Goal: Task Accomplishment & Management: Manage account settings

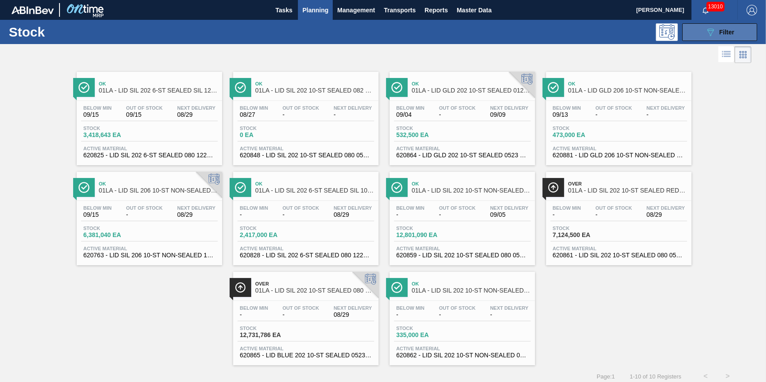
click at [604, 35] on button "089F7B8B-B2A5-4AFE-B5C0-19BA573D28AC Filter" at bounding box center [720, 32] width 75 height 18
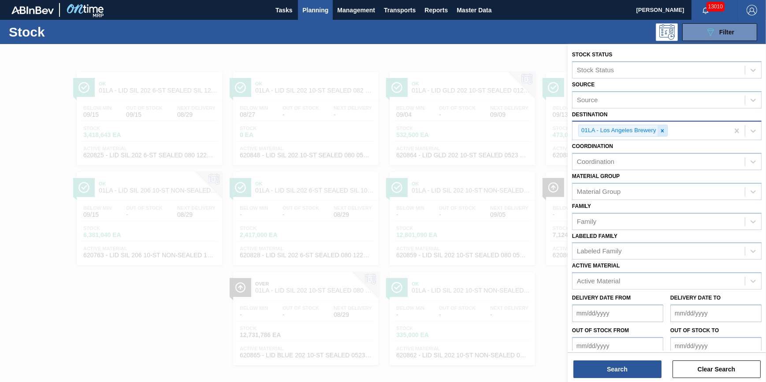
click at [604, 127] on div at bounding box center [663, 130] width 10 height 11
click at [604, 129] on div "Destination" at bounding box center [659, 129] width 172 height 13
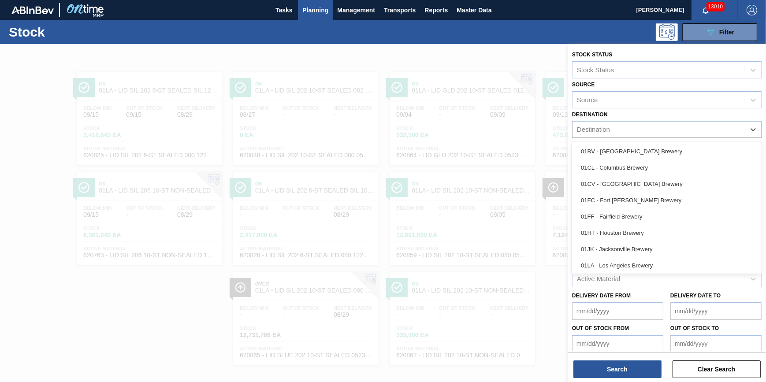
click at [604, 181] on div "01CV - [GEOGRAPHIC_DATA] Brewery" at bounding box center [667, 184] width 190 height 16
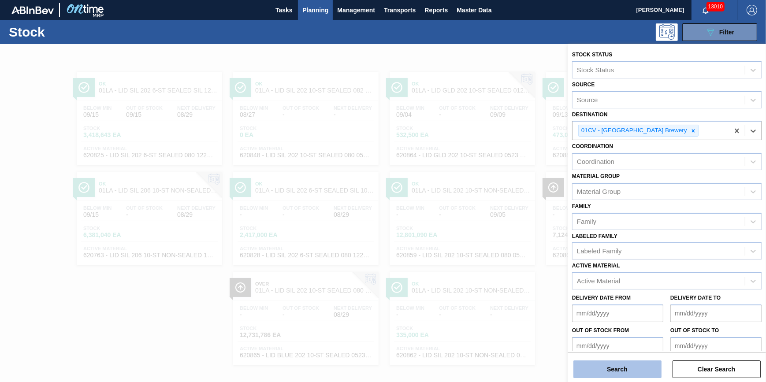
click at [604, 359] on button "Search" at bounding box center [618, 370] width 88 height 18
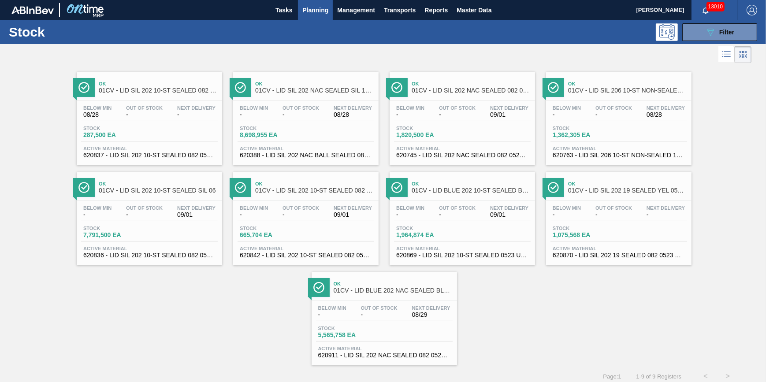
scroll to position [7, 0]
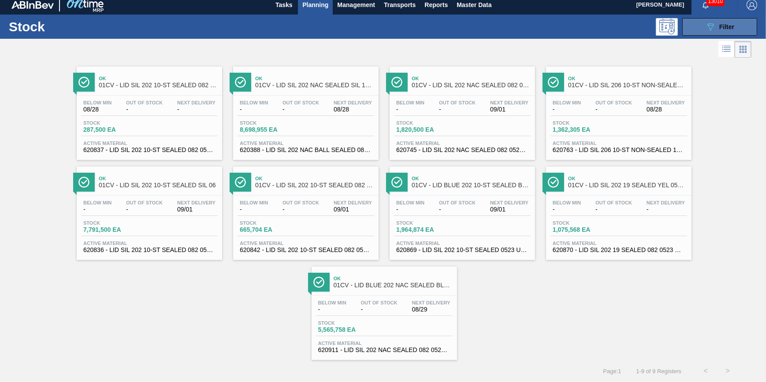
click at [604, 26] on icon "089F7B8B-B2A5-4AFE-B5C0-19BA573D28AC" at bounding box center [710, 27] width 11 height 11
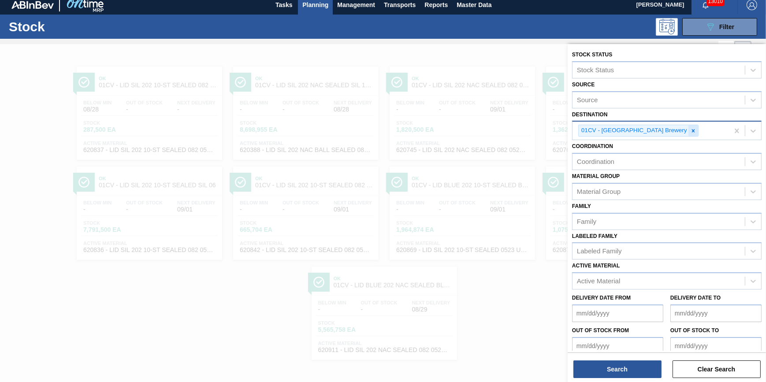
click at [604, 128] on icon at bounding box center [693, 131] width 6 height 6
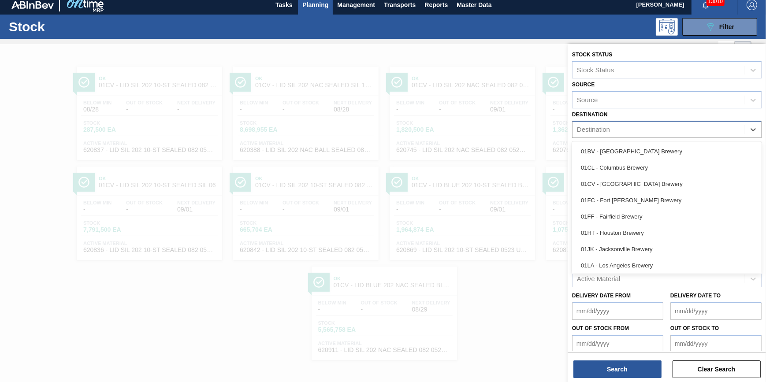
click at [604, 129] on div "Destination" at bounding box center [659, 129] width 172 height 13
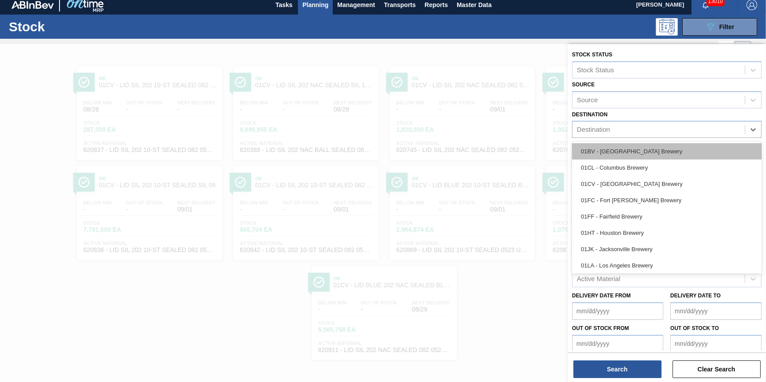
click at [604, 150] on div "01BV - [GEOGRAPHIC_DATA] Brewery" at bounding box center [667, 151] width 190 height 16
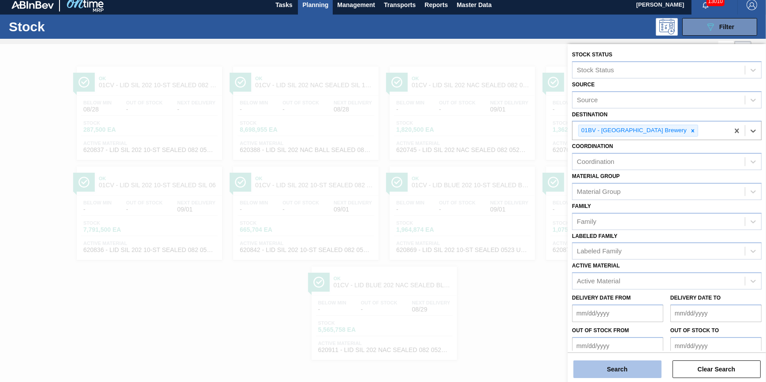
click at [604, 359] on button "Search" at bounding box center [618, 370] width 88 height 18
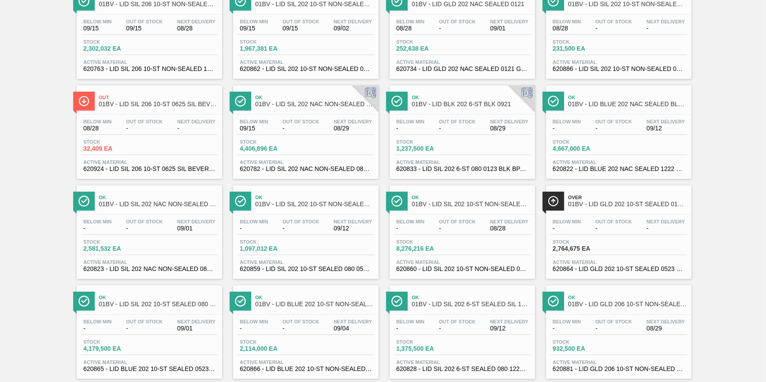
scroll to position [9, 0]
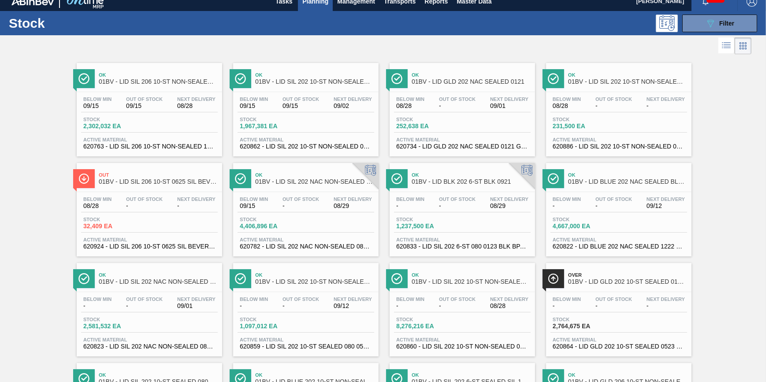
click at [151, 104] on span "09/15" at bounding box center [144, 106] width 37 height 7
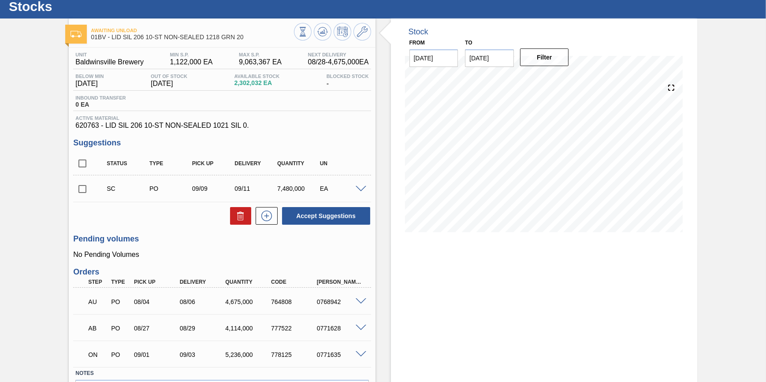
scroll to position [45, 0]
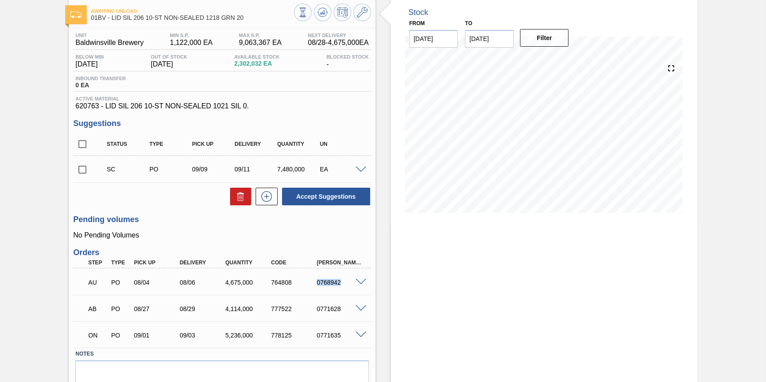
drag, startPoint x: 340, startPoint y: 284, endPoint x: 317, endPoint y: 286, distance: 23.0
click at [317, 286] on div "0768942" at bounding box center [340, 282] width 51 height 7
drag, startPoint x: 317, startPoint y: 286, endPoint x: 326, endPoint y: 291, distance: 10.5
click at [326, 291] on div "AU PO 08/04 08/06 4,675,000 764808 0768942" at bounding box center [219, 282] width 274 height 18
drag, startPoint x: 340, startPoint y: 286, endPoint x: 321, endPoint y: 288, distance: 18.6
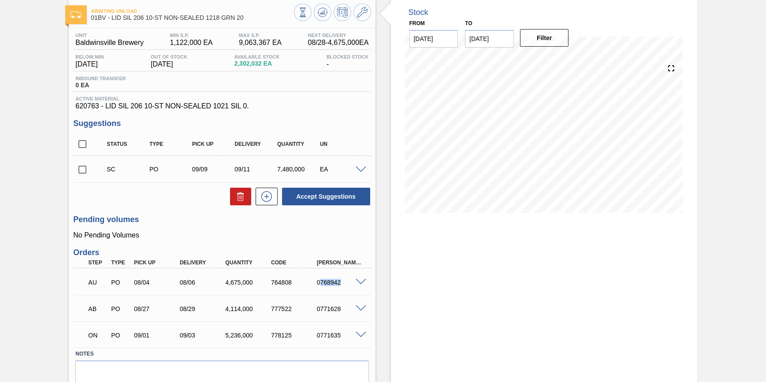
click at [321, 286] on div "0768942" at bounding box center [340, 282] width 51 height 7
copy div "768942"
click at [357, 281] on div at bounding box center [363, 281] width 18 height 7
click at [357, 284] on span at bounding box center [361, 282] width 11 height 7
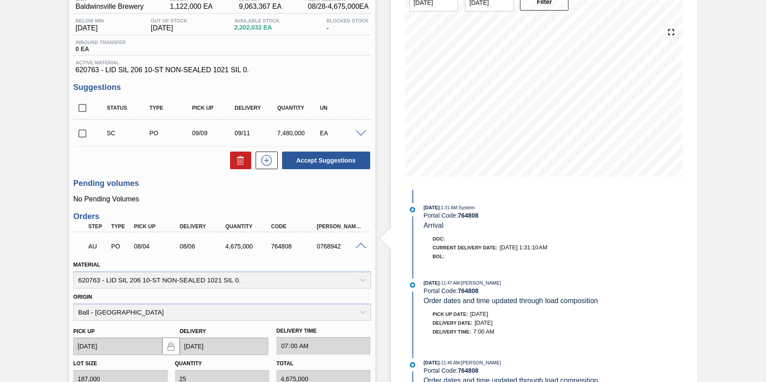
scroll to position [0, 0]
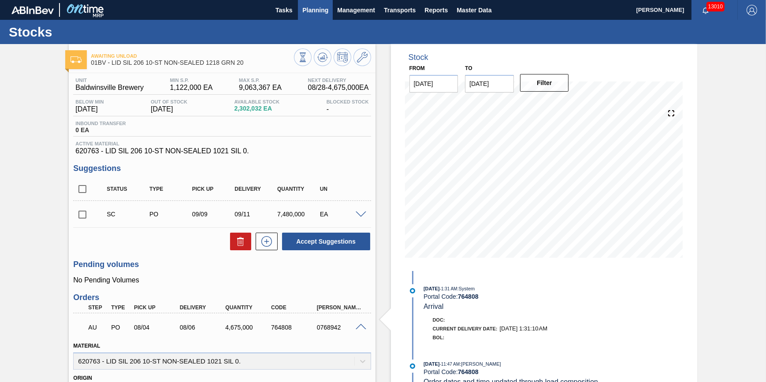
click at [323, 15] on span "Planning" at bounding box center [315, 10] width 26 height 11
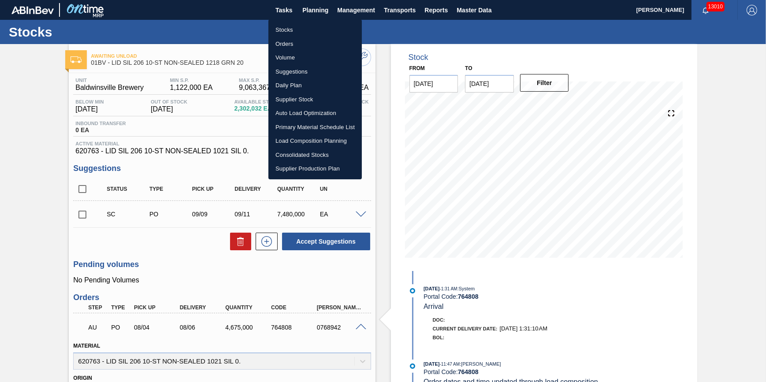
click at [317, 30] on li "Stocks" at bounding box center [315, 30] width 93 height 14
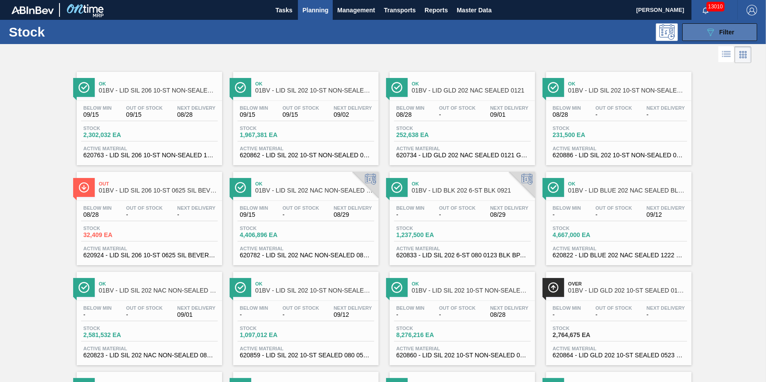
click at [604, 30] on button "089F7B8B-B2A5-4AFE-B5C0-19BA573D28AC Filter" at bounding box center [720, 32] width 75 height 18
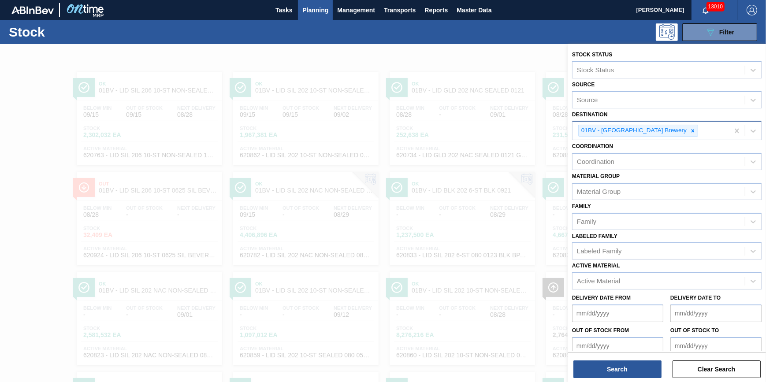
click at [604, 131] on div "01BV - Baldwinsville Brewery" at bounding box center [633, 130] width 109 height 11
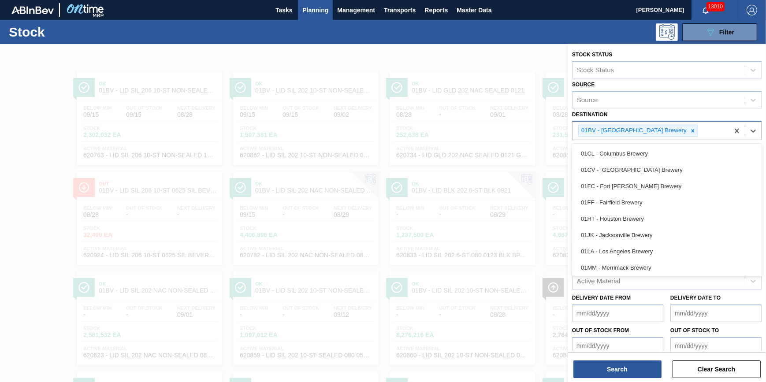
click at [604, 131] on div "01BV - Baldwinsville Brewery" at bounding box center [633, 130] width 109 height 11
click at [604, 130] on div at bounding box center [693, 130] width 10 height 11
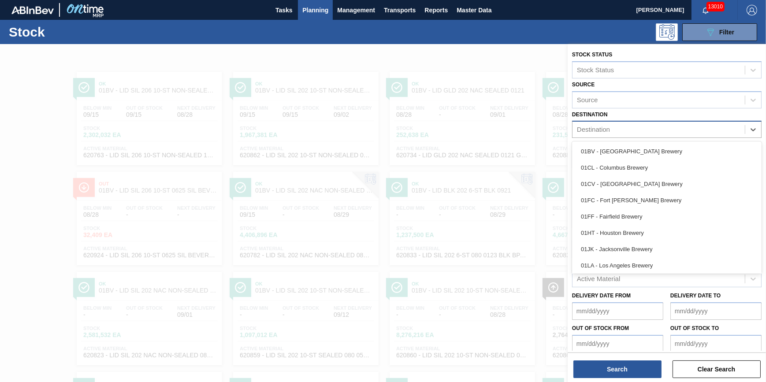
click at [604, 130] on div "Destination" at bounding box center [659, 129] width 172 height 13
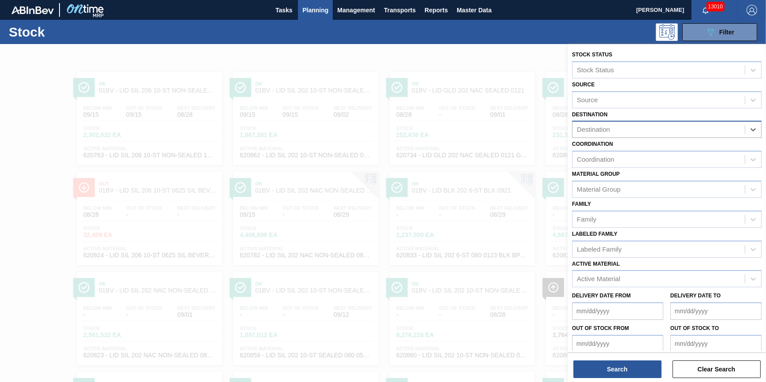
click at [604, 130] on div "Destination" at bounding box center [659, 129] width 172 height 13
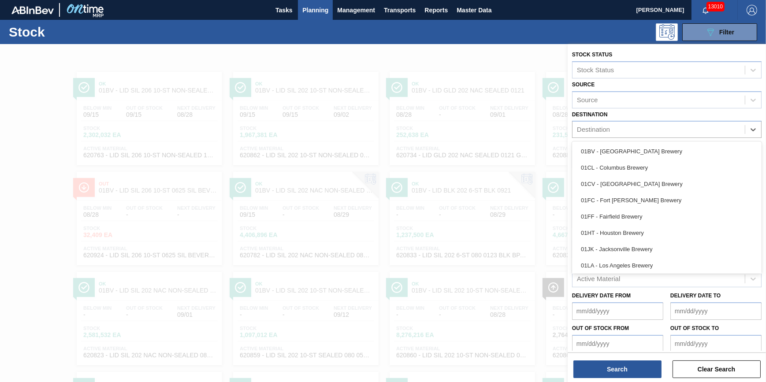
click at [604, 178] on div "01CV - Cartersville Brewery" at bounding box center [667, 184] width 190 height 16
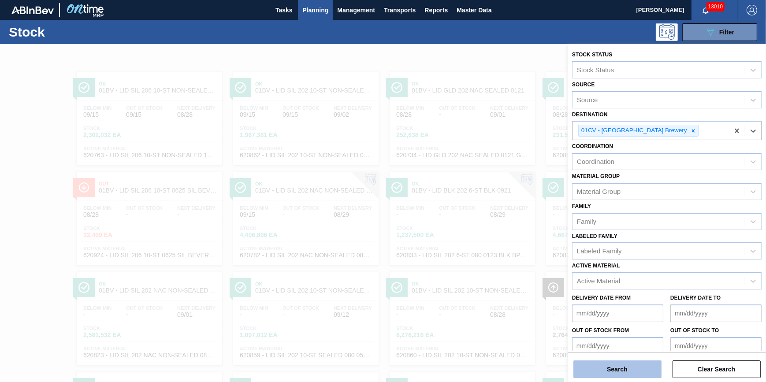
click at [604, 359] on button "Search" at bounding box center [618, 370] width 88 height 18
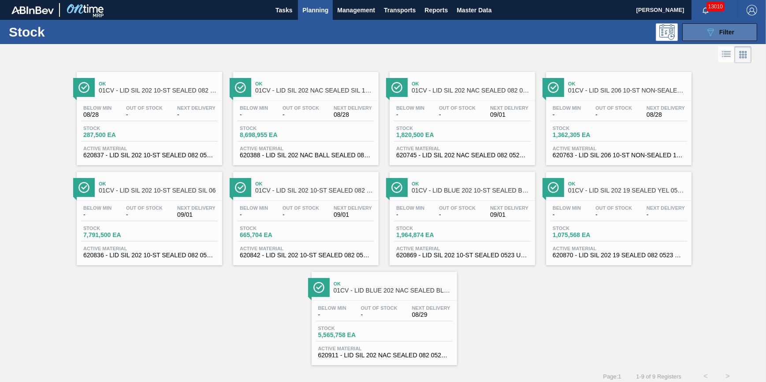
click at [604, 30] on span "Filter" at bounding box center [727, 32] width 15 height 7
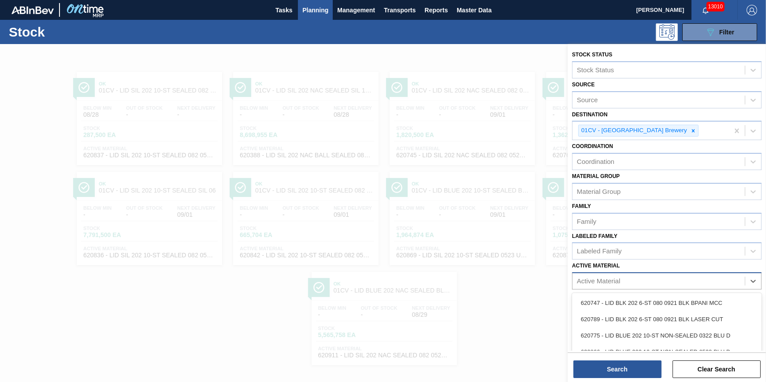
scroll to position [7, 0]
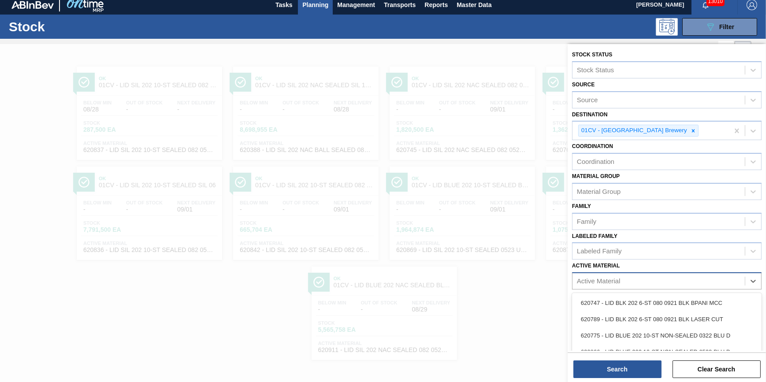
click at [604, 287] on div "Active Material" at bounding box center [667, 280] width 190 height 17
type Material "620910"
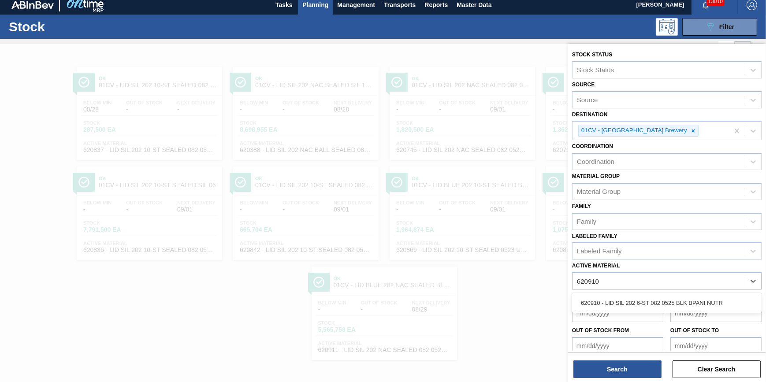
click at [604, 306] on div "620910 - LID SIL 202 6-ST 082 0525 BLK BPANI NUTR" at bounding box center [667, 303] width 190 height 16
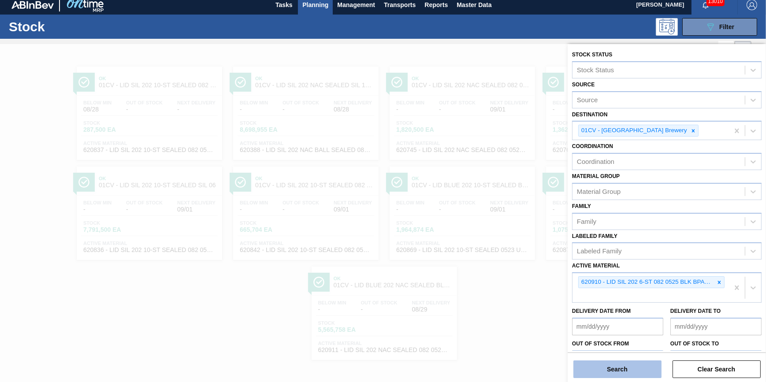
click at [604, 359] on button "Search" at bounding box center [618, 370] width 88 height 18
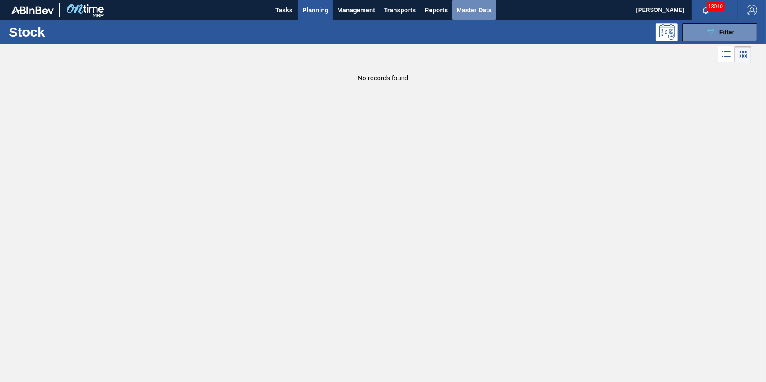
click at [473, 13] on span "Master Data" at bounding box center [474, 10] width 35 height 11
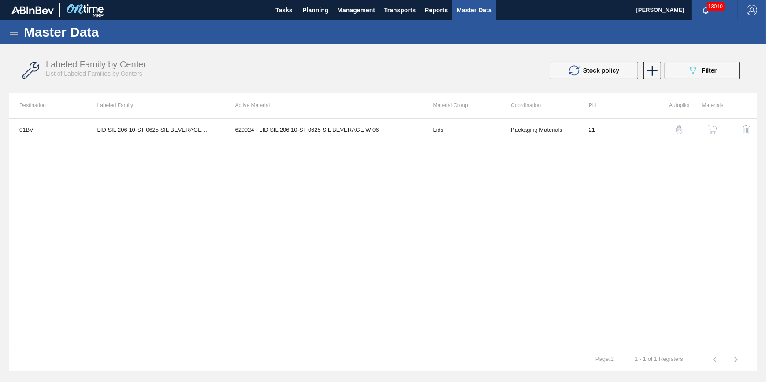
click at [0, 0] on html "Tasks Planning Management Transports Reports Master Data Jack Schuld 13010 Mark…" at bounding box center [383, 0] width 766 height 0
click at [15, 30] on icon at bounding box center [14, 32] width 11 height 11
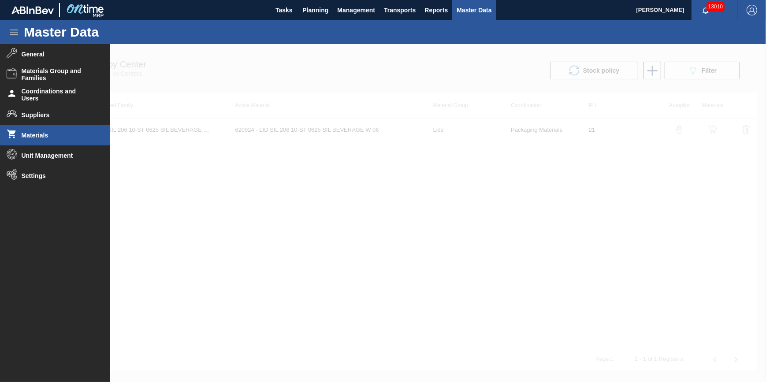
click at [67, 136] on span "Materials" at bounding box center [58, 135] width 73 height 7
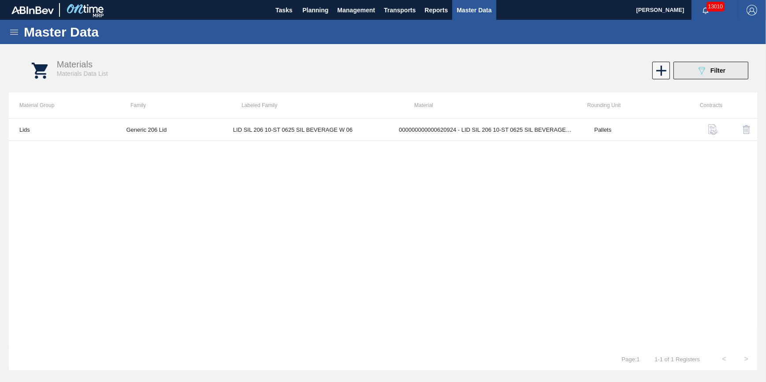
click at [604, 78] on button "089F7B8B-B2A5-4AFE-B5C0-19BA573D28AC Filter" at bounding box center [711, 71] width 75 height 18
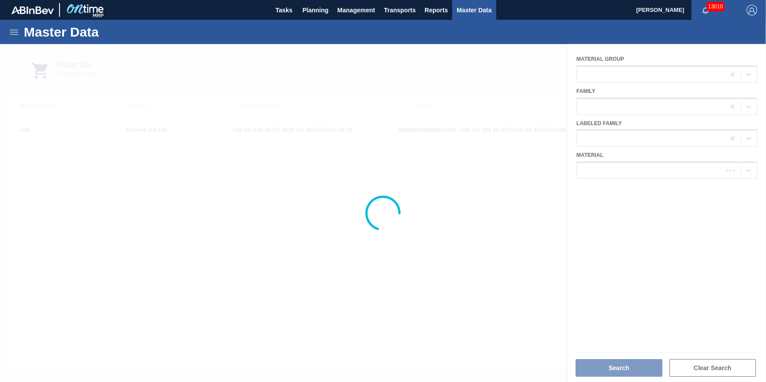
click at [604, 168] on div at bounding box center [383, 213] width 766 height 338
click at [604, 173] on div at bounding box center [383, 213] width 766 height 338
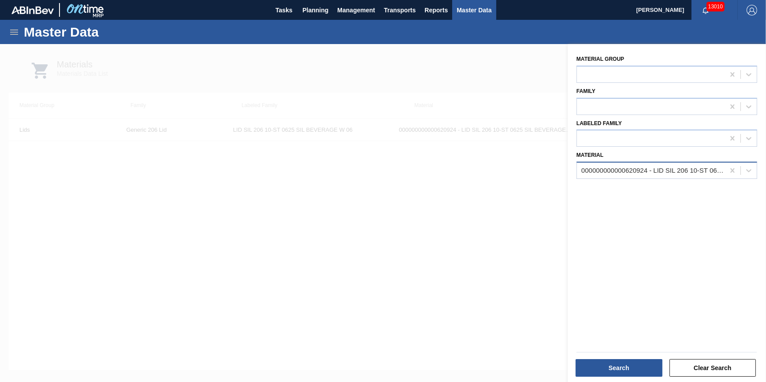
click at [604, 172] on div "000000000000620924 - LID SIL 206 10-ST 0625 SIL BEVERAGE W 06" at bounding box center [654, 170] width 144 height 7
click at [604, 169] on icon at bounding box center [732, 170] width 9 height 9
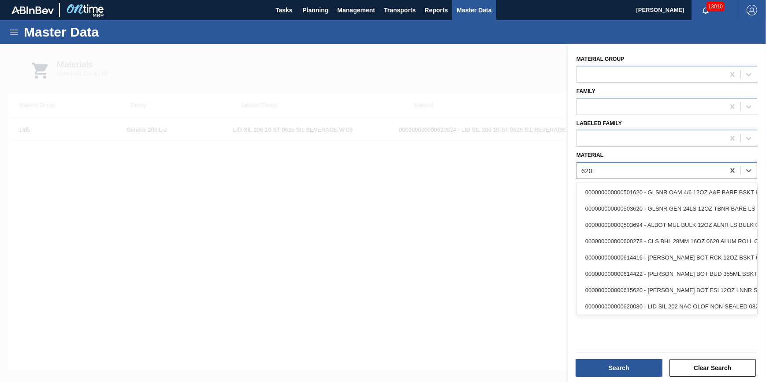
type input "620910"
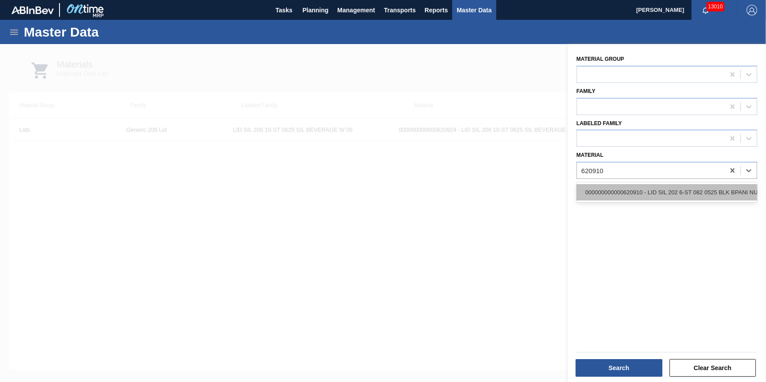
click at [604, 187] on div "000000000000620910 - LID SIL 202 6-ST 082 0525 BLK BPANI NUTR" at bounding box center [667, 192] width 181 height 16
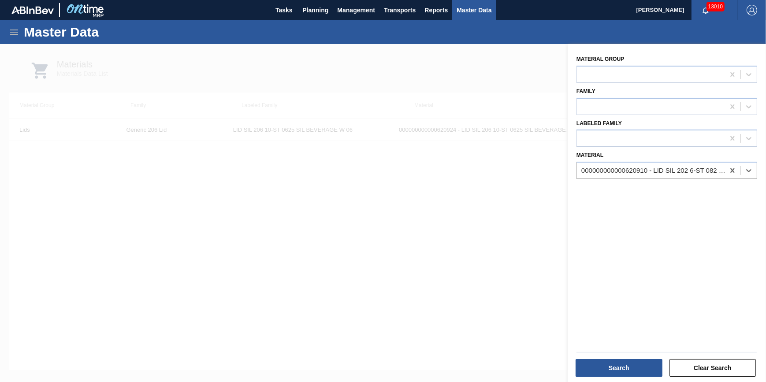
click at [604, 358] on div "Search" at bounding box center [620, 367] width 94 height 19
click at [604, 359] on button "Search" at bounding box center [619, 368] width 87 height 18
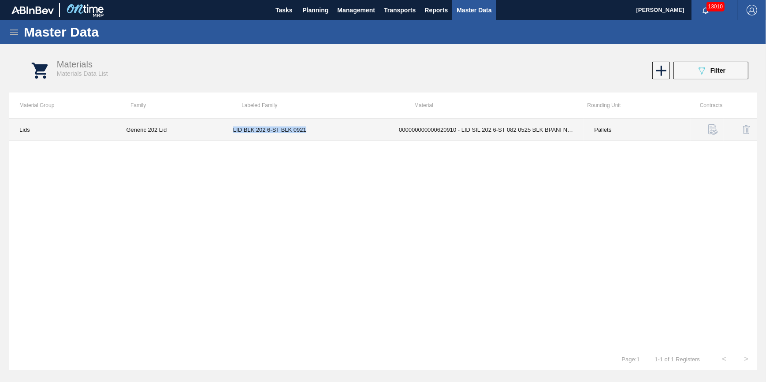
drag, startPoint x: 307, startPoint y: 131, endPoint x: 234, endPoint y: 139, distance: 74.0
click at [234, 139] on td "LID BLK 202 6-ST BLK 0921" at bounding box center [306, 130] width 166 height 22
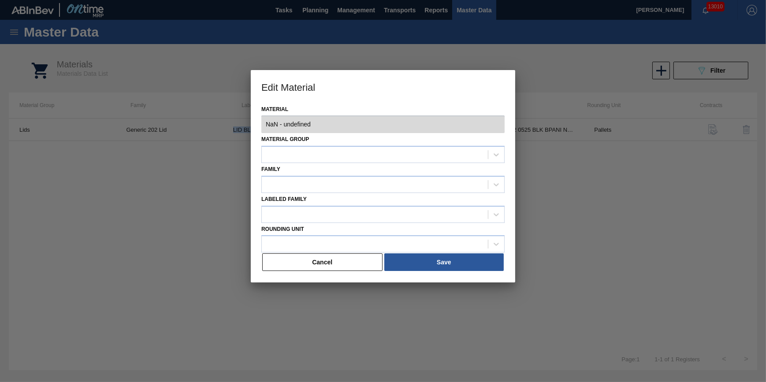
type input "620910 - 000000000000620910 - LID SIL 202 6-ST 082 0525 BLK BPANI NUTR"
click at [322, 263] on button "Cancel" at bounding box center [322, 263] width 120 height 18
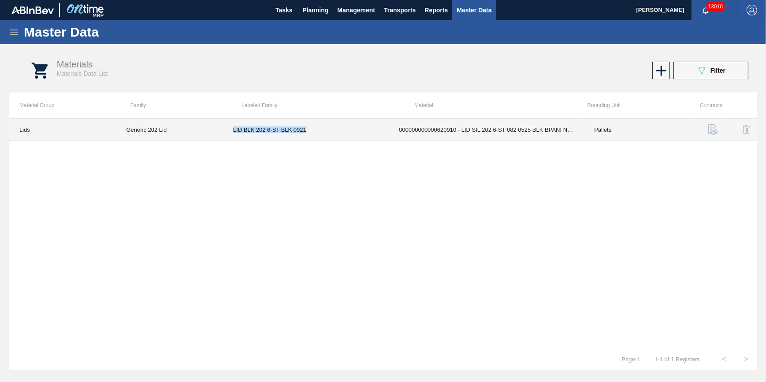
copy td "LID BLK 202 6-ST BLK 0921"
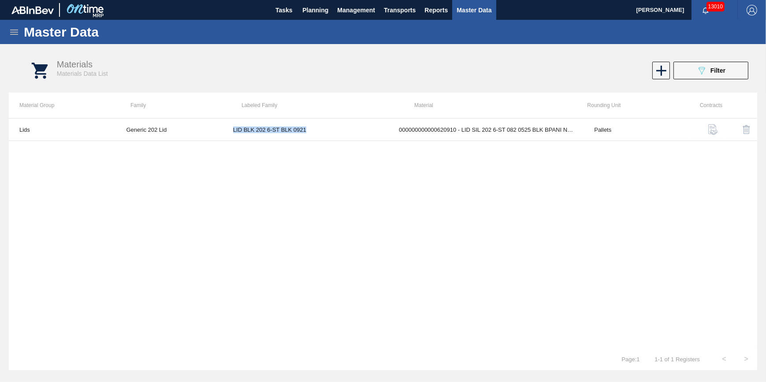
click at [14, 34] on icon at bounding box center [14, 32] width 8 height 5
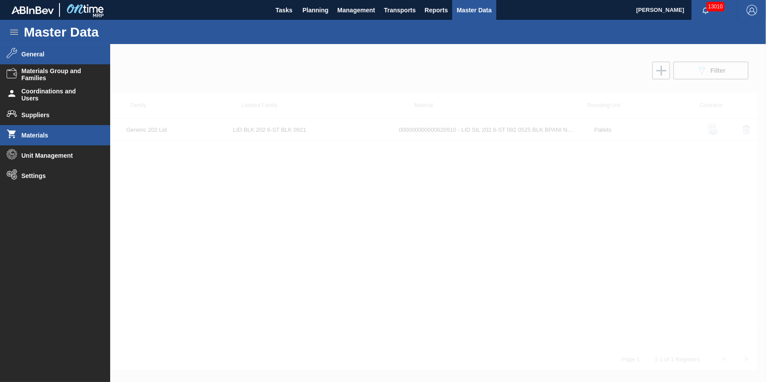
click at [44, 51] on span "General" at bounding box center [58, 54] width 73 height 7
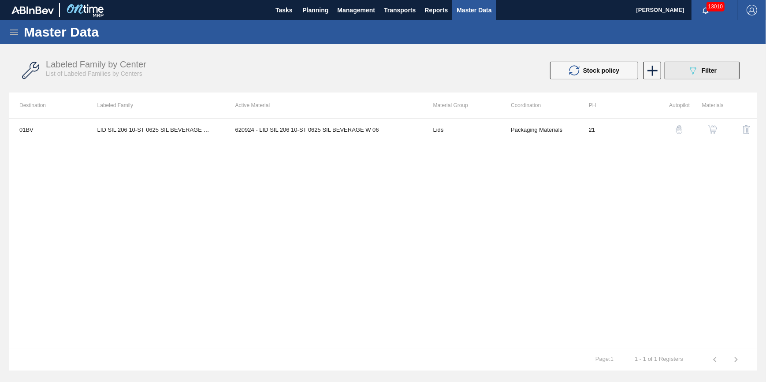
click at [604, 74] on button "089F7B8B-B2A5-4AFE-B5C0-19BA573D28AC Filter" at bounding box center [702, 71] width 75 height 18
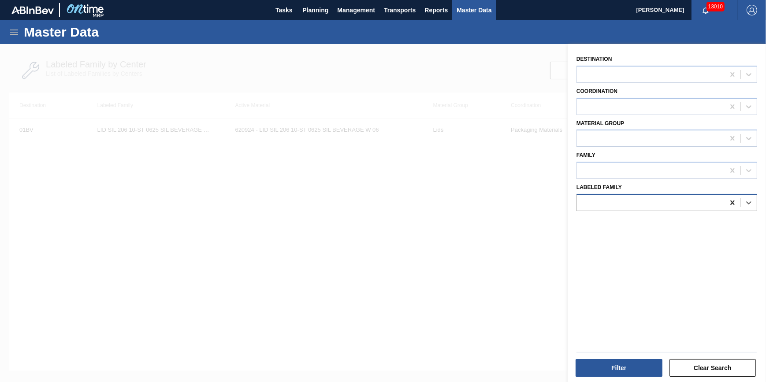
click at [604, 204] on icon at bounding box center [732, 202] width 9 height 9
paste Family "LID BLK 202 6-ST BLK 0921"
type Family "LID BLK 202 6-ST BLK 0921"
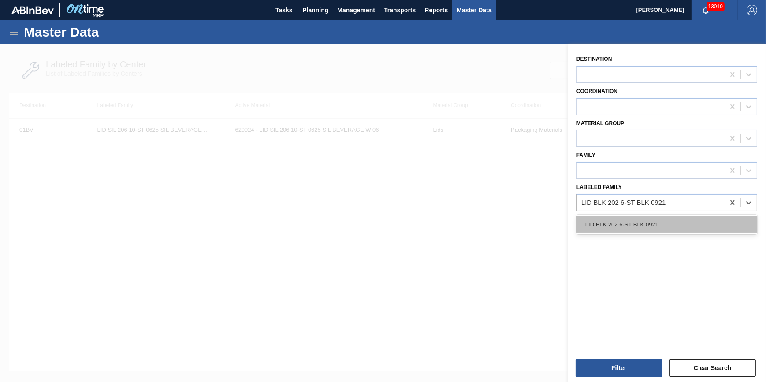
click at [604, 220] on div "LID BLK 202 6-ST BLK 0921" at bounding box center [667, 224] width 181 height 16
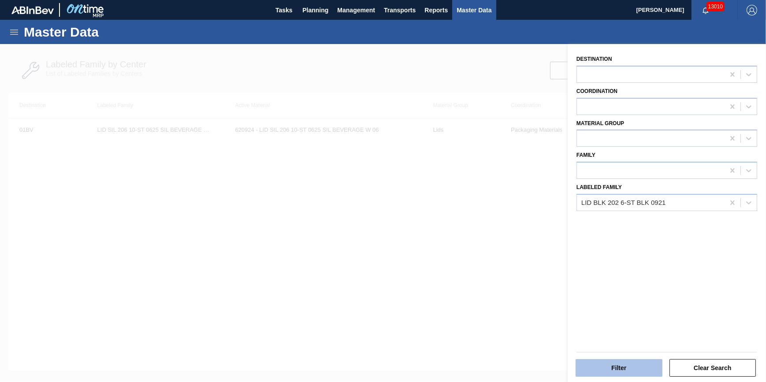
click at [604, 359] on button "Filter" at bounding box center [619, 368] width 87 height 18
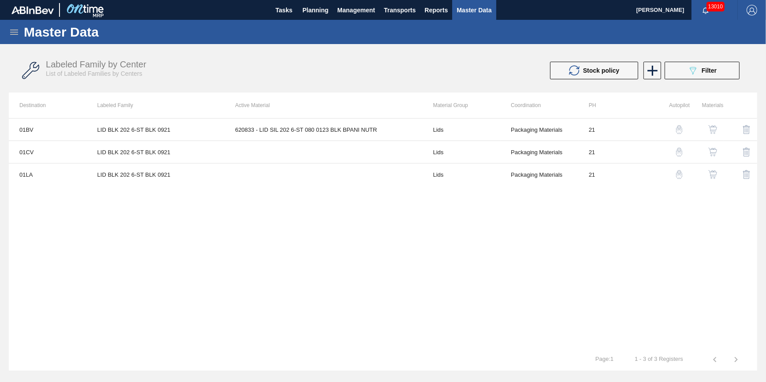
click at [604, 152] on img "button" at bounding box center [713, 152] width 9 height 9
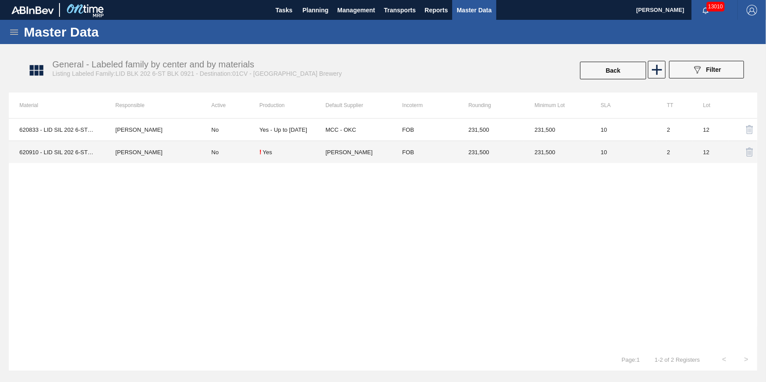
click at [179, 159] on td "[PERSON_NAME]" at bounding box center [153, 152] width 96 height 22
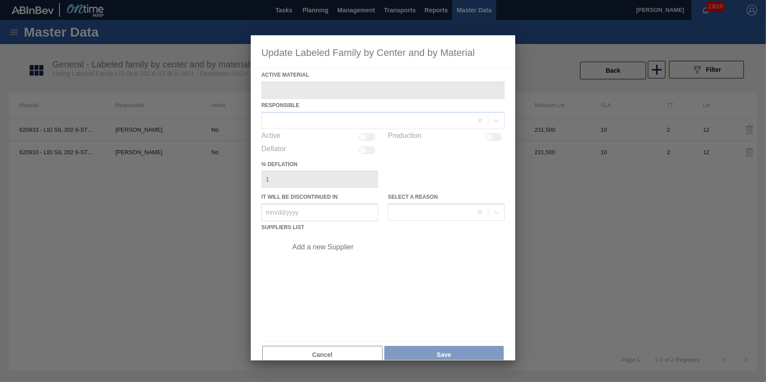
click at [369, 134] on div at bounding box center [383, 197] width 265 height 325
type Material "620910 - LID SIL 202 6-ST 082 0525 BLK BPANI NUTR"
checkbox input "true"
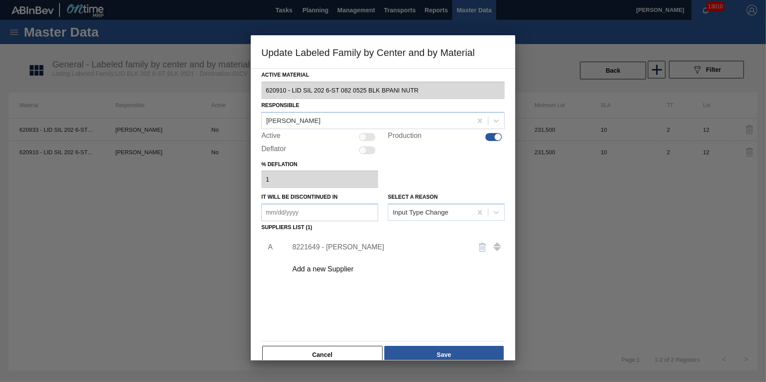
click at [362, 140] on div at bounding box center [362, 136] width 7 height 7
checkbox input "true"
click at [431, 353] on button "Save" at bounding box center [443, 355] width 119 height 18
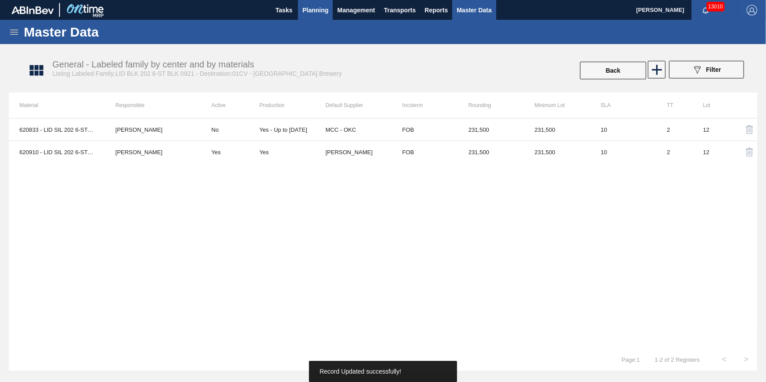
click at [309, 15] on span "Planning" at bounding box center [315, 10] width 26 height 11
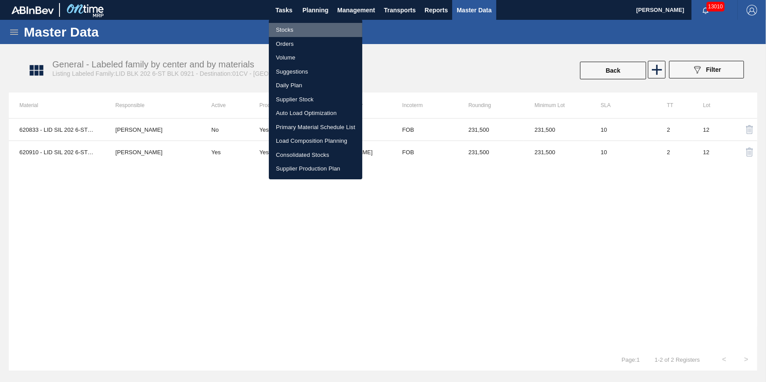
click at [316, 32] on li "Stocks" at bounding box center [315, 30] width 93 height 14
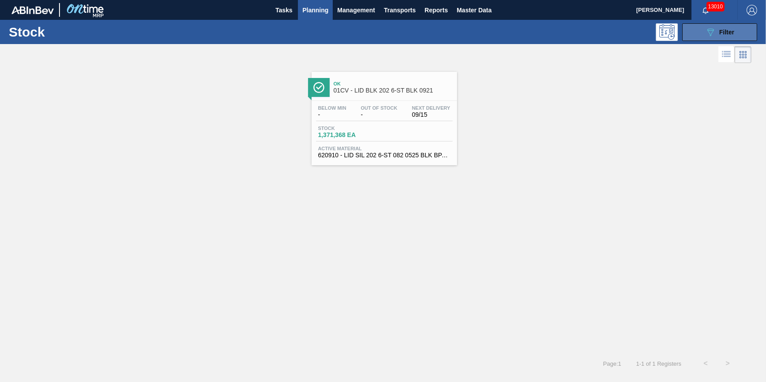
click at [604, 27] on button "089F7B8B-B2A5-4AFE-B5C0-19BA573D28AC Filter" at bounding box center [720, 32] width 75 height 18
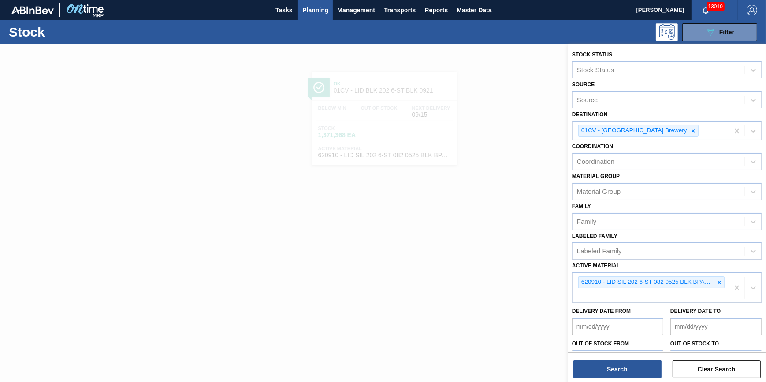
click at [455, 190] on div at bounding box center [383, 235] width 766 height 382
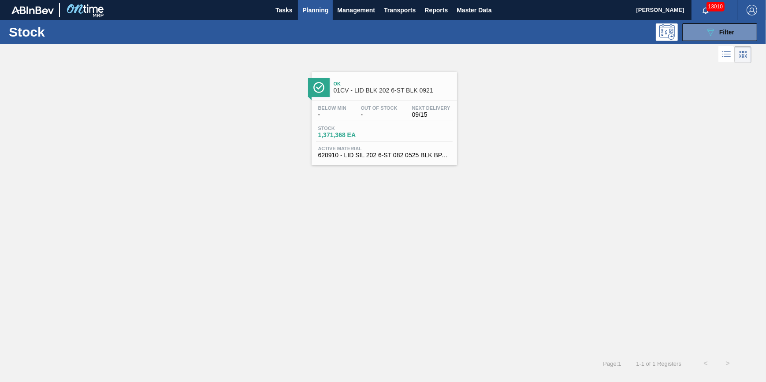
click at [401, 129] on div "Stock 089F7B8B-B2A5-4AFE-B5C0-19BA573D28AC Filter Stock Status Stock Status Sou…" at bounding box center [383, 197] width 766 height 355
click at [406, 123] on div "Below Min - Out Of Stock - Next Delivery 09/15 Stock 1,371,368 EA Active Materi…" at bounding box center [385, 131] width 146 height 60
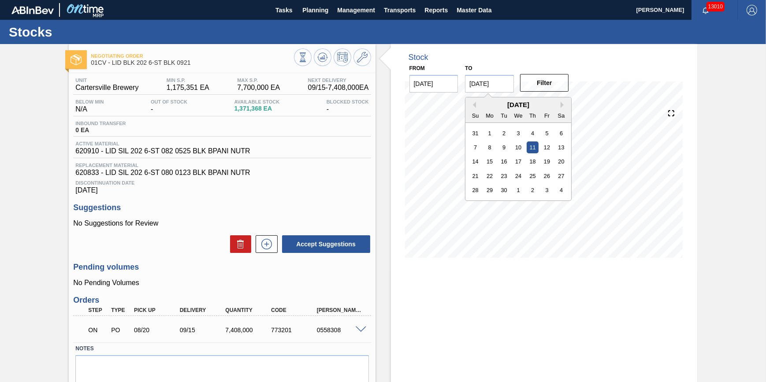
drag, startPoint x: 504, startPoint y: 90, endPoint x: 519, endPoint y: 117, distance: 30.6
click at [504, 90] on input "09/11/2025" at bounding box center [489, 84] width 49 height 18
click at [556, 85] on button "Filter" at bounding box center [544, 83] width 49 height 18
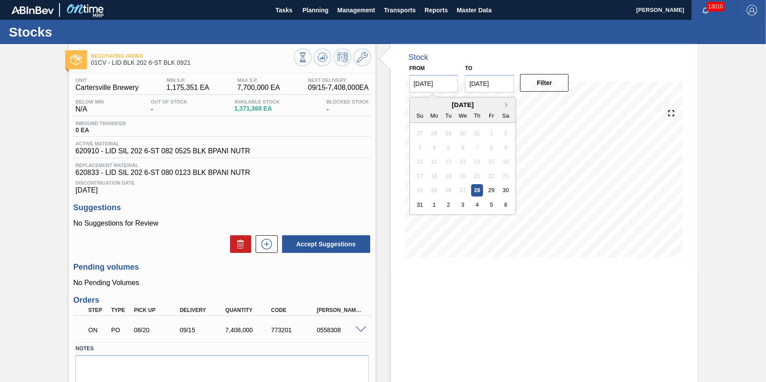
click at [448, 86] on input "08/28/2025" at bounding box center [434, 84] width 49 height 18
click at [480, 189] on div "28" at bounding box center [477, 190] width 12 height 12
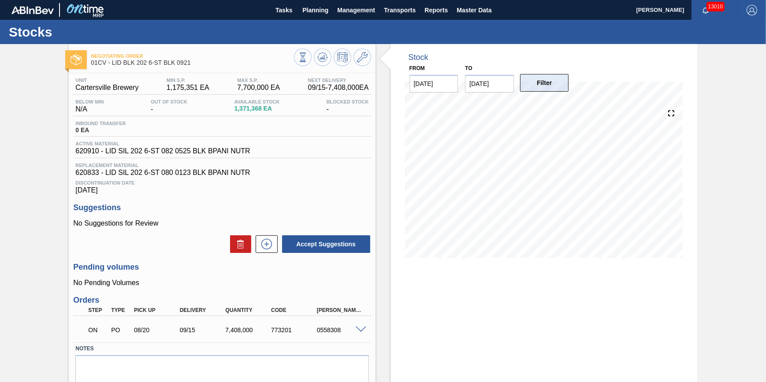
click at [534, 80] on button "Filter" at bounding box center [544, 83] width 49 height 18
click at [326, 58] on icon at bounding box center [322, 57] width 11 height 11
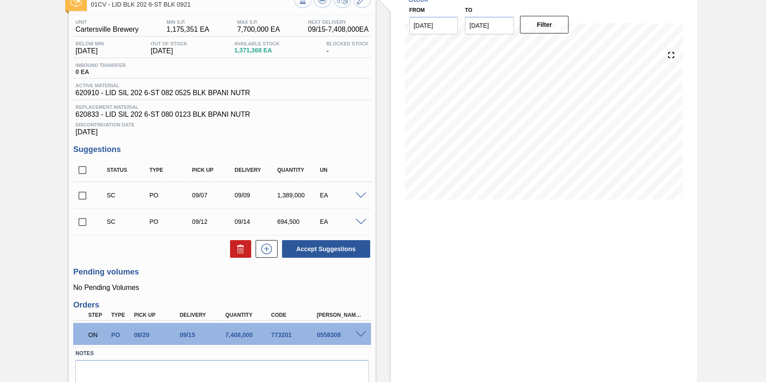
scroll to position [100, 0]
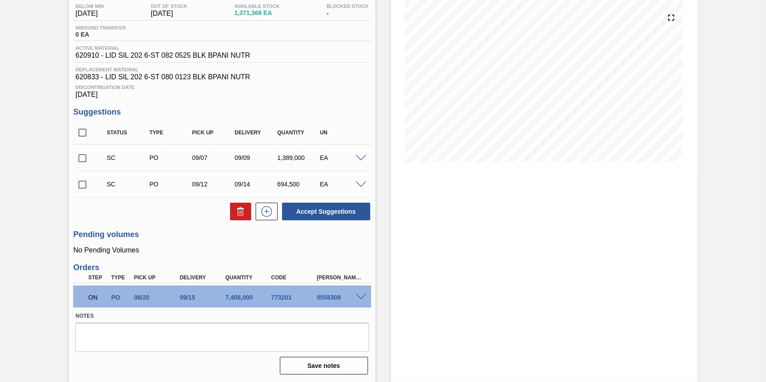
click at [356, 296] on span at bounding box center [361, 297] width 11 height 7
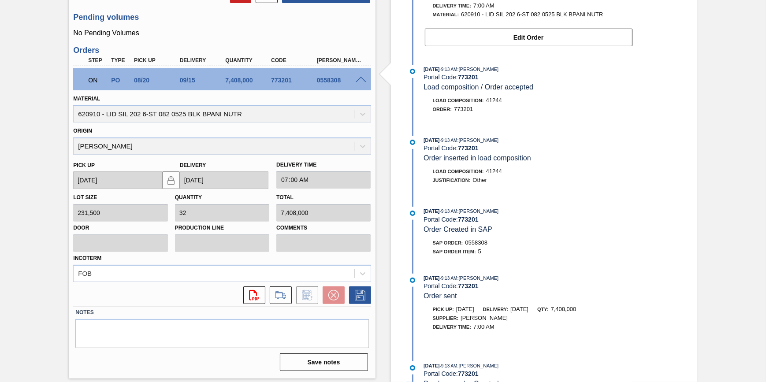
scroll to position [0, 0]
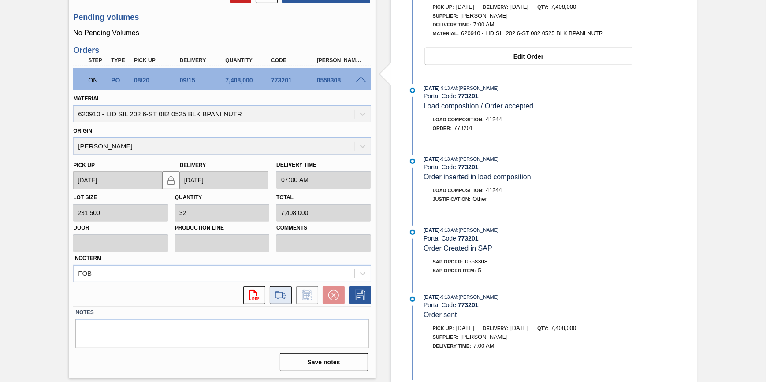
click at [282, 296] on icon at bounding box center [281, 295] width 10 height 6
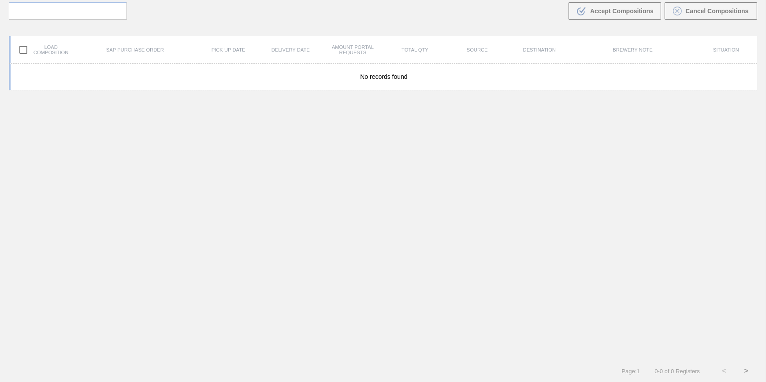
scroll to position [63, 0]
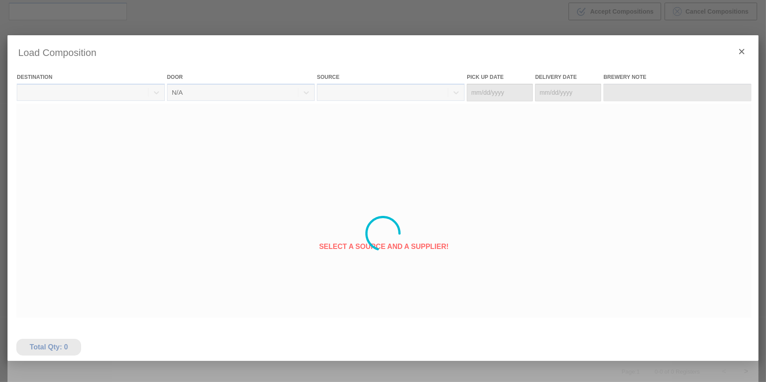
type Date "08/20/2025"
type Date "08/22/2025"
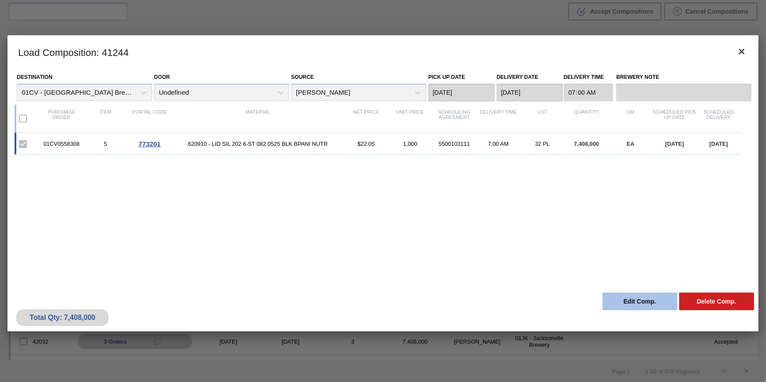
click at [604, 302] on button "Edit Comp." at bounding box center [640, 302] width 75 height 18
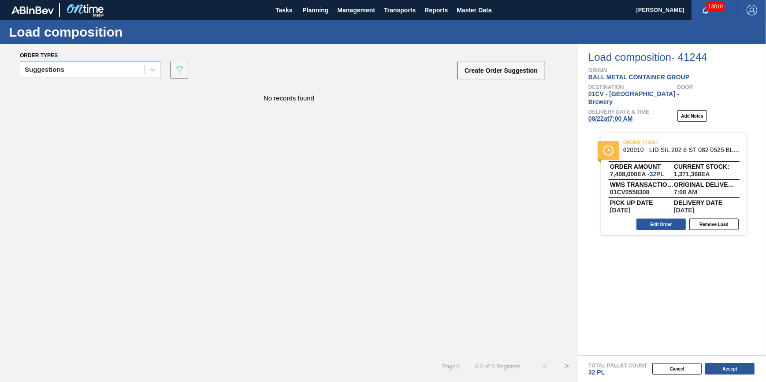
click at [604, 115] on span "08/22 at 7:00 AM" at bounding box center [611, 118] width 45 height 7
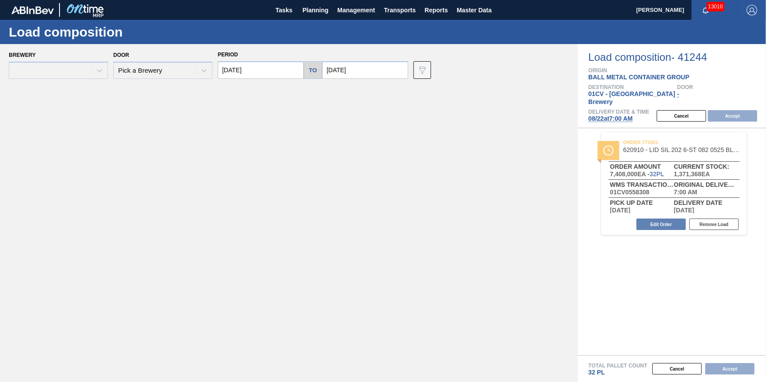
type input "08/22/2025"
type input "08/29/2025"
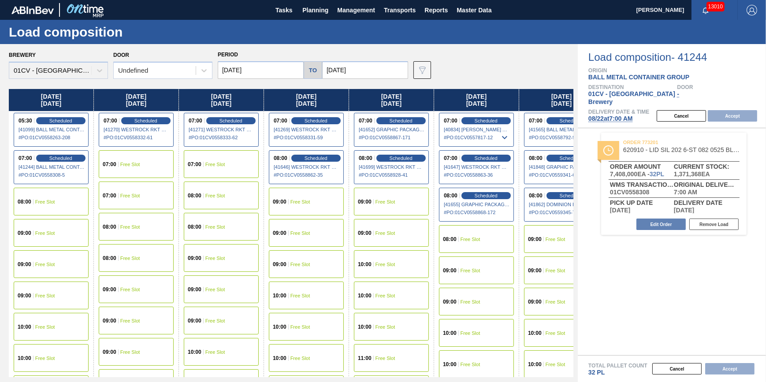
click at [276, 75] on input "08/22/2025" at bounding box center [261, 70] width 86 height 18
click at [314, 9] on span "Planning" at bounding box center [315, 10] width 26 height 11
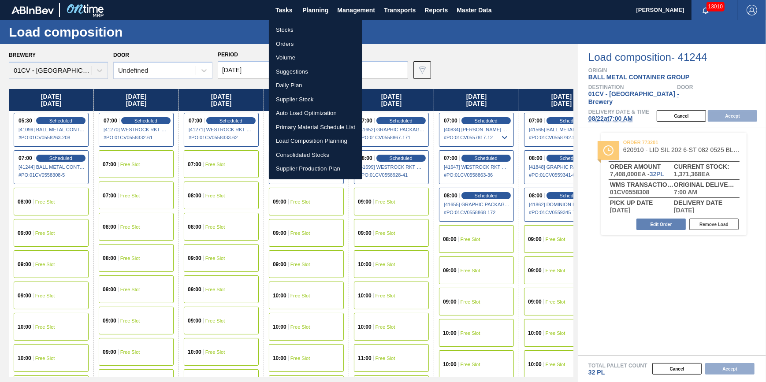
click at [317, 14] on div at bounding box center [383, 191] width 766 height 382
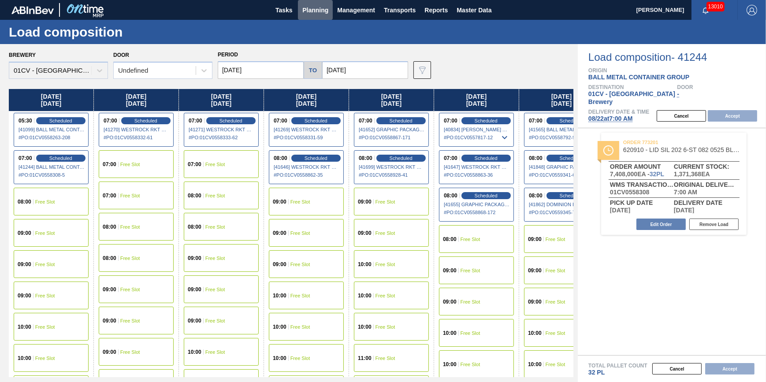
click at [317, 14] on span "Planning" at bounding box center [315, 10] width 26 height 11
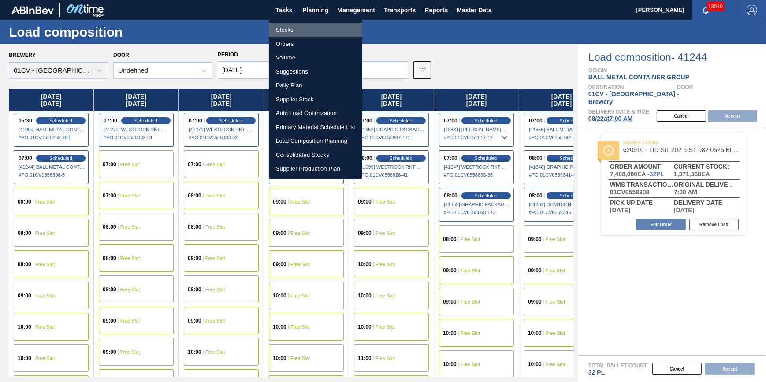
click at [313, 34] on li "Stocks" at bounding box center [315, 30] width 93 height 14
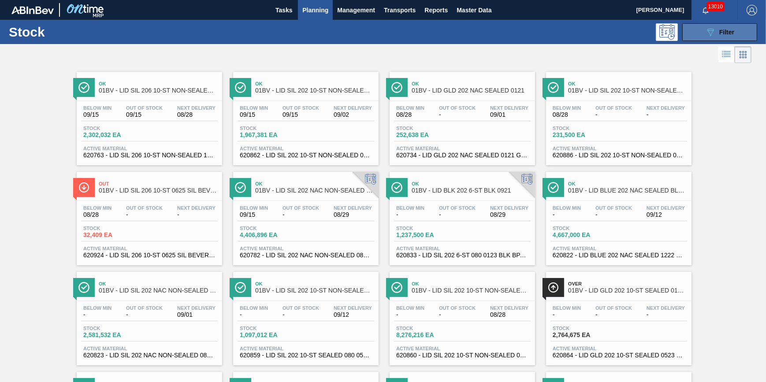
click at [604, 28] on button "089F7B8B-B2A5-4AFE-B5C0-19BA573D28AC Filter" at bounding box center [720, 32] width 75 height 18
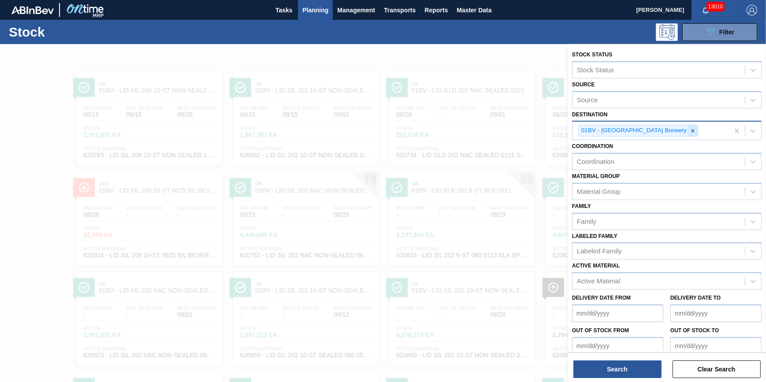
click at [604, 131] on icon at bounding box center [693, 130] width 3 height 3
click at [604, 131] on div "01BV - Baldwinsville Brewery" at bounding box center [651, 131] width 157 height 18
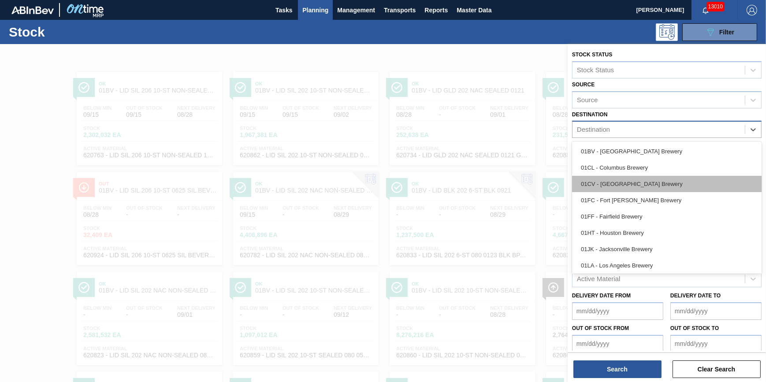
click at [604, 190] on div "01CV - Cartersville Brewery" at bounding box center [667, 184] width 190 height 16
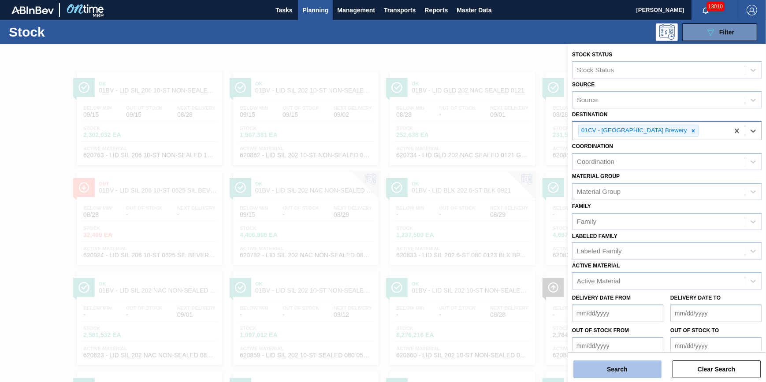
click at [604, 359] on button "Search" at bounding box center [618, 370] width 88 height 18
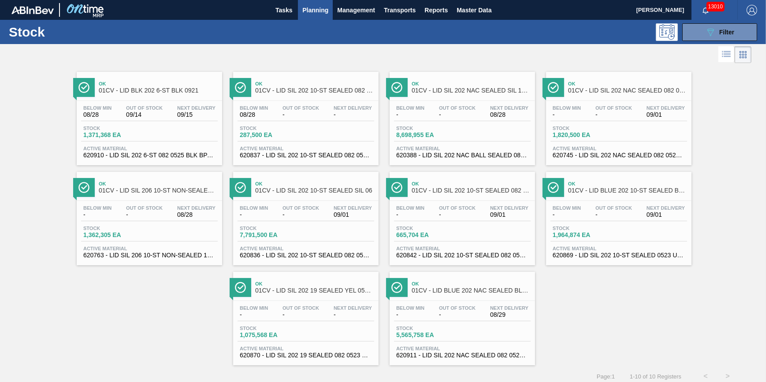
click at [192, 137] on div "Stock 1,371,368 EA" at bounding box center [149, 134] width 137 height 16
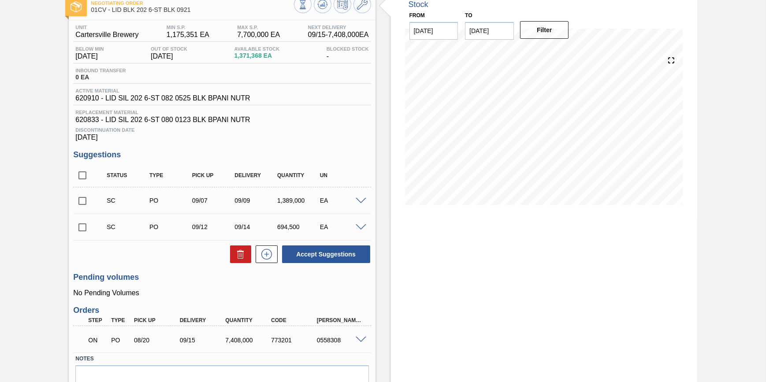
scroll to position [100, 0]
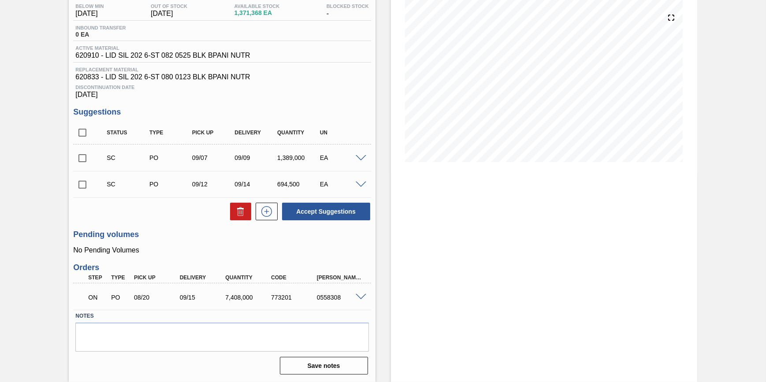
click at [361, 295] on span at bounding box center [361, 297] width 11 height 7
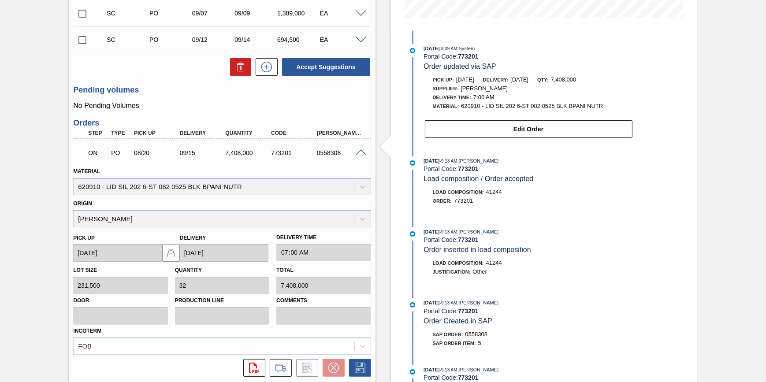
scroll to position [313, 0]
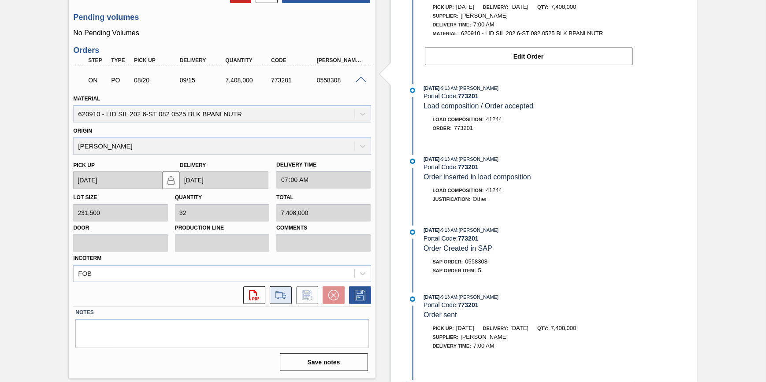
click at [282, 300] on icon at bounding box center [281, 295] width 14 height 11
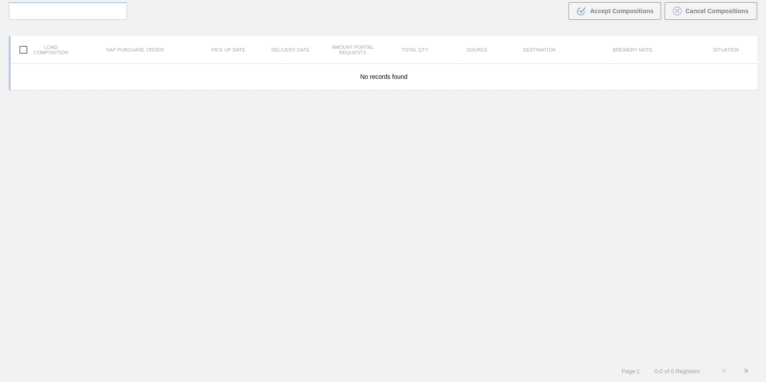
scroll to position [63, 0]
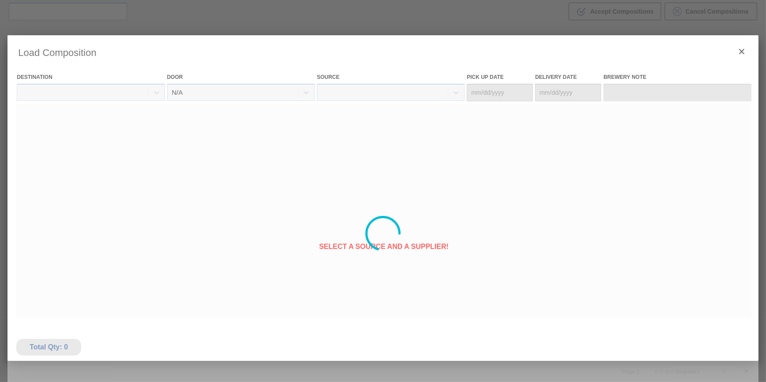
type Date "08/20/2025"
type Date "08/22/2025"
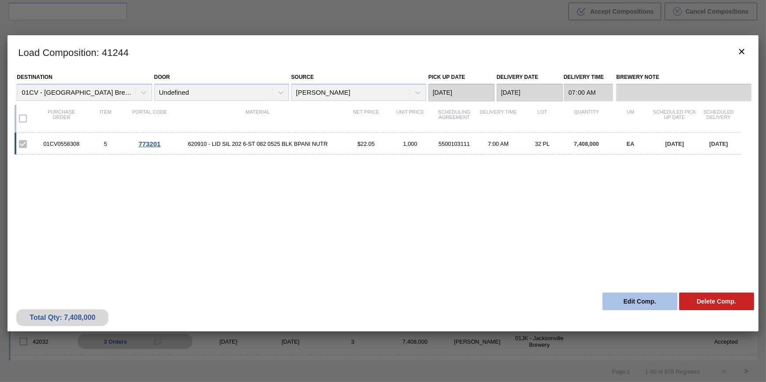
click at [604, 303] on button "Edit Comp." at bounding box center [640, 302] width 75 height 18
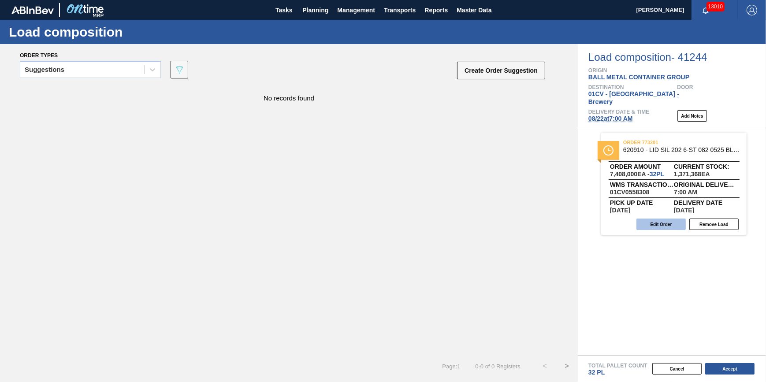
click at [604, 219] on button "Edit Order" at bounding box center [661, 224] width 49 height 11
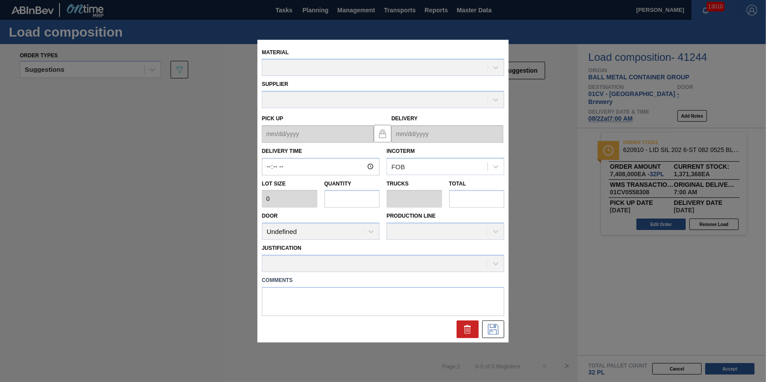
type input "07:00:00"
type input "231,500"
type input "32"
type input "1"
type input "7,408,000"
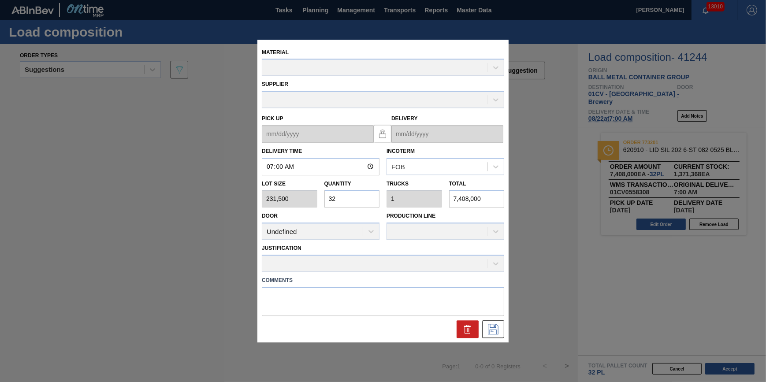
type up "08/20/2025"
type input "09/15/2025"
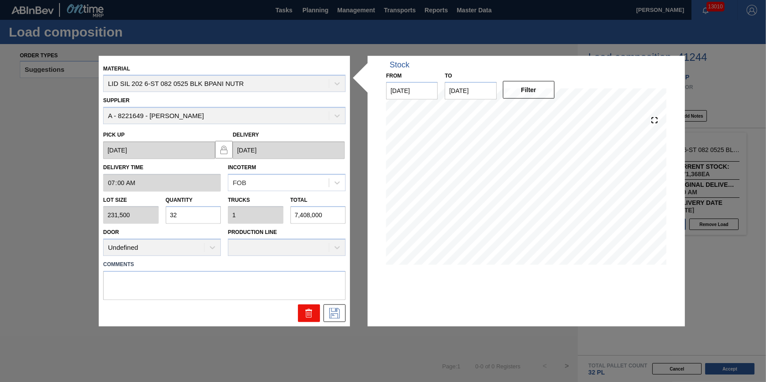
click at [315, 309] on button at bounding box center [309, 314] width 22 height 18
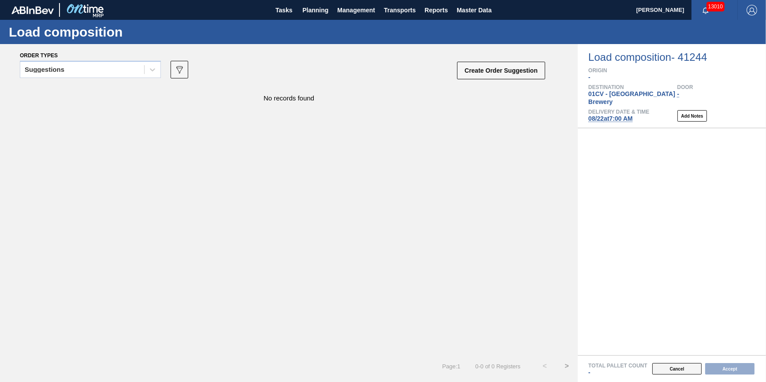
click at [604, 359] on button "Cancel" at bounding box center [677, 368] width 49 height 11
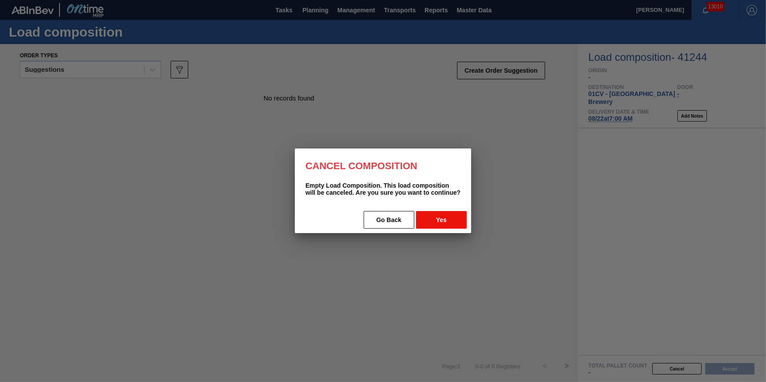
click at [450, 220] on button "Yes" at bounding box center [441, 220] width 51 height 18
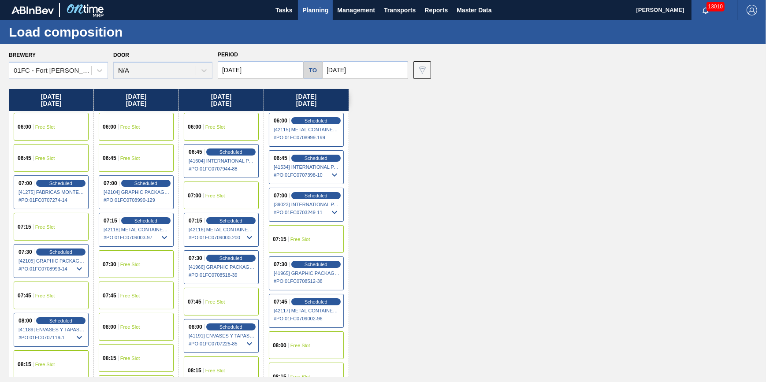
click at [313, 11] on span "Planning" at bounding box center [315, 10] width 26 height 11
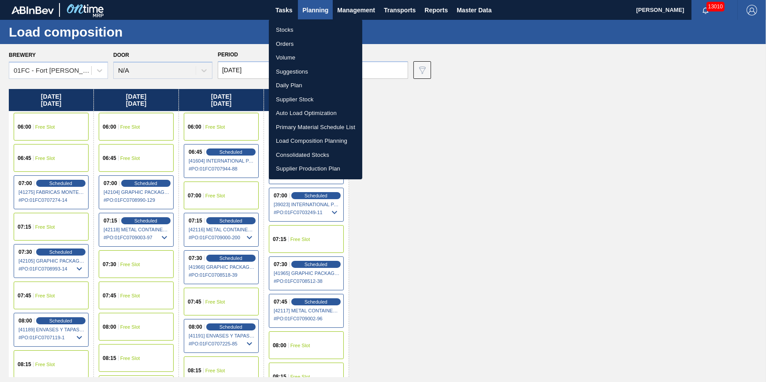
click at [310, 27] on li "Stocks" at bounding box center [315, 30] width 93 height 14
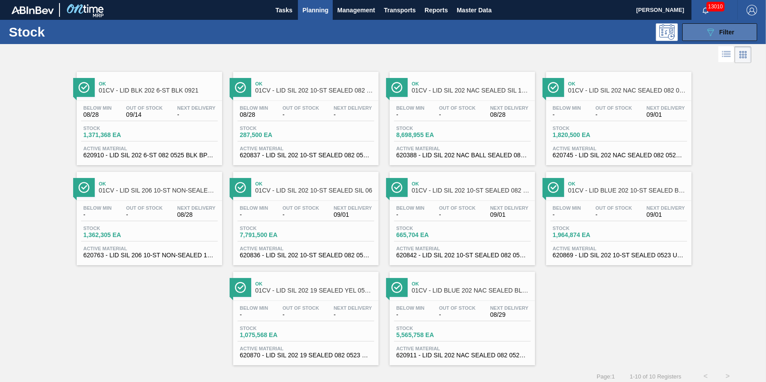
click at [604, 36] on button "089F7B8B-B2A5-4AFE-B5C0-19BA573D28AC Filter" at bounding box center [720, 32] width 75 height 18
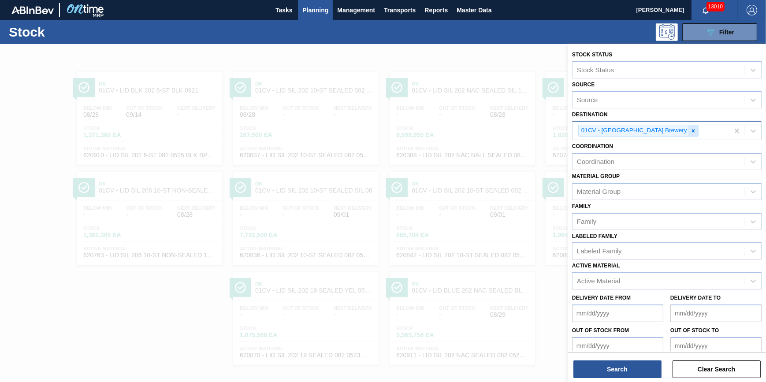
click at [604, 128] on icon at bounding box center [693, 131] width 6 height 6
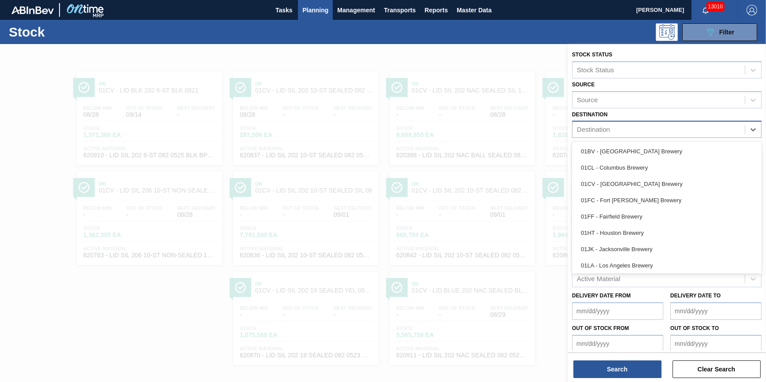
click at [604, 130] on div "Destination" at bounding box center [659, 129] width 172 height 13
click at [360, 43] on div "Stock 089F7B8B-B2A5-4AFE-B5C0-19BA573D28AC Filter" at bounding box center [383, 32] width 766 height 24
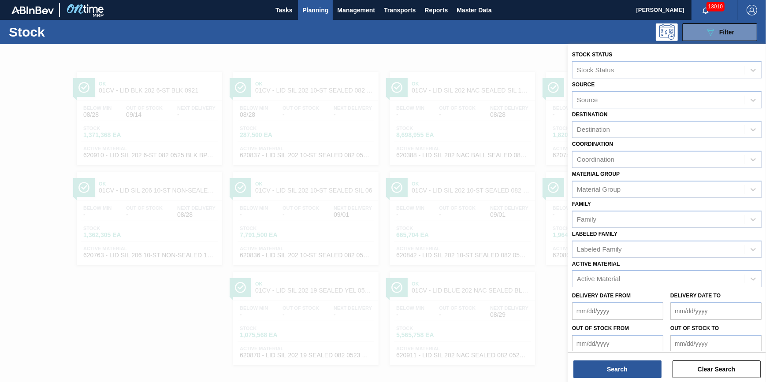
click at [130, 84] on div at bounding box center [383, 235] width 766 height 382
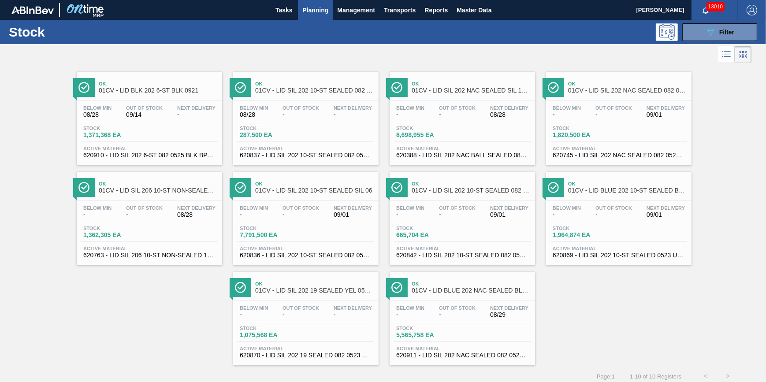
click at [157, 139] on div "Stock 1,371,368 EA" at bounding box center [149, 134] width 137 height 16
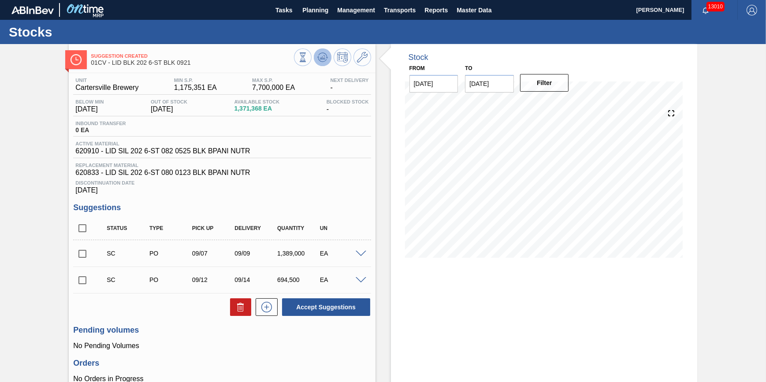
click at [321, 61] on icon at bounding box center [322, 57] width 11 height 11
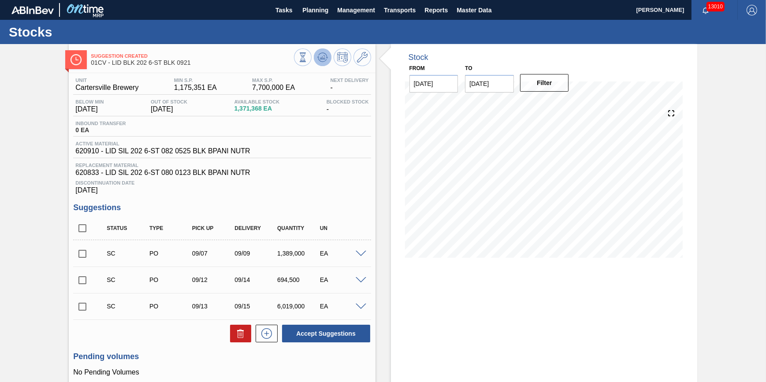
click at [318, 54] on icon at bounding box center [322, 57] width 11 height 11
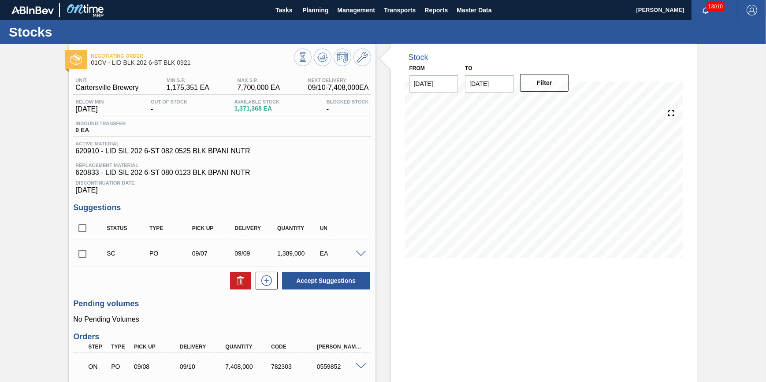
drag, startPoint x: 311, startPoint y: 16, endPoint x: 311, endPoint y: 23, distance: 7.1
click at [312, 16] on button "Planning" at bounding box center [315, 10] width 35 height 20
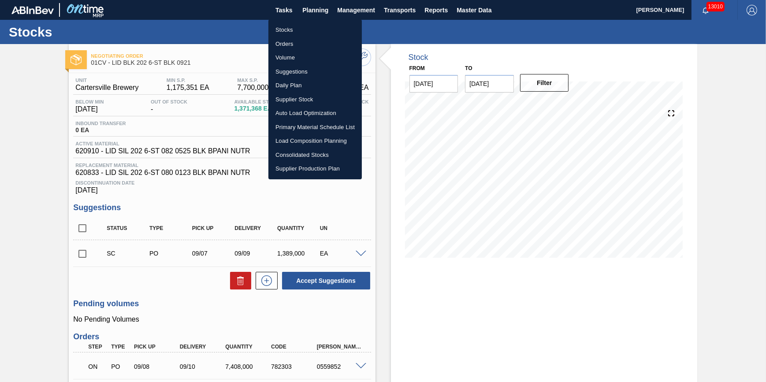
click at [310, 27] on li "Stocks" at bounding box center [315, 30] width 93 height 14
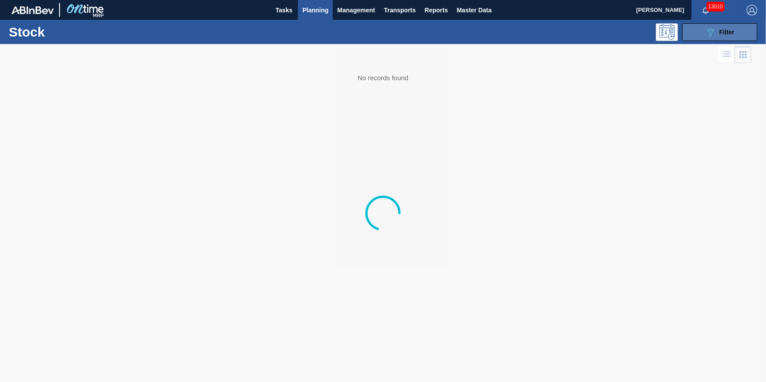
click at [604, 33] on icon "089F7B8B-B2A5-4AFE-B5C0-19BA573D28AC" at bounding box center [710, 32] width 11 height 11
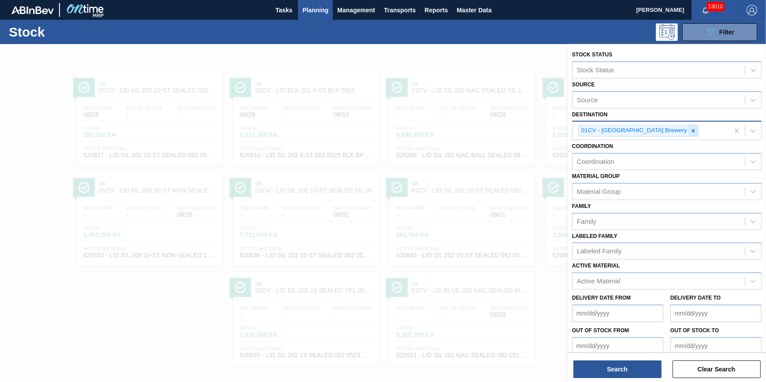
click at [604, 129] on div at bounding box center [694, 130] width 10 height 11
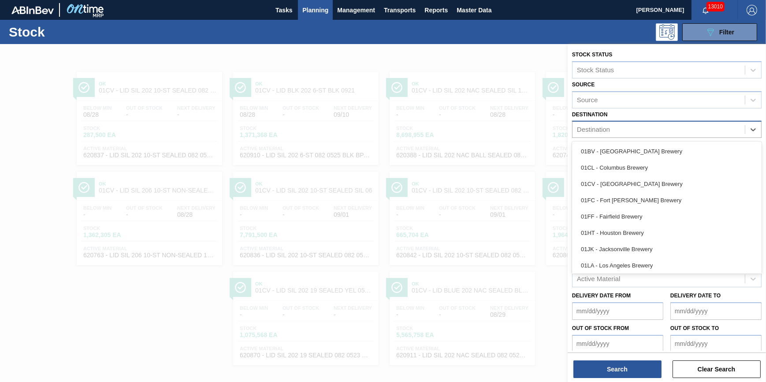
click at [604, 130] on div "Destination" at bounding box center [659, 129] width 172 height 13
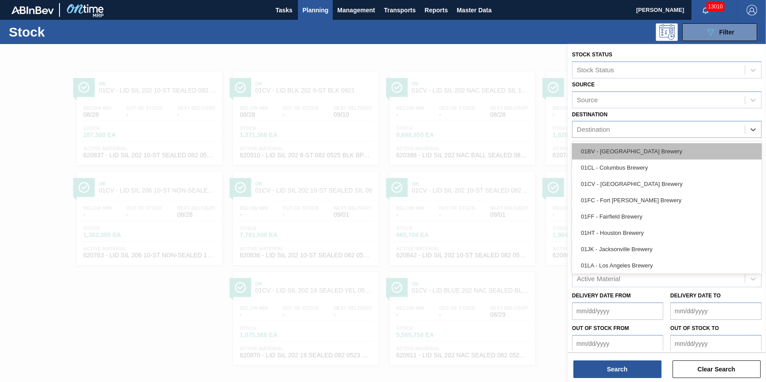
click at [604, 148] on div "01BV - Baldwinsville Brewery" at bounding box center [667, 151] width 190 height 16
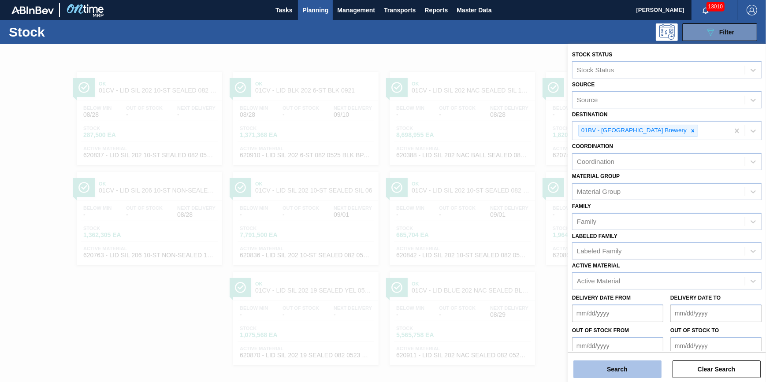
click at [604, 359] on button "Search" at bounding box center [618, 370] width 88 height 18
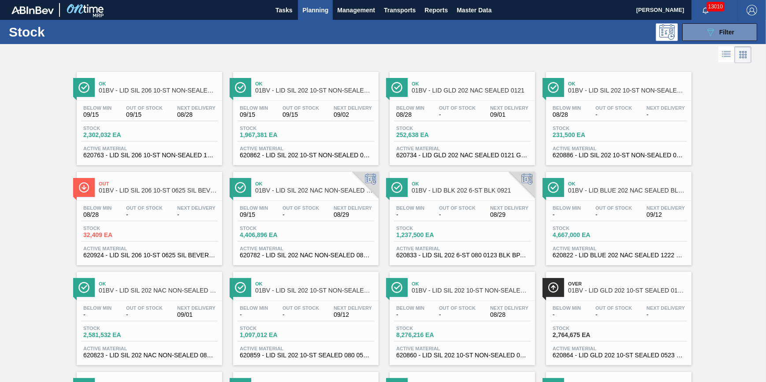
click at [137, 133] on span "2,302,032 EA" at bounding box center [114, 135] width 62 height 7
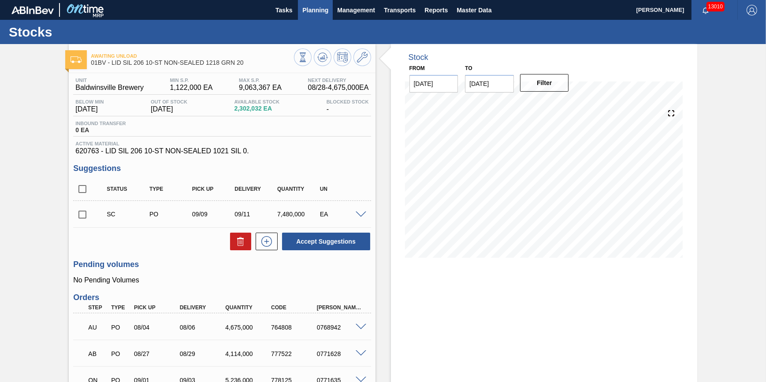
click at [317, 15] on button "Planning" at bounding box center [315, 10] width 35 height 20
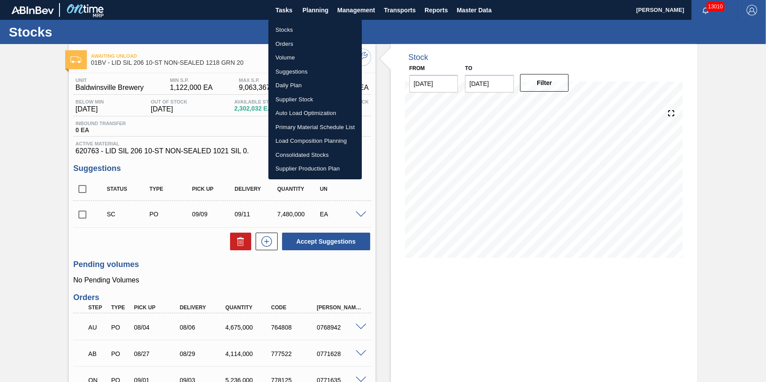
click at [311, 31] on li "Stocks" at bounding box center [315, 30] width 93 height 14
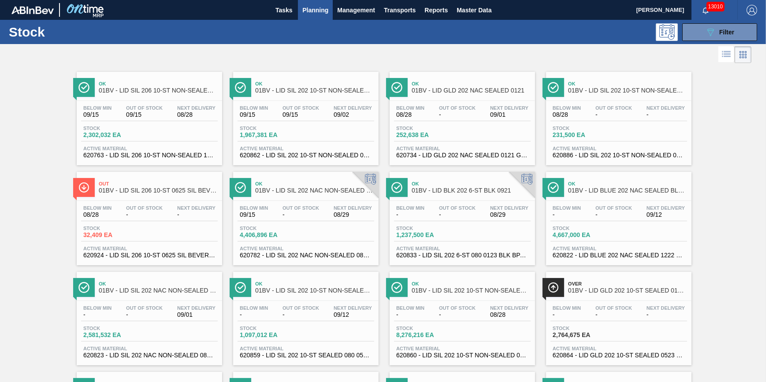
click at [131, 144] on div "Below Min 09/15 Out Of Stock 09/15 Next Delivery 08/28 Stock 2,302,032 EA Activ…" at bounding box center [150, 131] width 146 height 60
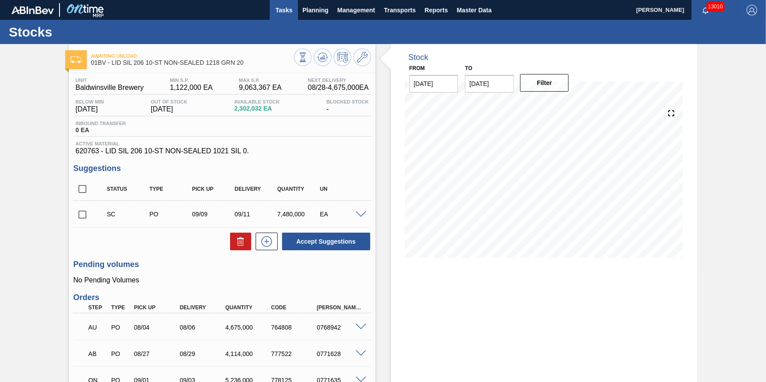
click at [295, 7] on button "Tasks" at bounding box center [284, 10] width 28 height 20
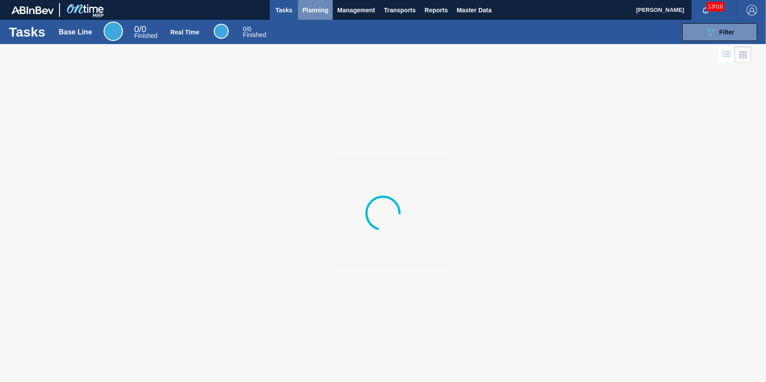
click at [308, 11] on span "Planning" at bounding box center [315, 10] width 26 height 11
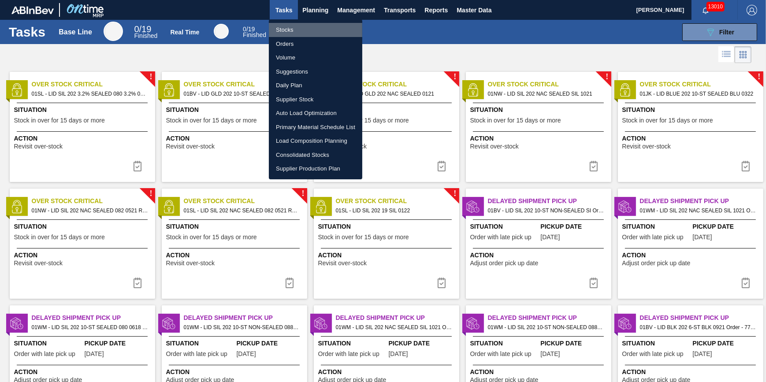
click at [310, 27] on li "Stocks" at bounding box center [315, 30] width 93 height 14
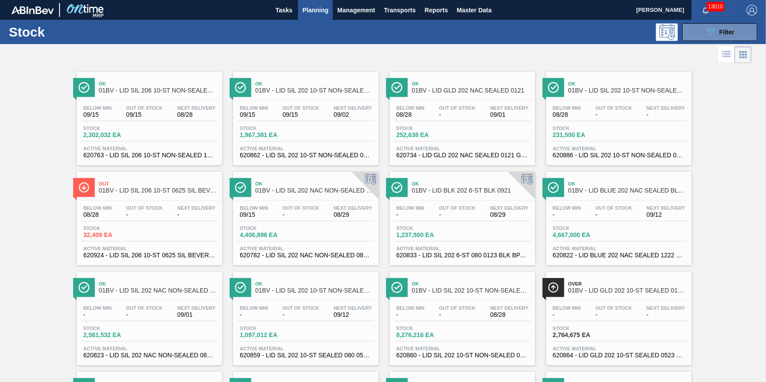
click at [170, 131] on div "Stock 2,302,032 EA" at bounding box center [149, 134] width 137 height 16
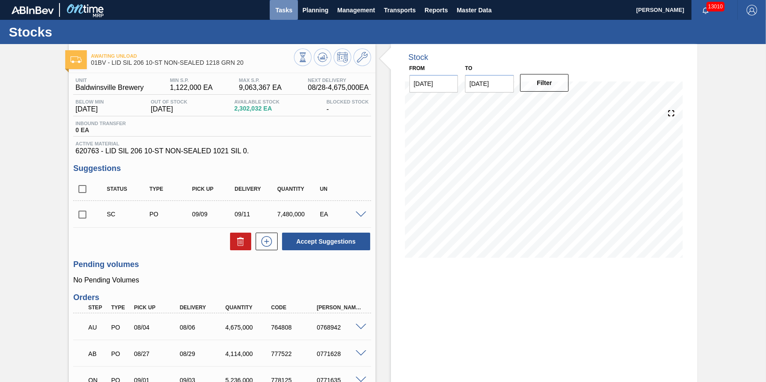
click at [289, 9] on span "Tasks" at bounding box center [283, 10] width 19 height 11
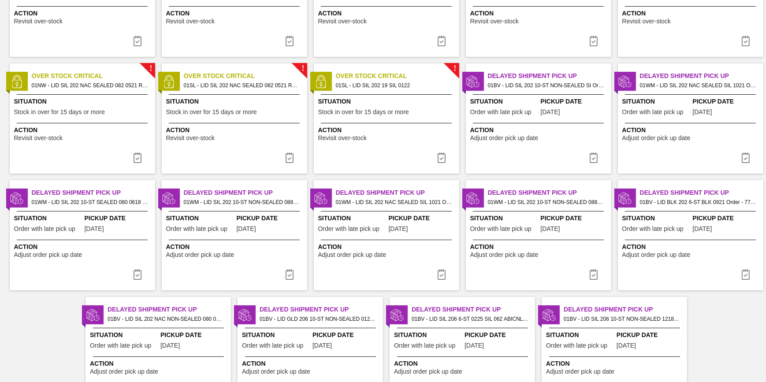
scroll to position [172, 0]
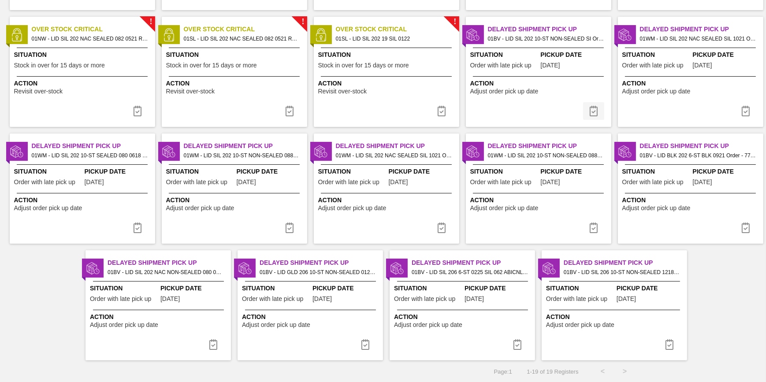
click at [589, 106] on img at bounding box center [594, 111] width 11 height 11
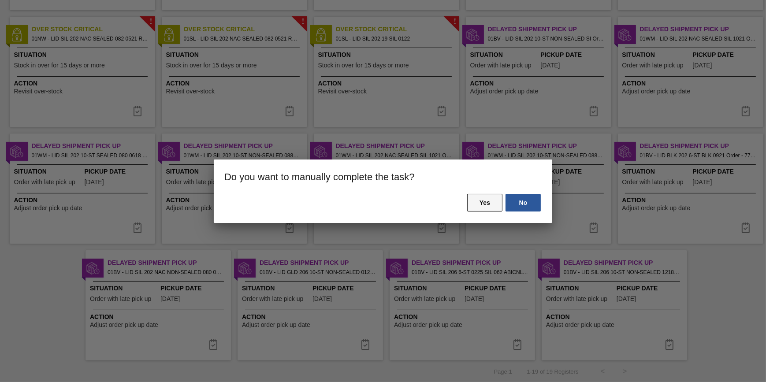
click at [498, 196] on button "Yes" at bounding box center [484, 203] width 35 height 18
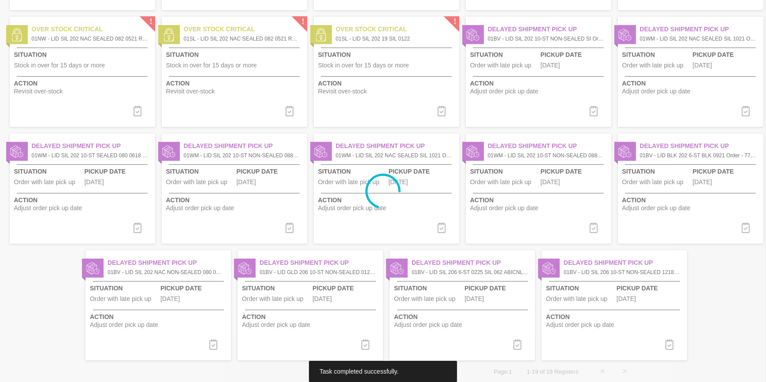
scroll to position [0, 0]
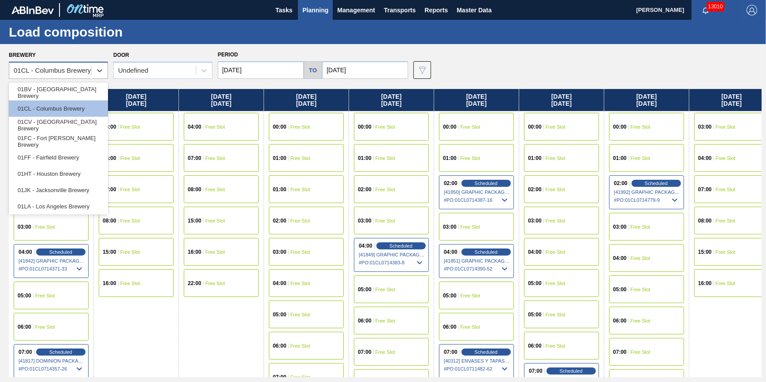
click at [40, 69] on div "01CL - Columbus Brewery" at bounding box center [52, 70] width 77 height 7
click at [54, 121] on div "01CV - Cartersville Brewery" at bounding box center [58, 125] width 99 height 16
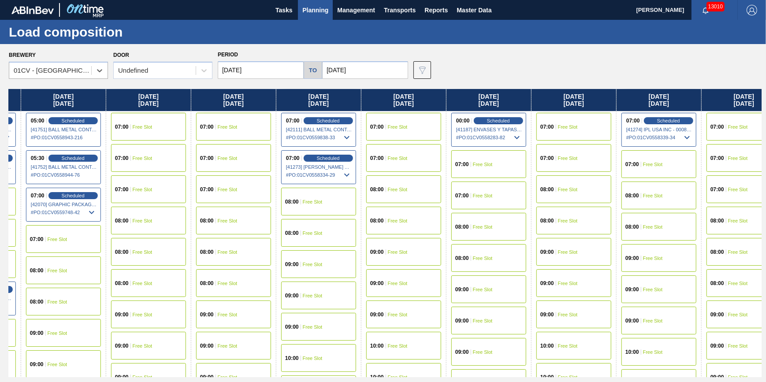
drag, startPoint x: 283, startPoint y: 202, endPoint x: -291, endPoint y: 229, distance: 574.3
click at [0, 0] on html "Tasks Planning Management Transports Reports Master Data Jack Schuld 13010 Mark…" at bounding box center [383, 0] width 766 height 0
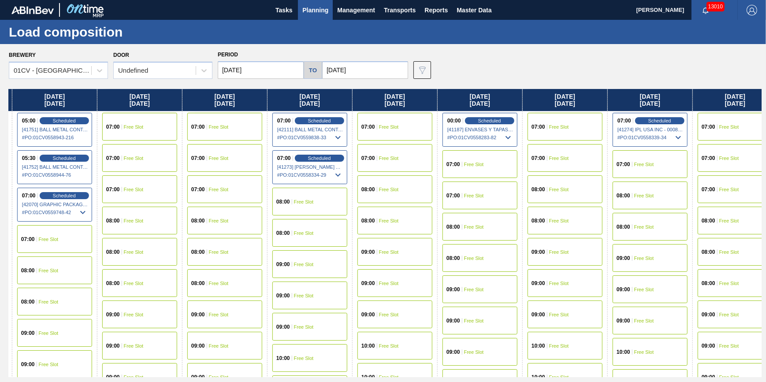
scroll to position [0, 608]
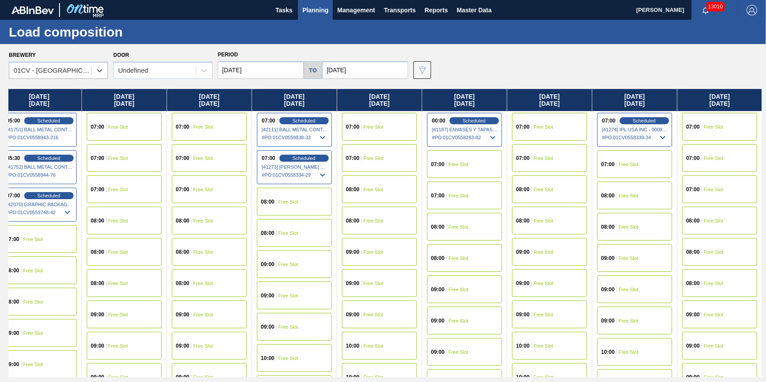
drag, startPoint x: 479, startPoint y: 235, endPoint x: -44, endPoint y: 254, distance: 523.7
click at [0, 0] on html "Tasks Planning Management Transports Reports Master Data Jack Schuld 13010 Mark…" at bounding box center [383, 0] width 766 height 0
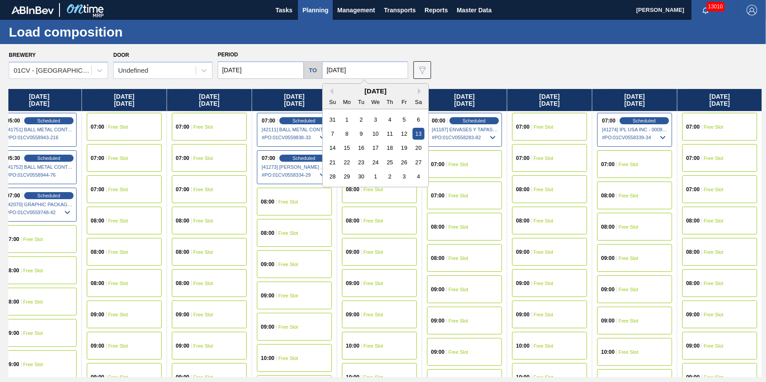
click at [342, 66] on input "09/13/2025" at bounding box center [365, 70] width 86 height 18
click at [351, 150] on div "15" at bounding box center [347, 148] width 12 height 12
type input "09/15/2025"
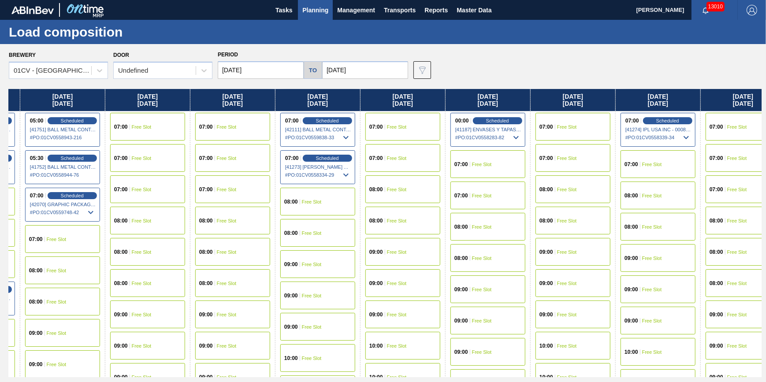
drag, startPoint x: 502, startPoint y: 189, endPoint x: -104, endPoint y: 254, distance: 609.8
click at [0, 0] on html "Tasks Planning Management Transports Reports Master Data Jack Schuld 13010 Mark…" at bounding box center [383, 0] width 766 height 0
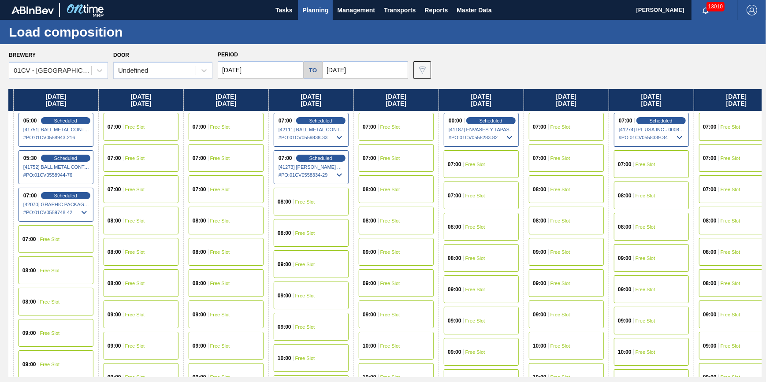
scroll to position [0, 777]
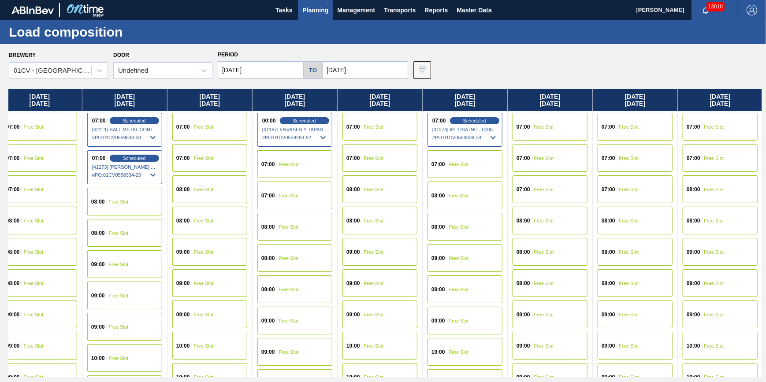
drag, startPoint x: 418, startPoint y: 239, endPoint x: 115, endPoint y: 265, distance: 304.5
click at [115, 265] on div "Friday 08/29/2025 05:30 Scheduled [41494] BALL METAL CONTAINER GROUP - 00082216…" at bounding box center [385, 233] width 753 height 288
drag, startPoint x: 464, startPoint y: 237, endPoint x: 204, endPoint y: 223, distance: 260.1
click at [170, 228] on div "Friday 08/29/2025 05:30 Scheduled [41494] BALL METAL CONTAINER GROUP - 00082216…" at bounding box center [385, 233] width 753 height 288
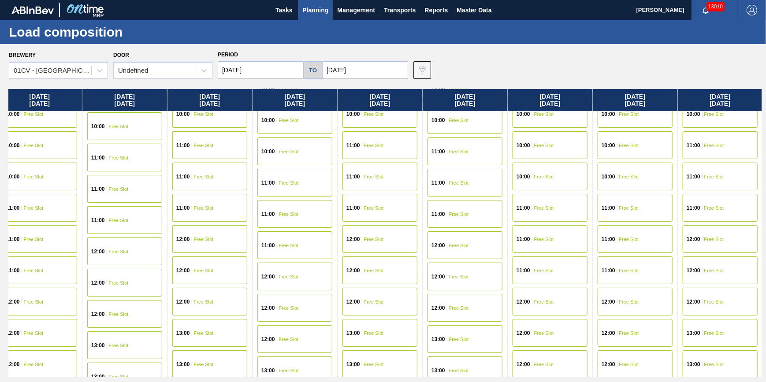
scroll to position [94, 777]
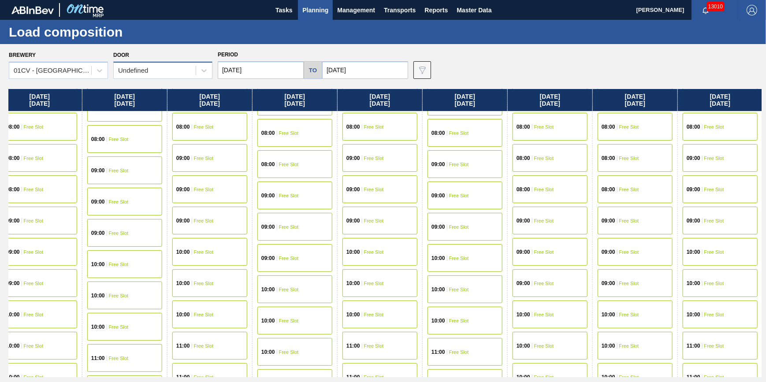
click at [175, 67] on div "Undefined" at bounding box center [155, 70] width 82 height 13
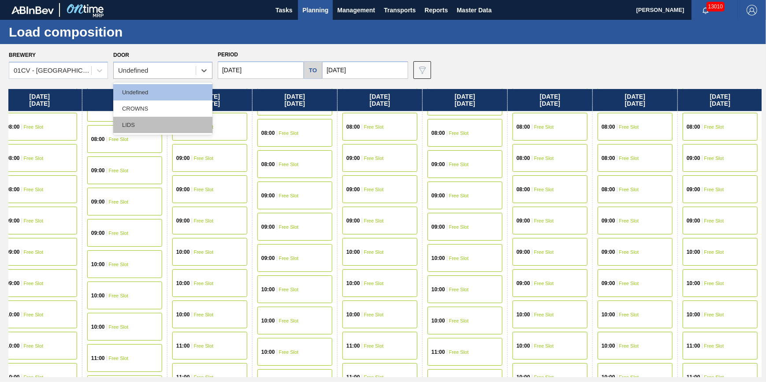
click at [158, 123] on div "LIDS" at bounding box center [162, 125] width 99 height 16
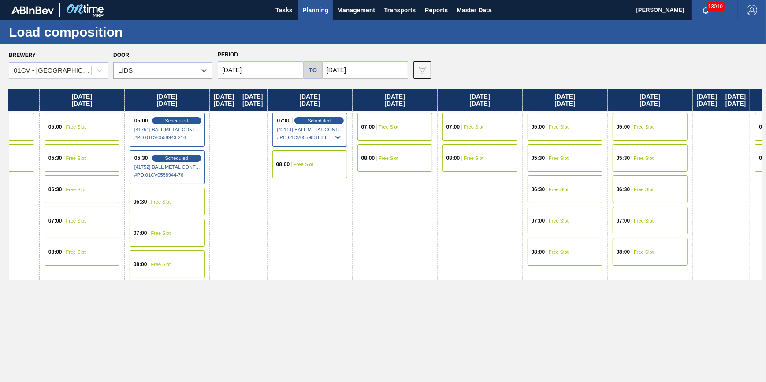
drag, startPoint x: 617, startPoint y: 195, endPoint x: 298, endPoint y: 208, distance: 319.5
click at [147, 248] on div "Friday 08/29/2025 05:00 Free Slot 05:30 Scheduled [41494] BALL METAL CONTAINER …" at bounding box center [385, 233] width 753 height 288
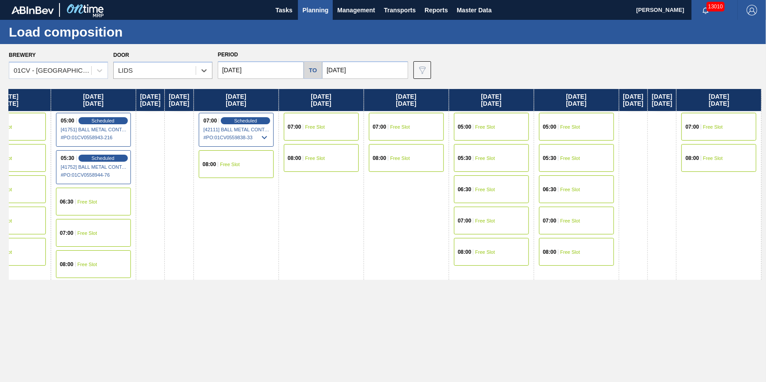
scroll to position [0, 503]
drag, startPoint x: 653, startPoint y: 191, endPoint x: 72, endPoint y: 250, distance: 583.6
click at [72, 250] on div "Friday 08/29/2025 05:00 Free Slot 05:30 Scheduled [41494] BALL METAL CONTAINER …" at bounding box center [385, 233] width 753 height 288
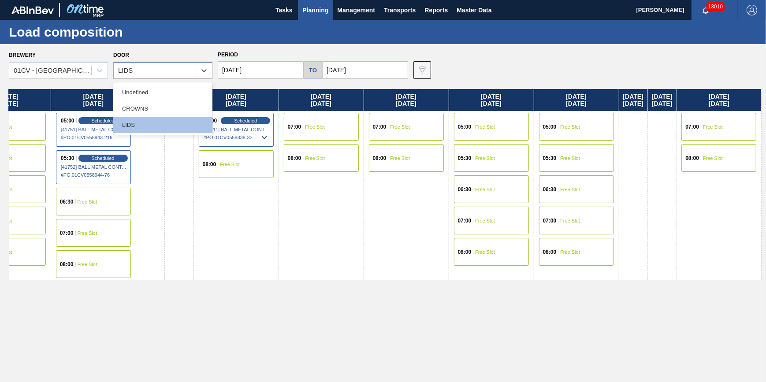
click at [171, 67] on div "LIDS" at bounding box center [155, 70] width 82 height 13
click at [176, 106] on div "CROWNS" at bounding box center [162, 109] width 99 height 16
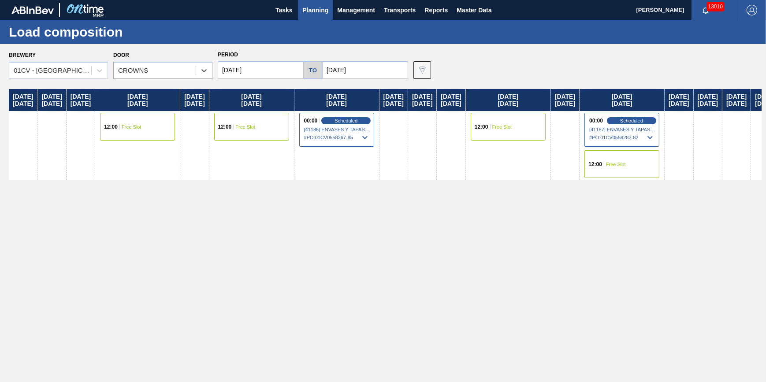
scroll to position [0, 227]
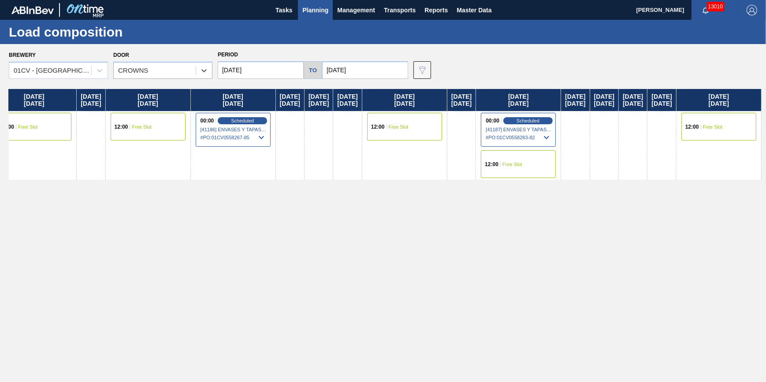
drag, startPoint x: 549, startPoint y: 160, endPoint x: -129, endPoint y: 214, distance: 679.9
click at [0, 0] on html "Tasks Planning Management Transports Reports Master Data Jack Schuld 13010 Mark…" at bounding box center [383, 0] width 766 height 0
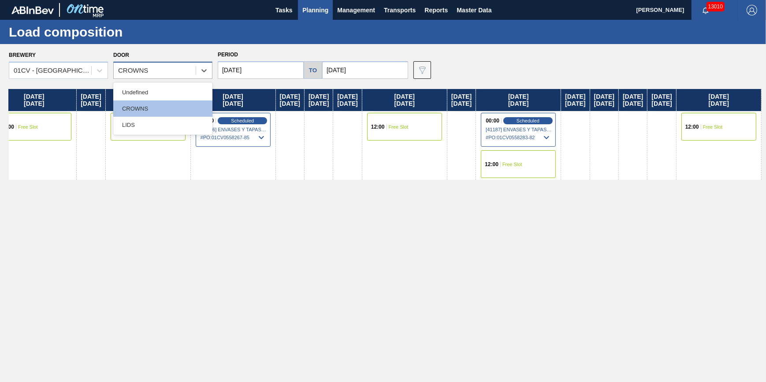
click at [135, 70] on div "CROWNS" at bounding box center [133, 70] width 30 height 7
click at [146, 88] on div "Undefined" at bounding box center [162, 92] width 99 height 16
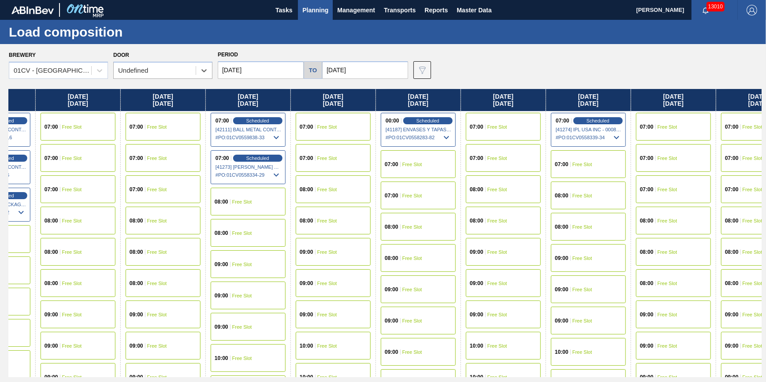
drag, startPoint x: 507, startPoint y: 198, endPoint x: -233, endPoint y: 246, distance: 741.0
click at [0, 0] on html "Tasks Planning Management Transports Reports Master Data Jack Schuld 13010 Mark…" at bounding box center [383, 0] width 766 height 0
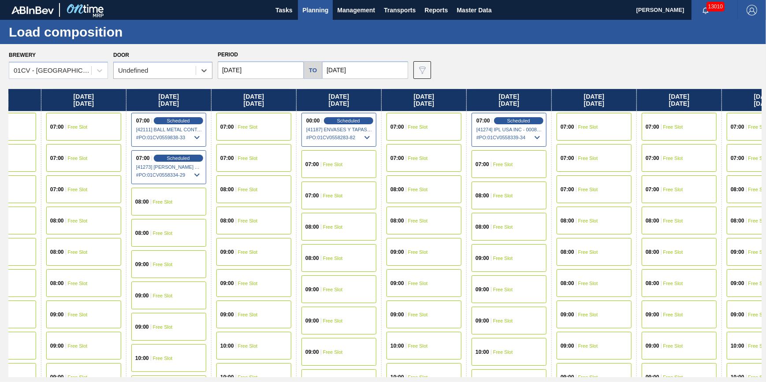
scroll to position [0, 777]
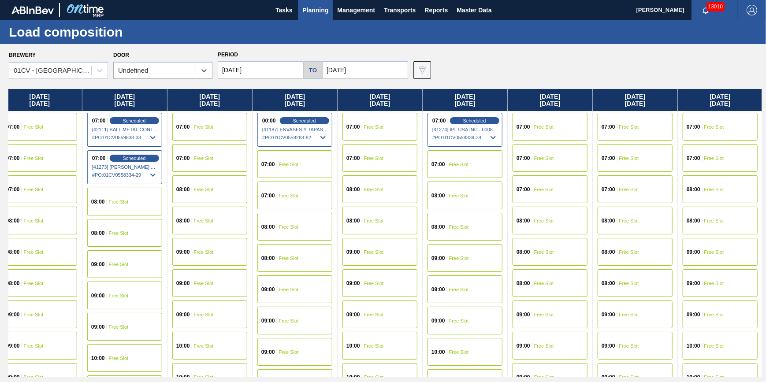
drag, startPoint x: 410, startPoint y: 215, endPoint x: 175, endPoint y: 226, distance: 235.3
click at [175, 227] on div "Friday 08/29/2025 05:30 Scheduled [41494] BALL METAL CONTAINER GROUP - 00082216…" at bounding box center [385, 233] width 753 height 288
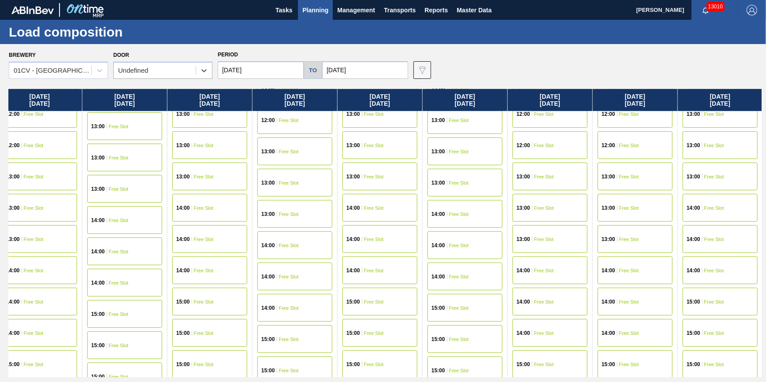
scroll to position [615, 777]
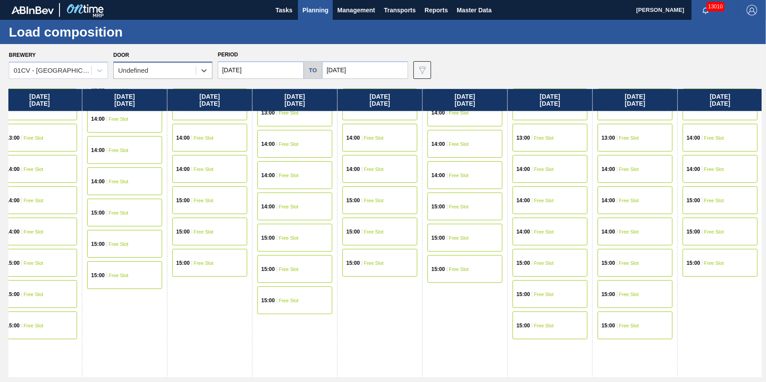
click at [144, 71] on div "Undefined" at bounding box center [133, 70] width 30 height 7
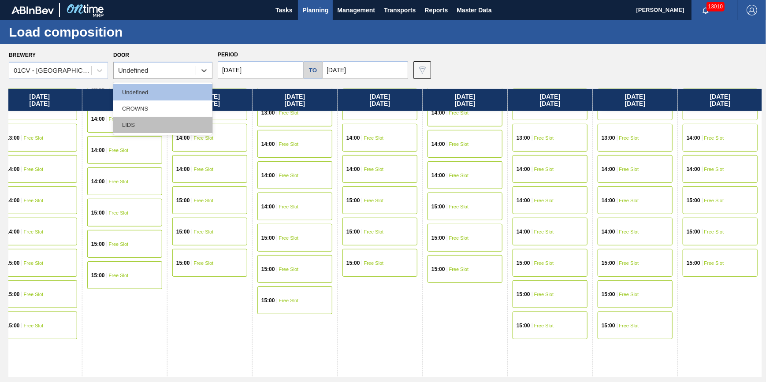
click at [162, 122] on div "LIDS" at bounding box center [162, 125] width 99 height 16
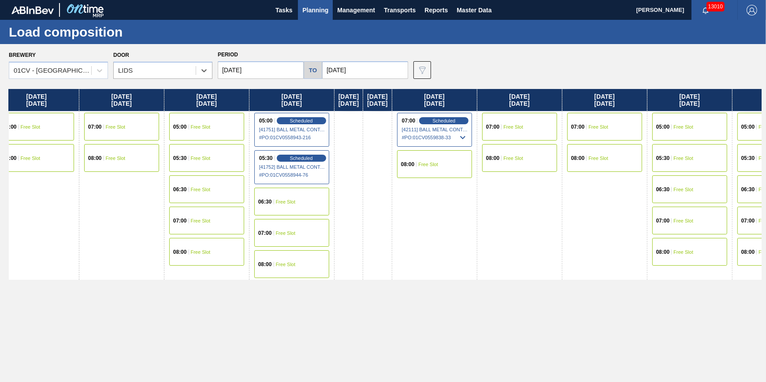
scroll to position [0, 503]
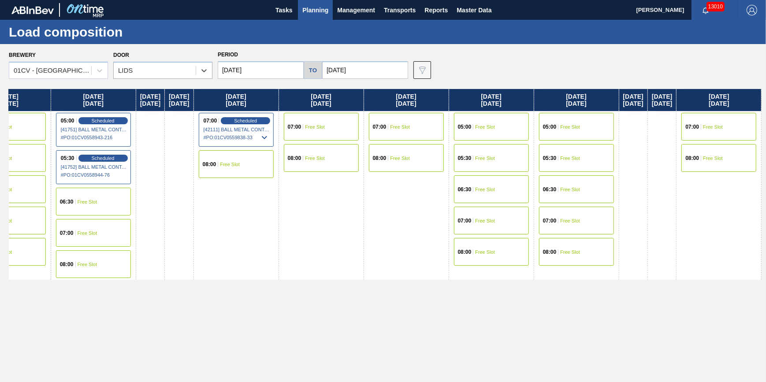
drag, startPoint x: 482, startPoint y: 176, endPoint x: -212, endPoint y: 208, distance: 694.3
click at [0, 0] on html "Tasks Planning Management Transports Reports Master Data Jack Schuld 13010 Mark…" at bounding box center [383, 0] width 766 height 0
drag, startPoint x: 494, startPoint y: 172, endPoint x: 273, endPoint y: 186, distance: 221.4
click at [273, 186] on div "Friday 08/29/2025 05:00 Free Slot 05:30 Scheduled [41494] BALL METAL CONTAINER …" at bounding box center [385, 233] width 753 height 288
drag, startPoint x: 554, startPoint y: 184, endPoint x: 336, endPoint y: 190, distance: 217.9
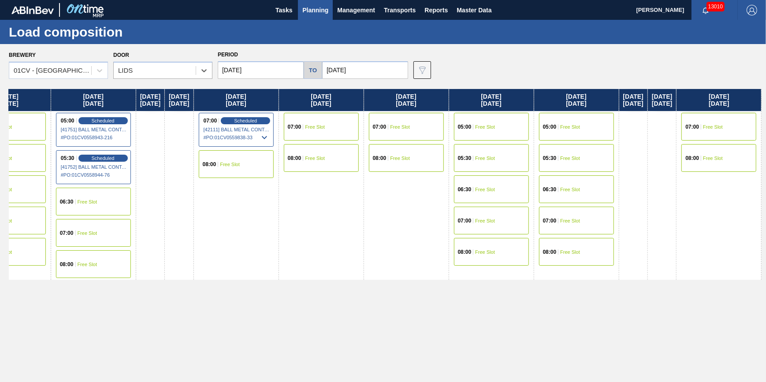
click at [336, 198] on div "Friday 08/29/2025 05:00 Free Slot 05:30 Scheduled [41494] BALL METAL CONTAINER …" at bounding box center [385, 233] width 753 height 288
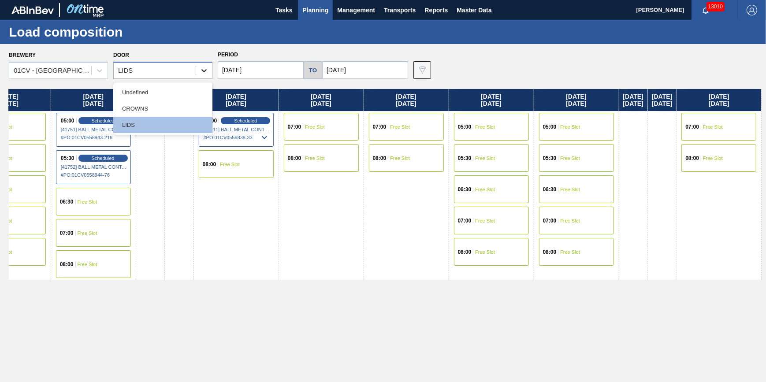
click at [201, 72] on icon at bounding box center [204, 70] width 9 height 9
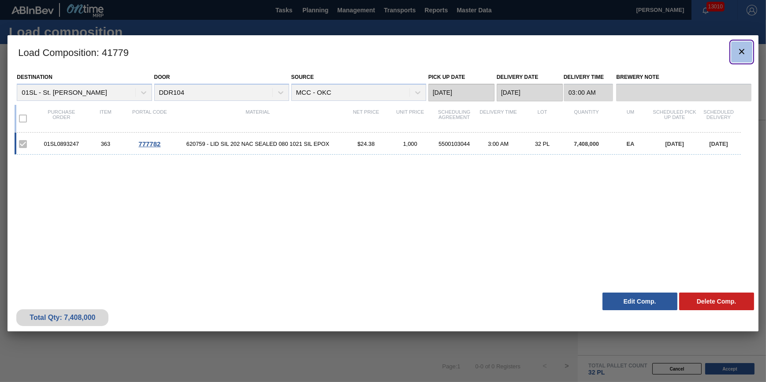
click at [746, 50] on icon "botão de ícone" at bounding box center [742, 51] width 11 height 11
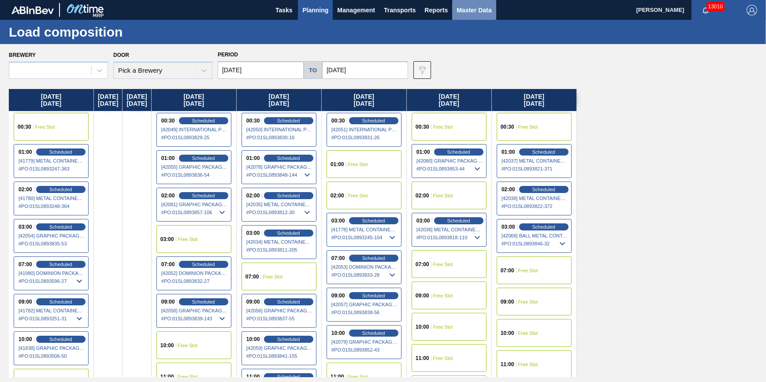
click at [485, 10] on span "Master Data" at bounding box center [474, 10] width 35 height 11
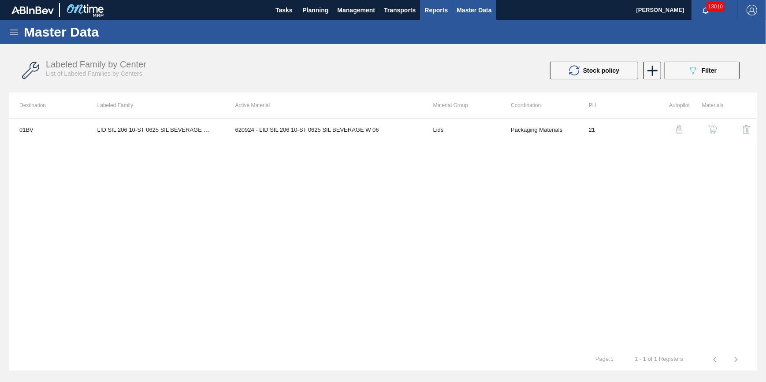
click at [444, 13] on span "Reports" at bounding box center [436, 10] width 23 height 11
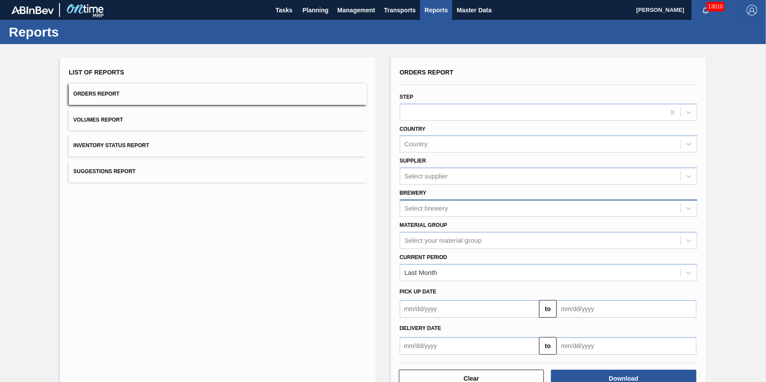
click at [440, 205] on div "Select brewery" at bounding box center [427, 208] width 44 height 7
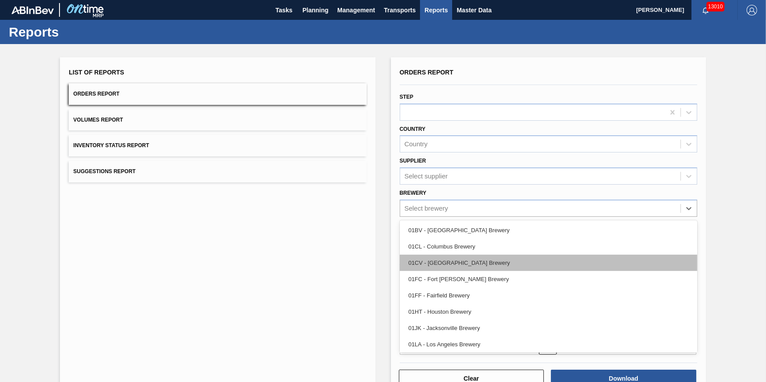
click at [467, 257] on div "01CV - [GEOGRAPHIC_DATA] Brewery" at bounding box center [549, 263] width 298 height 16
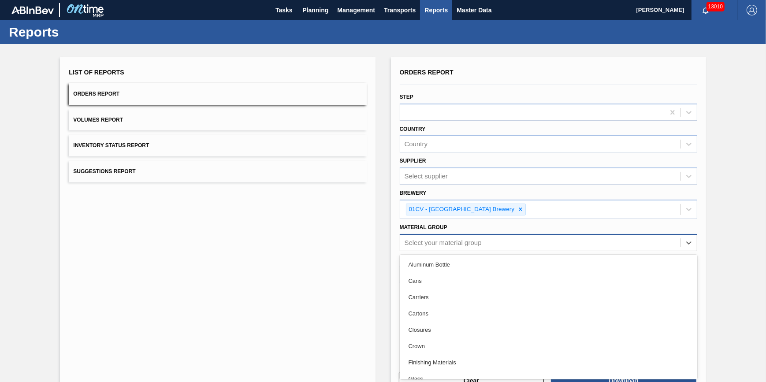
scroll to position [7, 0]
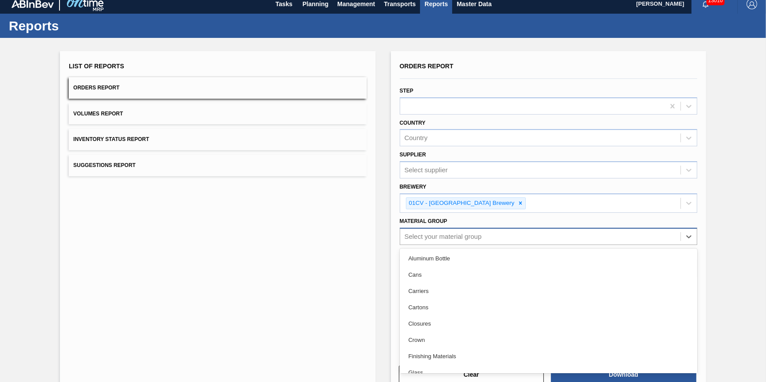
click at [476, 246] on div "Orders Report Step Country Country Supplier Select supplier Brewery 01CV - Cart…" at bounding box center [549, 205] width 298 height 291
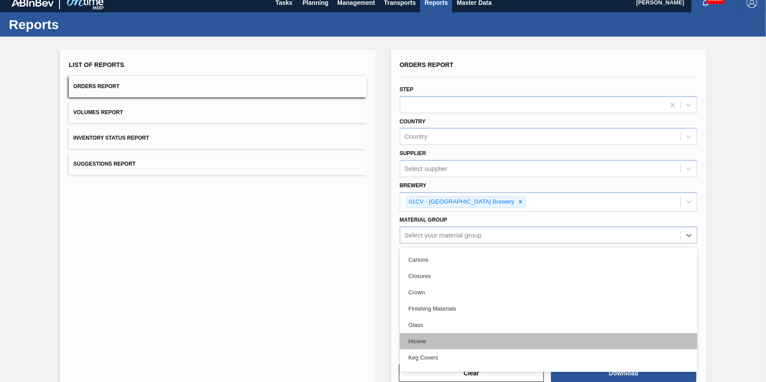
scroll to position [80, 0]
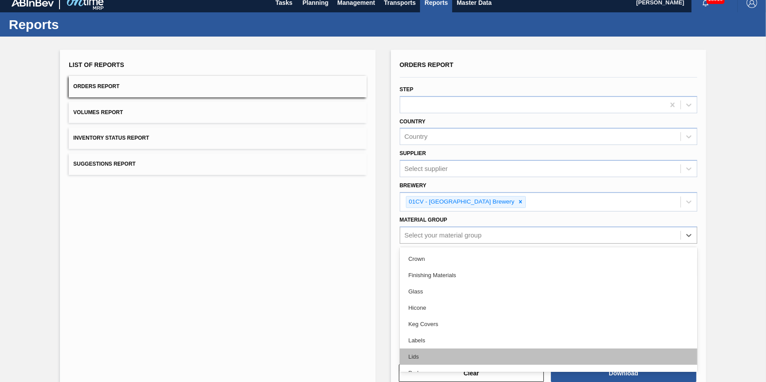
click at [454, 351] on div "Lids" at bounding box center [549, 357] width 298 height 16
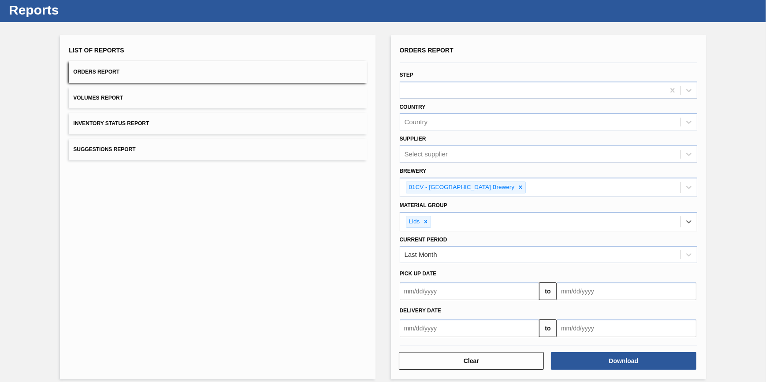
scroll to position [29, 0]
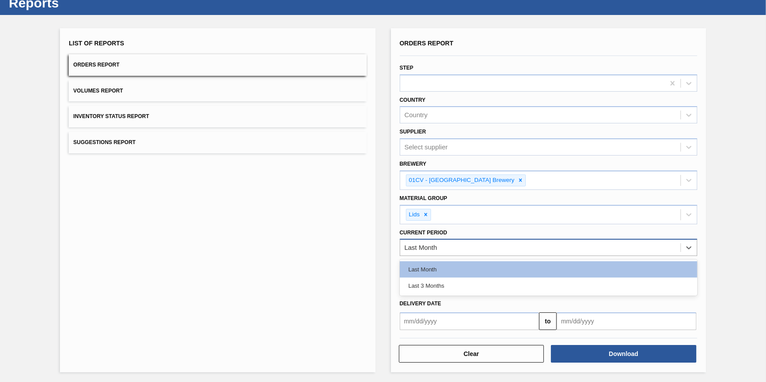
click at [431, 251] on div "Last Month" at bounding box center [540, 248] width 280 height 13
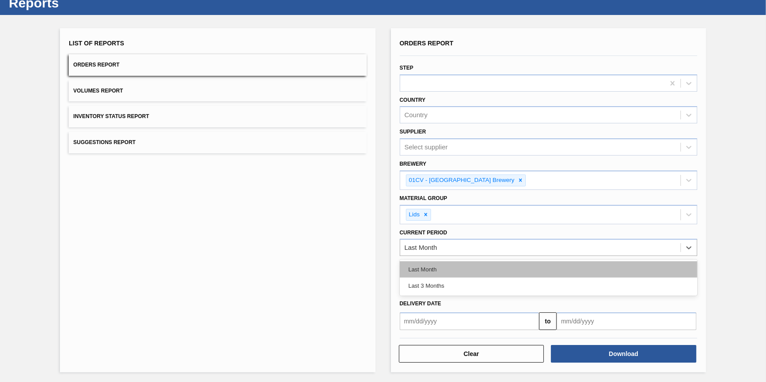
click at [432, 264] on div "Last Month" at bounding box center [549, 269] width 298 height 16
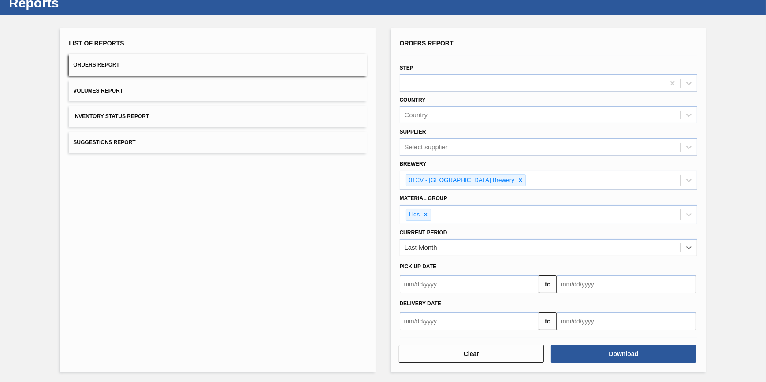
click at [437, 281] on input "text" at bounding box center [470, 285] width 140 height 18
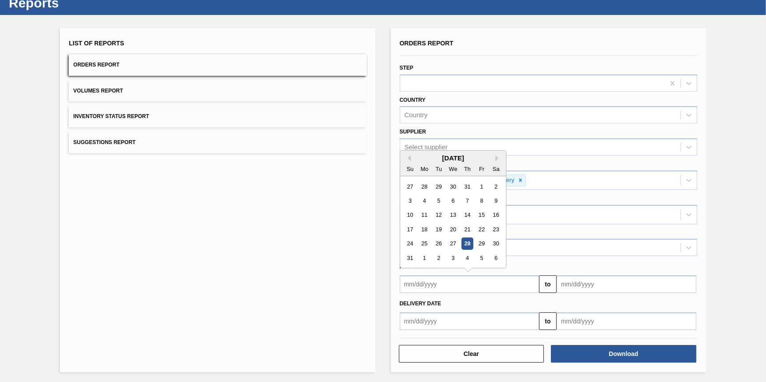
click at [468, 247] on div "28" at bounding box center [467, 244] width 12 height 12
type input "08/28/2025"
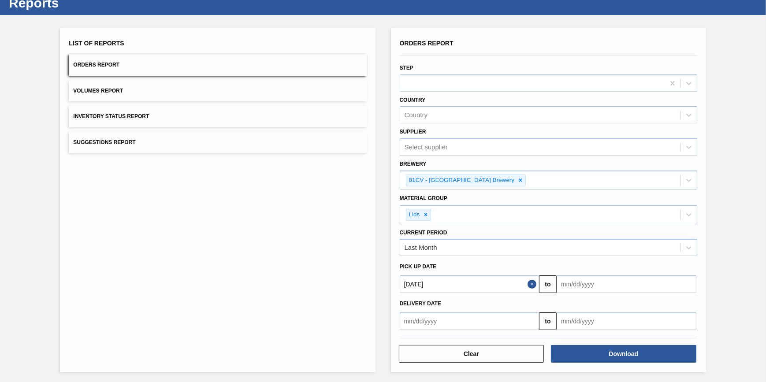
click at [528, 283] on button "Close" at bounding box center [533, 285] width 11 height 18
click at [496, 327] on input "text" at bounding box center [470, 322] width 140 height 18
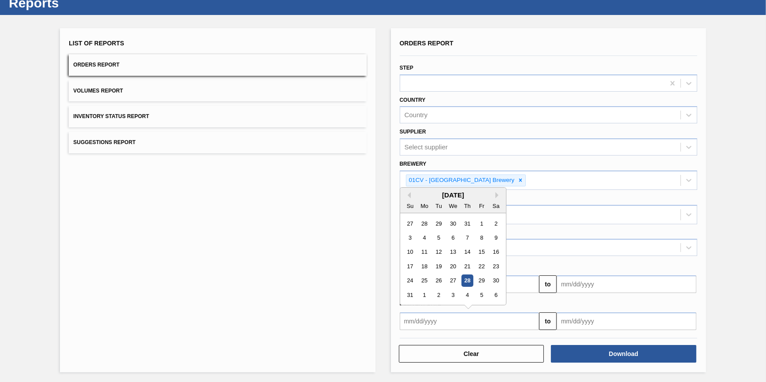
click at [469, 279] on div "28" at bounding box center [467, 281] width 12 height 12
type input "08/28/2025"
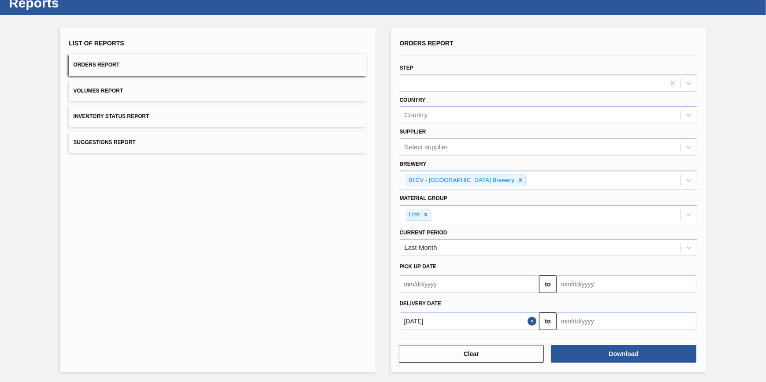
click at [588, 316] on input "text" at bounding box center [627, 322] width 140 height 18
click at [653, 194] on button "Next Month" at bounding box center [656, 195] width 6 height 6
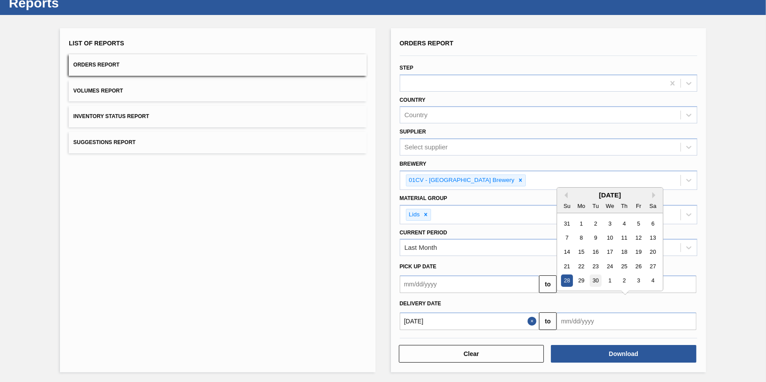
click at [596, 281] on div "30" at bounding box center [596, 281] width 12 height 12
type input "09/30/2025"
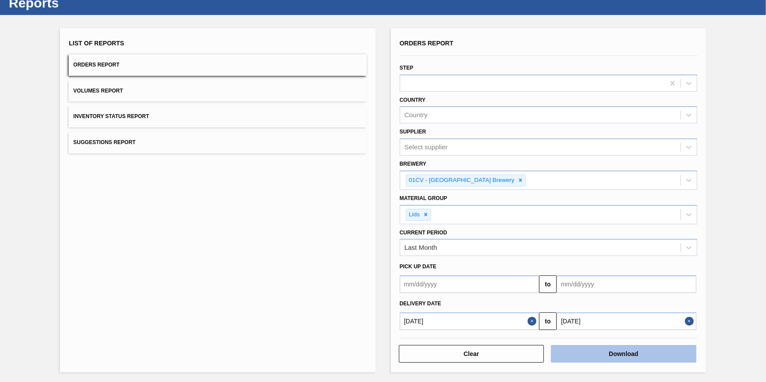
click at [608, 354] on button "Download" at bounding box center [624, 354] width 146 height 18
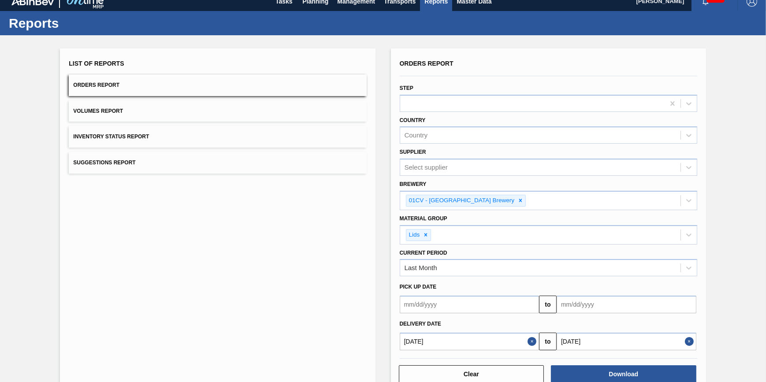
scroll to position [0, 0]
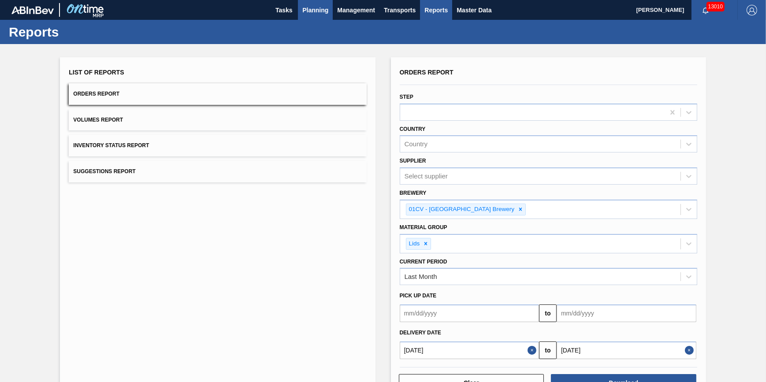
click at [307, 12] on span "Planning" at bounding box center [315, 10] width 26 height 11
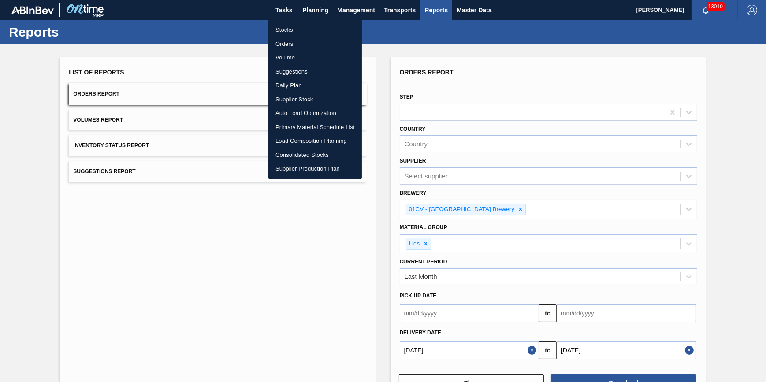
click at [307, 27] on li "Stocks" at bounding box center [315, 30] width 93 height 14
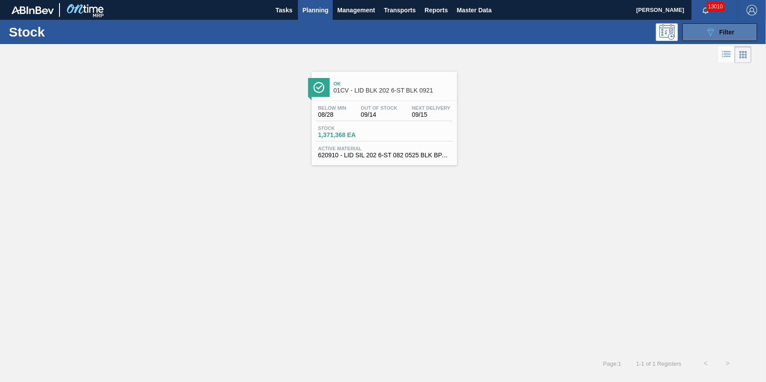
click at [709, 35] on icon "089F7B8B-B2A5-4AFE-B5C0-19BA573D28AC" at bounding box center [710, 32] width 11 height 11
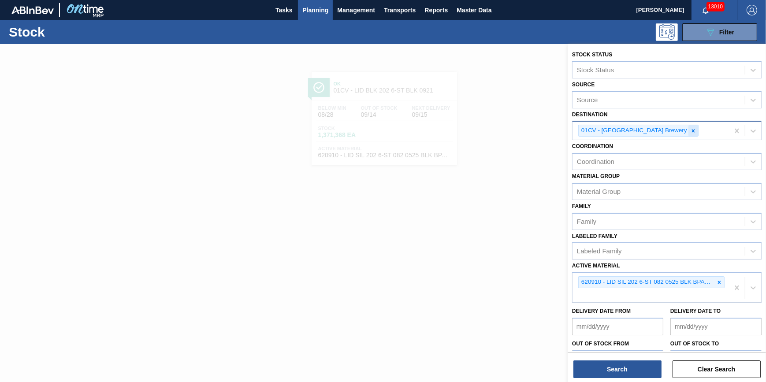
click at [690, 130] on icon at bounding box center [693, 131] width 6 height 6
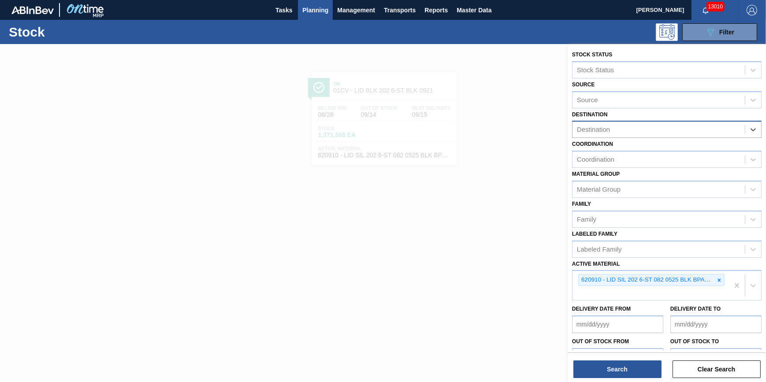
click at [660, 130] on div "Destination" at bounding box center [659, 129] width 172 height 13
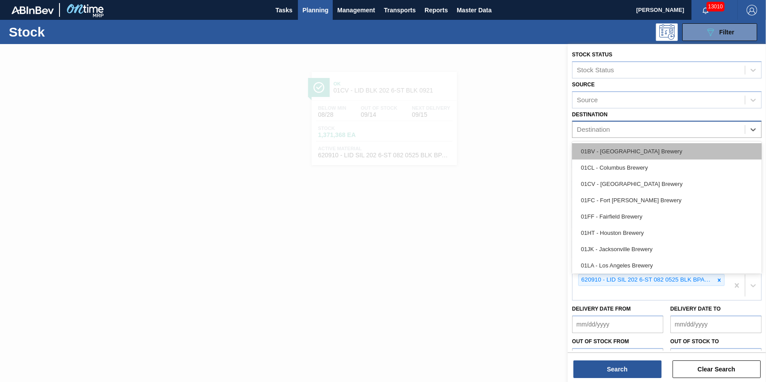
click at [655, 152] on div "01BV - [GEOGRAPHIC_DATA] Brewery" at bounding box center [667, 151] width 190 height 16
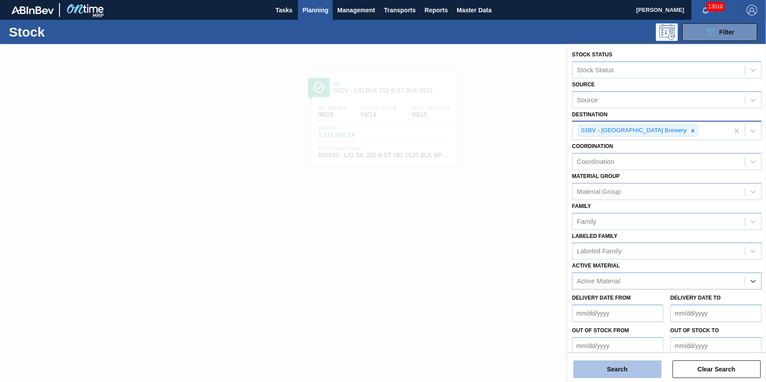
click at [612, 369] on button "Search" at bounding box center [618, 370] width 88 height 18
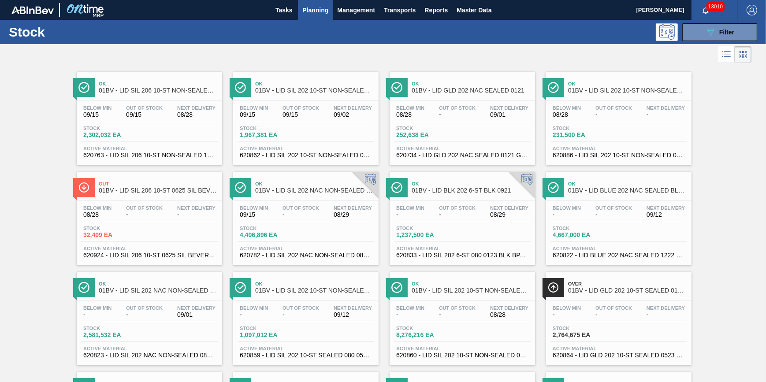
click at [164, 125] on div "Below Min 09/15 Out Of Stock 09/15 Next Delivery 08/28 Stock 2,302,032 EA Activ…" at bounding box center [150, 131] width 146 height 60
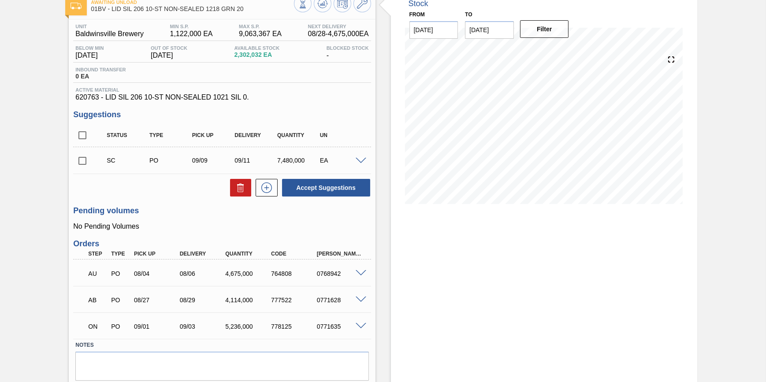
scroll to position [40, 0]
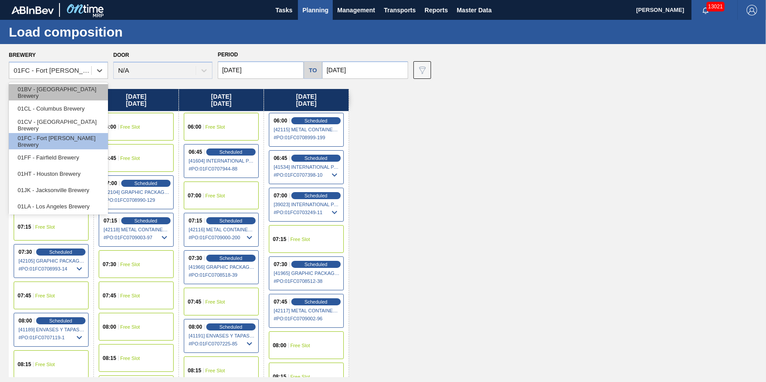
drag, startPoint x: 72, startPoint y: 67, endPoint x: 84, endPoint y: 98, distance: 33.9
click at [72, 67] on div "01FC - Fort [PERSON_NAME] Brewery" at bounding box center [53, 70] width 78 height 7
click at [87, 122] on div "01CV - [GEOGRAPHIC_DATA] Brewery" at bounding box center [58, 125] width 99 height 16
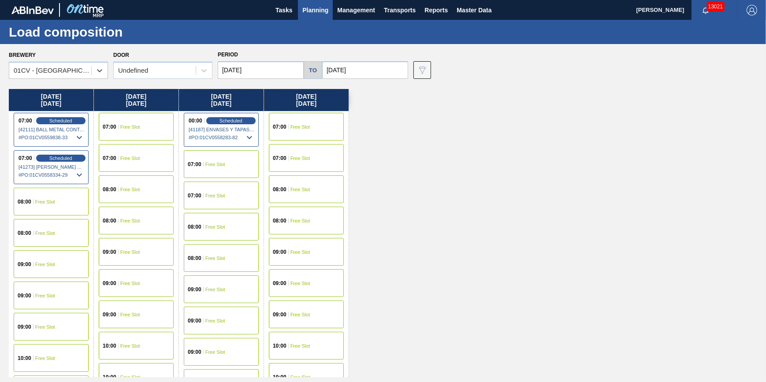
click at [339, 66] on input "[DATE]" at bounding box center [365, 70] width 86 height 18
click at [348, 149] on div "15" at bounding box center [347, 148] width 12 height 12
type input "[DATE]"
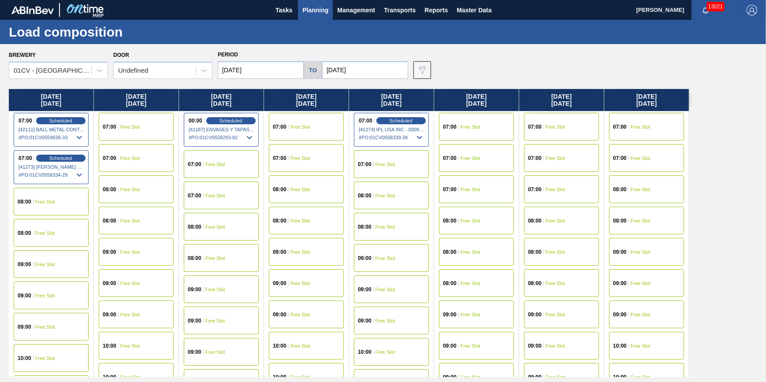
click at [170, 57] on div "Door Undefined" at bounding box center [162, 64] width 99 height 30
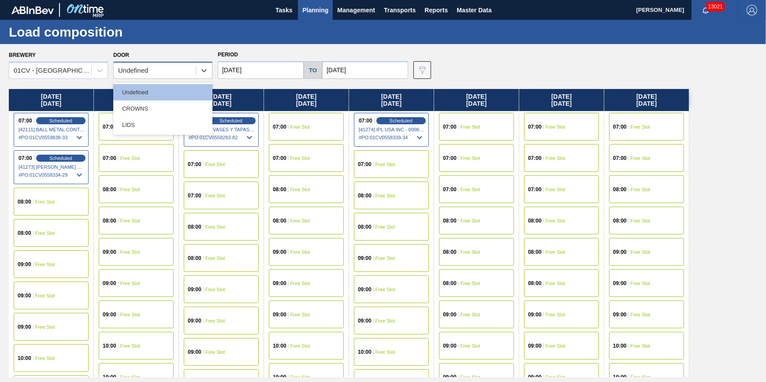
click at [169, 67] on div "Undefined" at bounding box center [155, 70] width 82 height 13
click at [161, 121] on div "LIDS" at bounding box center [162, 125] width 99 height 16
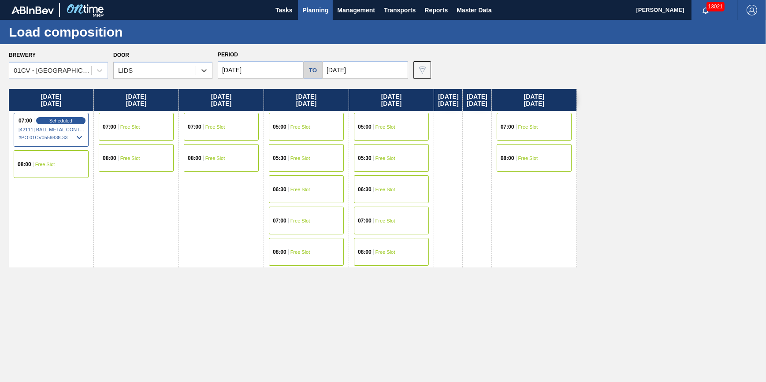
click at [234, 126] on div "07:00 Free Slot" at bounding box center [221, 127] width 75 height 28
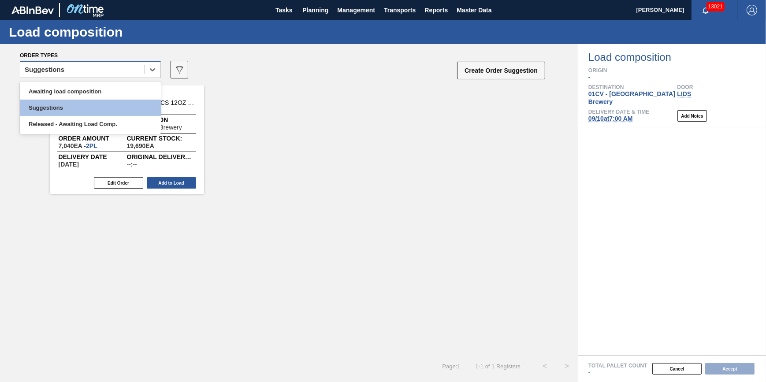
click at [132, 71] on div "Suggestions" at bounding box center [82, 69] width 124 height 13
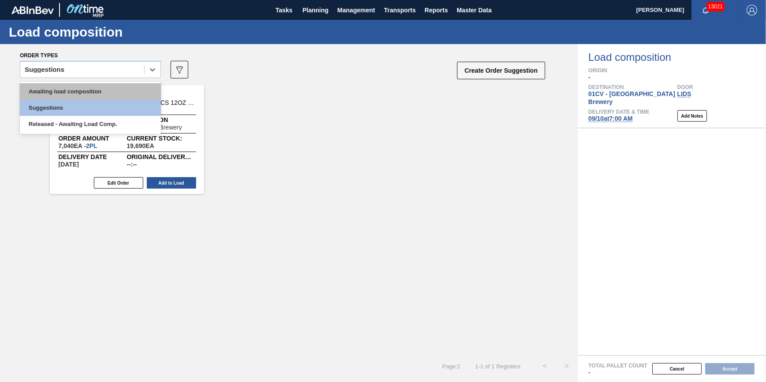
click at [129, 89] on div "Awaiting load composition" at bounding box center [90, 91] width 141 height 16
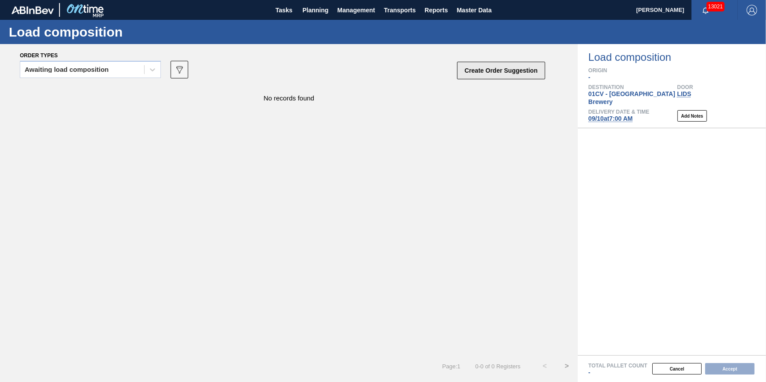
click at [504, 72] on button "Create Order Suggestion" at bounding box center [501, 71] width 88 height 18
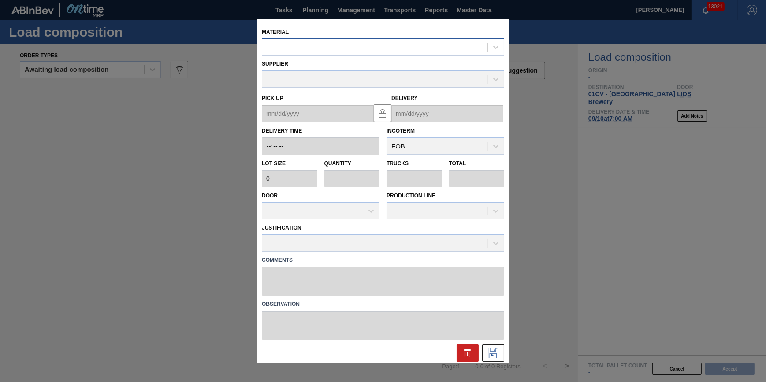
click at [366, 42] on div at bounding box center [374, 47] width 225 height 13
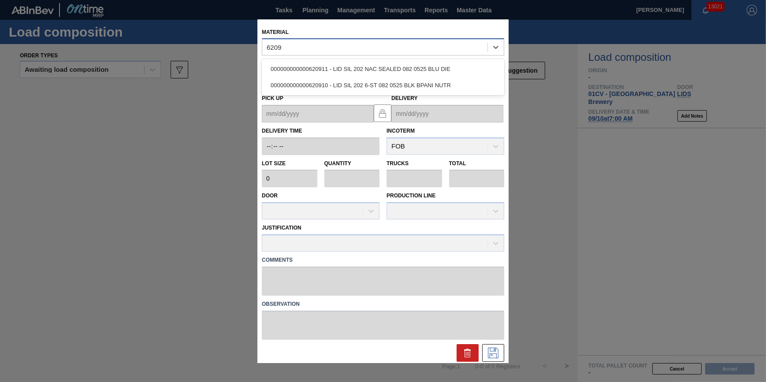
type input "620910"
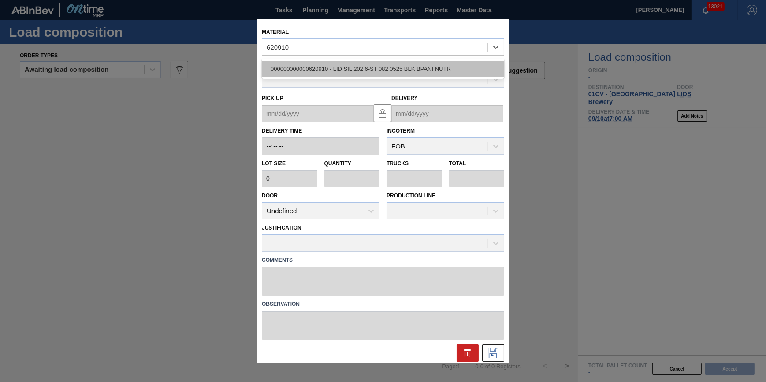
click at [362, 62] on div "000000000000620910 - LID SIL 202 6-ST 082 0525 BLK BPANI NUTR" at bounding box center [383, 69] width 243 height 16
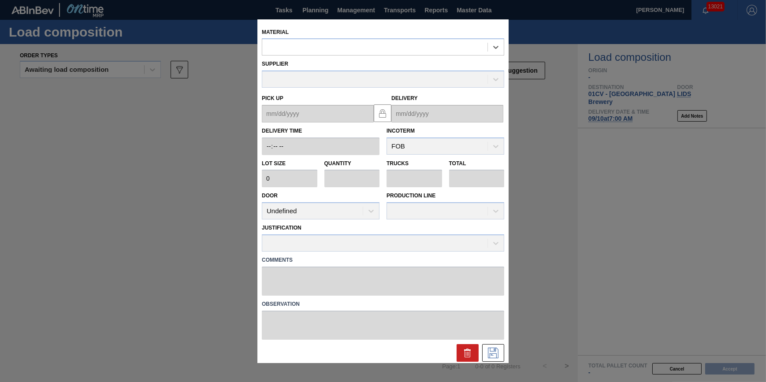
type input "231,500"
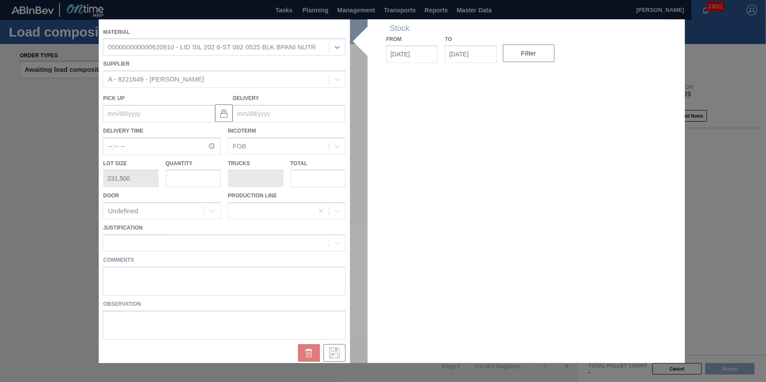
click at [196, 180] on div at bounding box center [383, 191] width 569 height 344
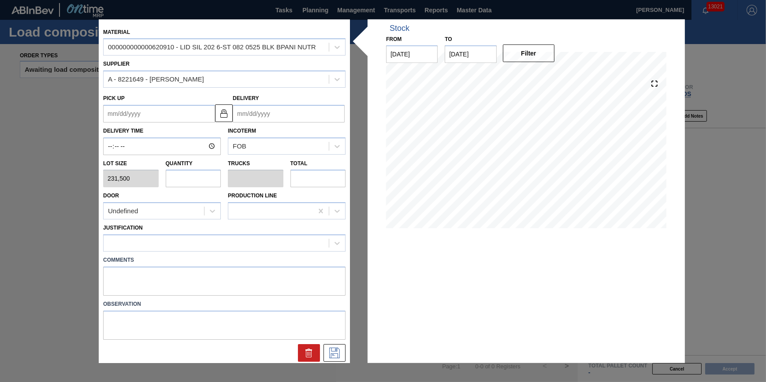
click at [198, 181] on input "text" at bounding box center [194, 179] width 56 height 18
type input "3"
type input "0.094"
type input "694,500"
type input "32"
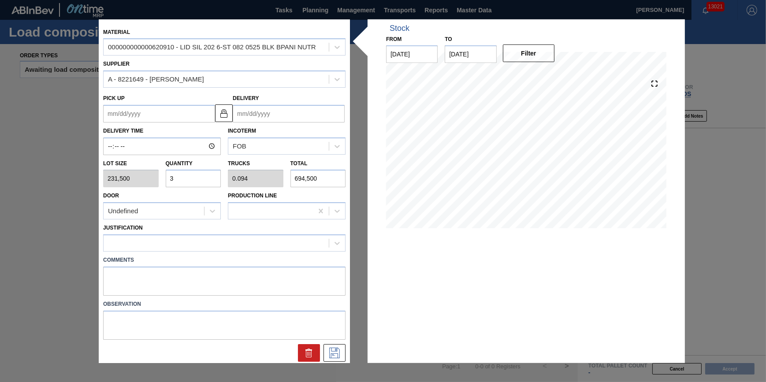
type input "1"
type input "7,408,000"
type input "32"
click at [207, 232] on div "Justification" at bounding box center [224, 237] width 243 height 30
click at [216, 245] on div at bounding box center [216, 243] width 225 height 13
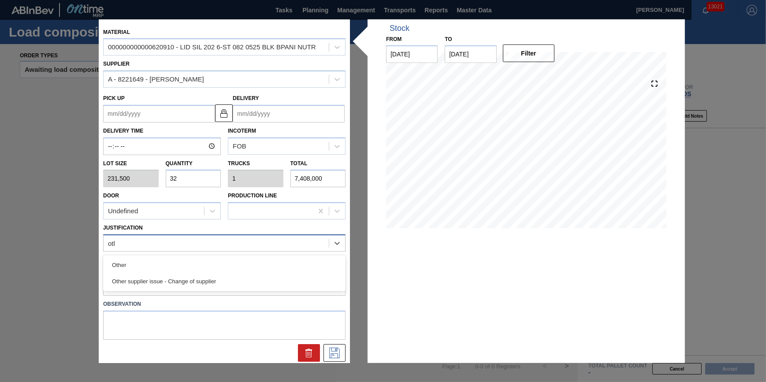
type input "other"
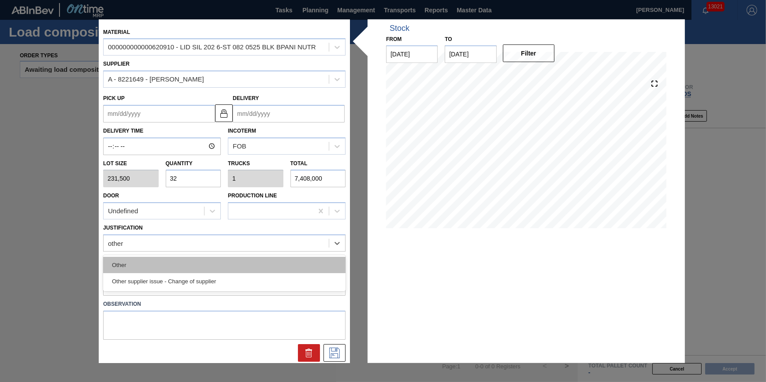
click at [222, 260] on div "Other" at bounding box center [224, 265] width 243 height 16
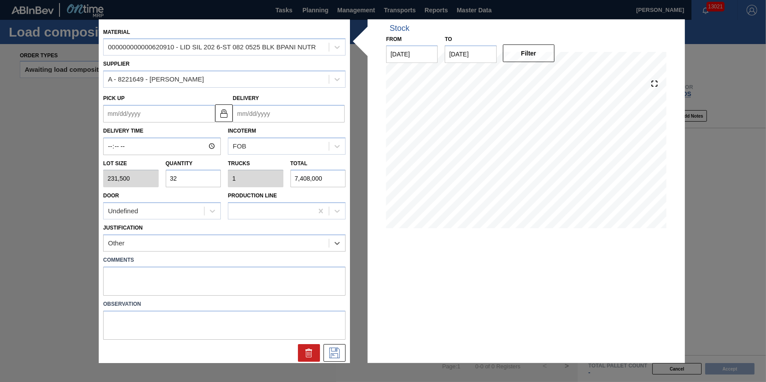
drag, startPoint x: 304, startPoint y: 108, endPoint x: 304, endPoint y: 118, distance: 9.7
click at [304, 108] on input "Delivery" at bounding box center [289, 114] width 112 height 18
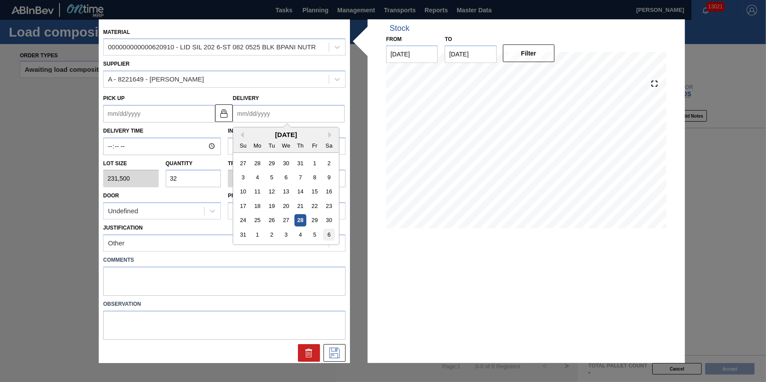
click at [331, 234] on div "6" at bounding box center [329, 235] width 12 height 12
type up "09/04/2025"
type input "09/06/2025"
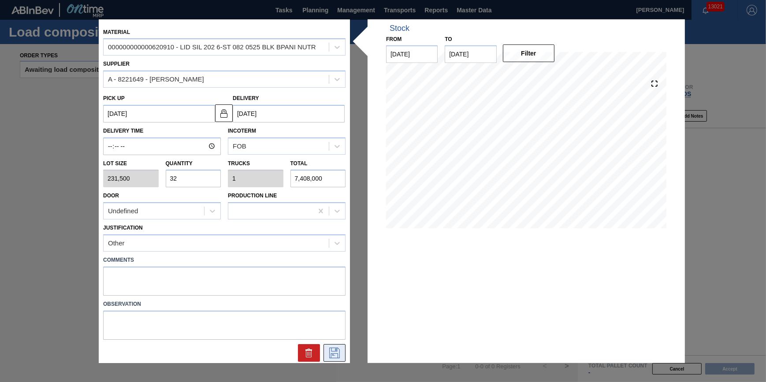
click at [337, 351] on icon at bounding box center [335, 353] width 14 height 11
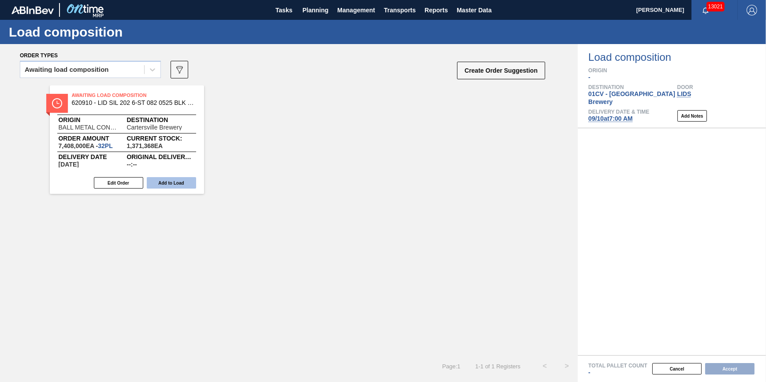
click at [176, 182] on button "Add to Load" at bounding box center [171, 182] width 49 height 11
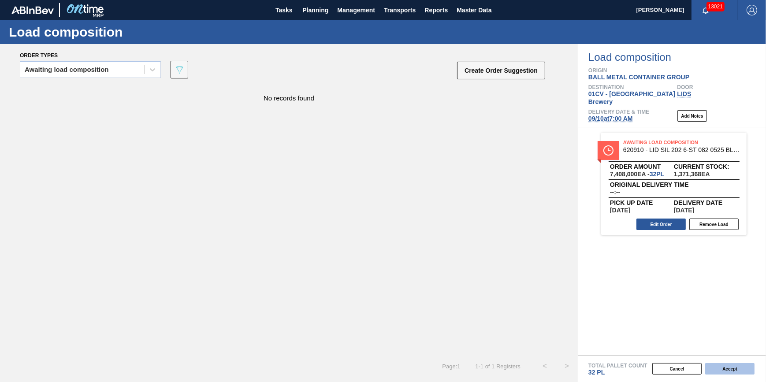
click at [716, 365] on button "Accept" at bounding box center [729, 368] width 49 height 11
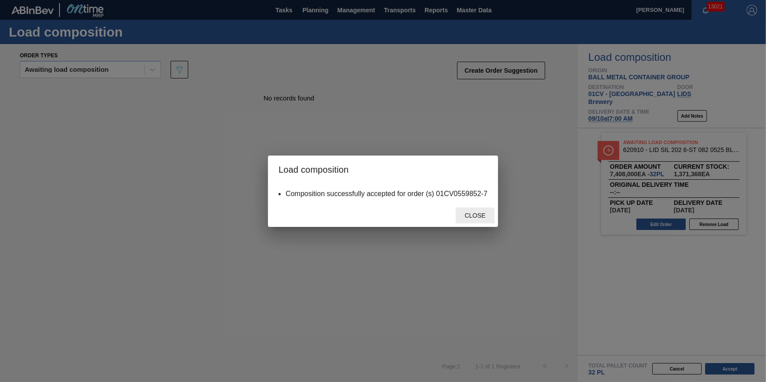
click at [481, 219] on div "Close" at bounding box center [475, 216] width 39 height 16
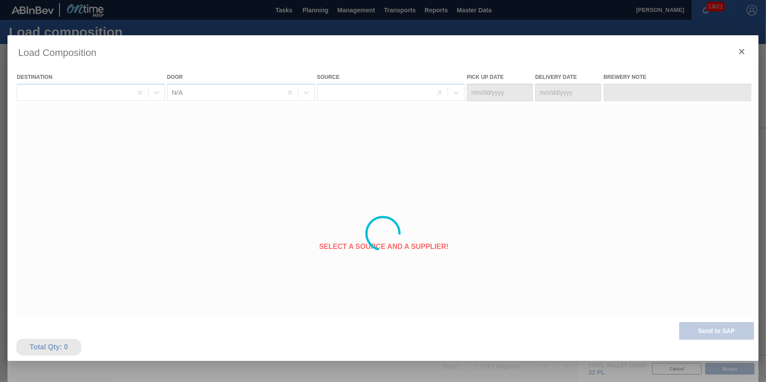
type Date "09/08/2025"
type Date "09/10/2025"
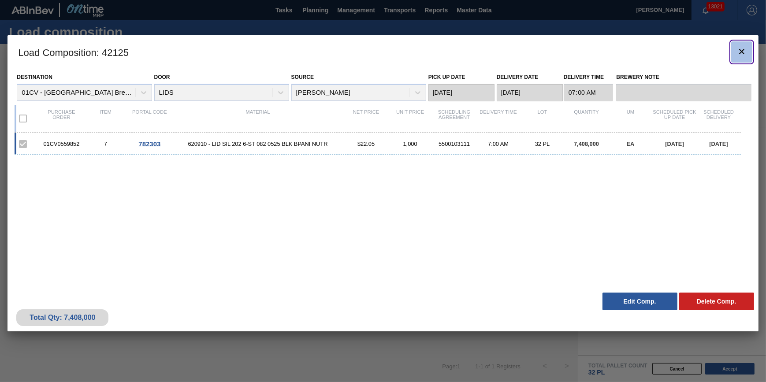
click at [747, 52] on icon "botão de ícone" at bounding box center [742, 51] width 11 height 11
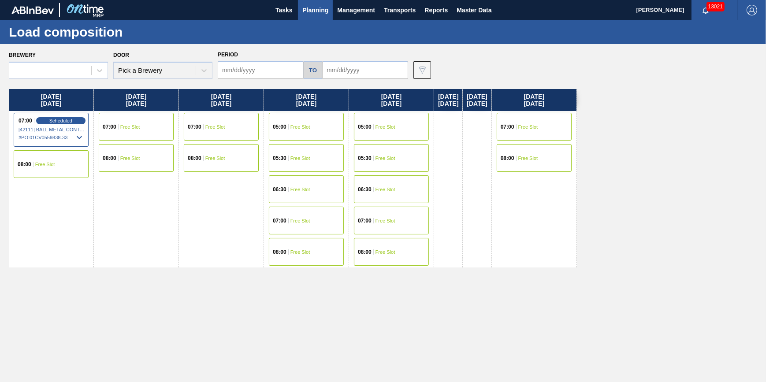
type input "09/08/2025"
type input "09/15/2025"
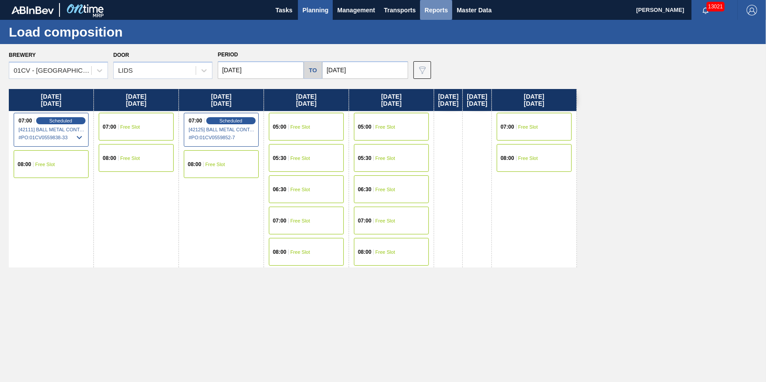
click at [429, 7] on span "Reports" at bounding box center [436, 10] width 23 height 11
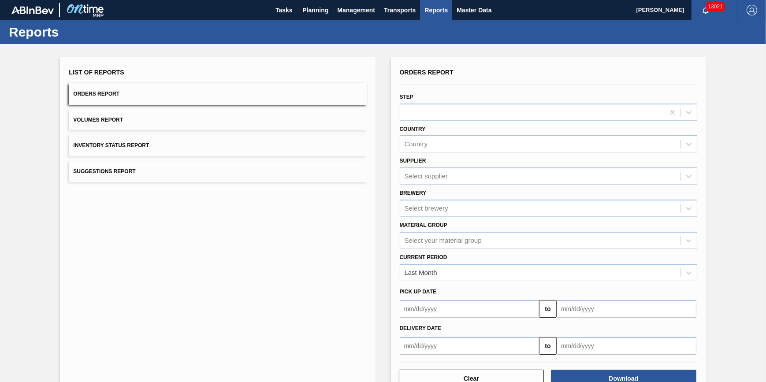
click at [462, 158] on div "Supplier Select supplier" at bounding box center [549, 170] width 298 height 30
click at [466, 144] on div "Country" at bounding box center [540, 144] width 280 height 13
click at [466, 146] on div "Country" at bounding box center [540, 144] width 280 height 13
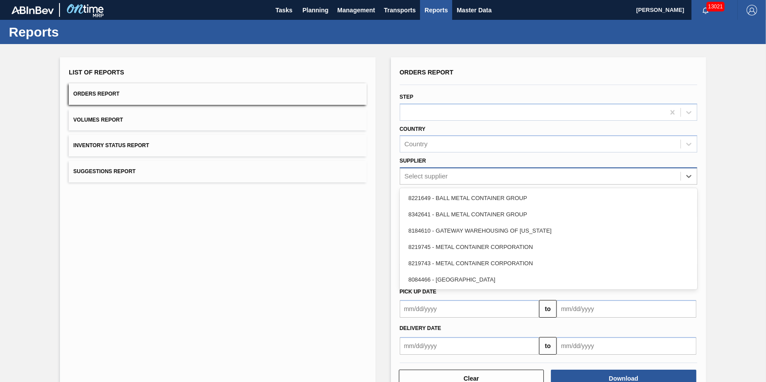
click at [458, 175] on div "Select supplier" at bounding box center [540, 176] width 280 height 13
click at [274, 300] on div "List of Reports Orders Report Volumes Report Inventory Status Report Suggestion…" at bounding box center [217, 227] width 315 height 340
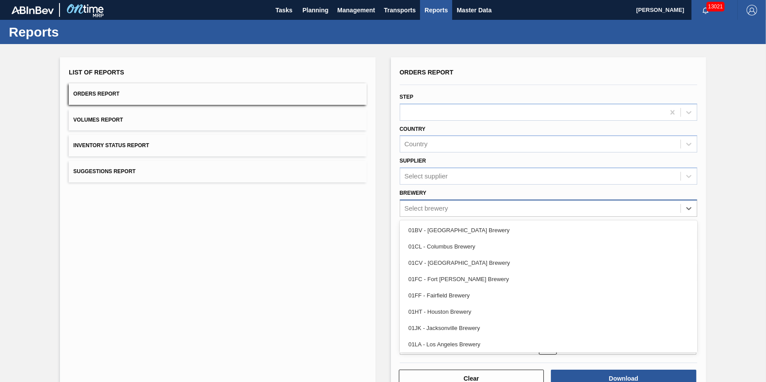
click at [448, 211] on div "Select brewery" at bounding box center [540, 208] width 280 height 13
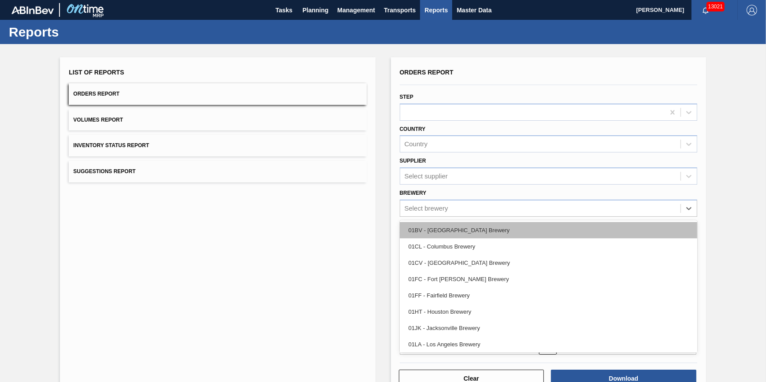
click at [460, 228] on div "01BV - Baldwinsville Brewery" at bounding box center [549, 230] width 298 height 16
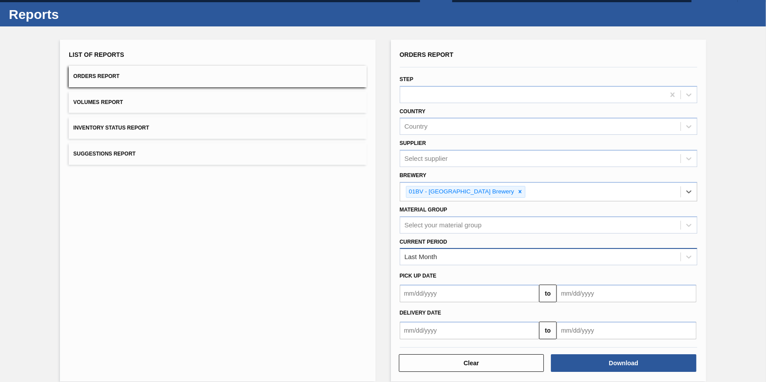
scroll to position [27, 0]
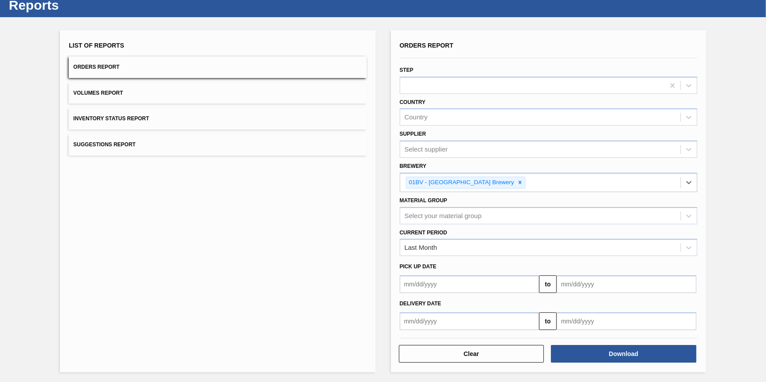
click at [482, 318] on input "text" at bounding box center [470, 322] width 140 height 18
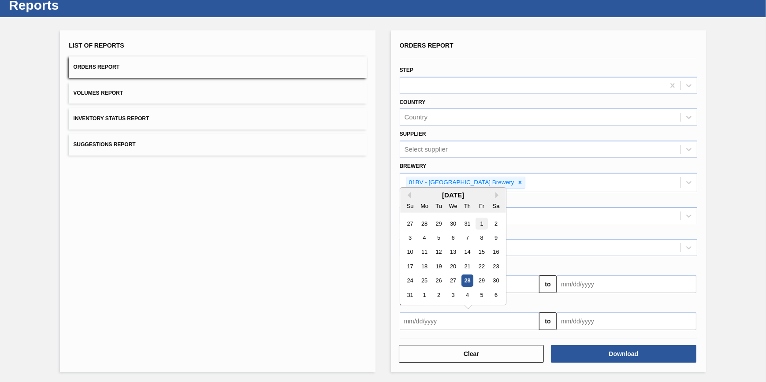
click at [478, 220] on div "1" at bounding box center [482, 224] width 12 height 12
type input "08/01/2025"
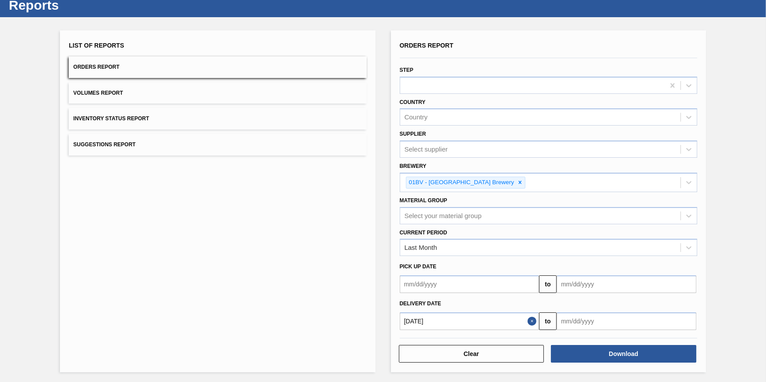
click at [584, 317] on input "text" at bounding box center [627, 322] width 140 height 18
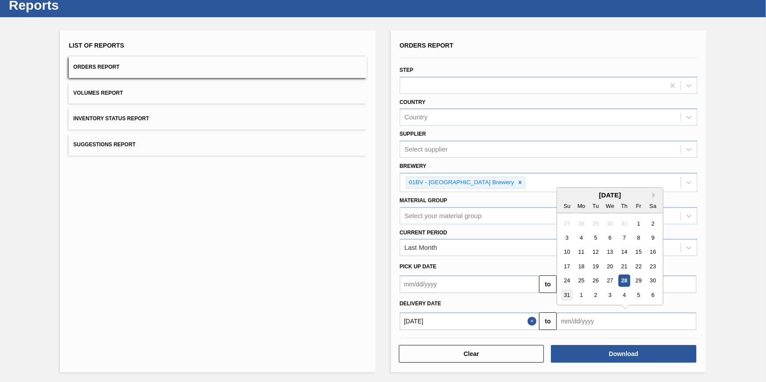
click at [563, 293] on div "31" at bounding box center [567, 295] width 12 height 12
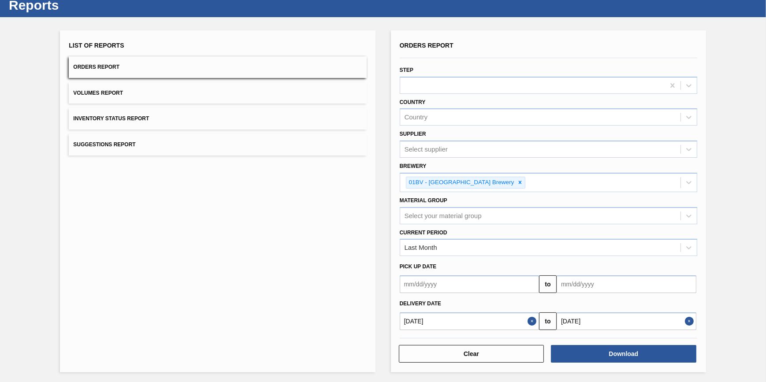
type input "08/31/2025"
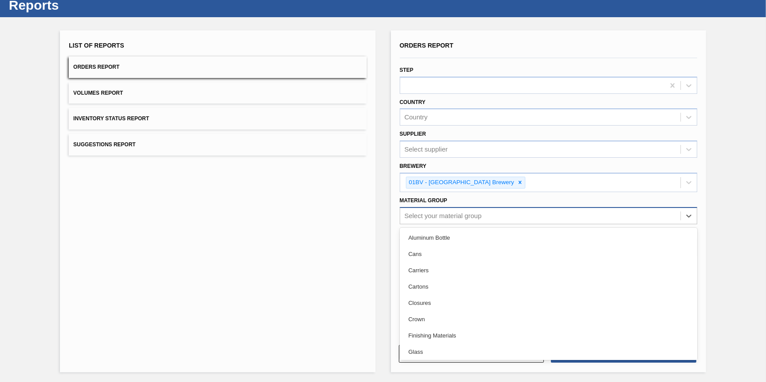
click at [479, 217] on div "Select your material group" at bounding box center [443, 215] width 77 height 7
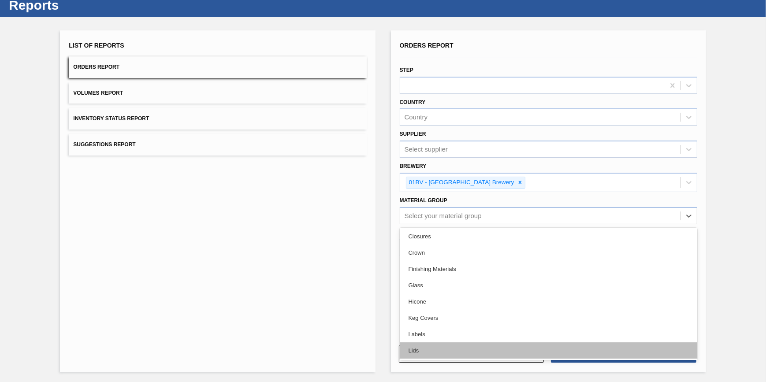
scroll to position [120, 0]
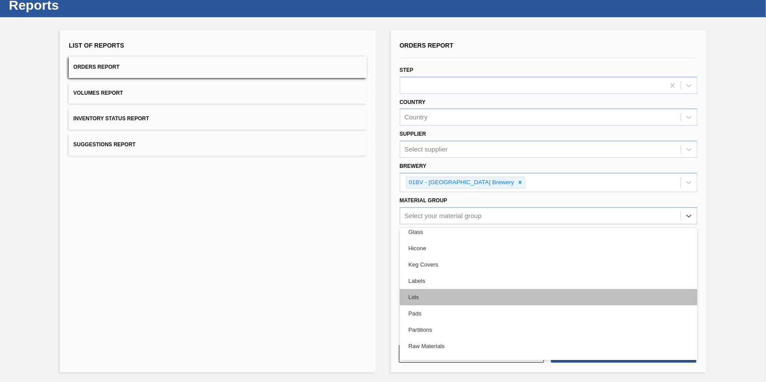
click at [487, 300] on div "Lids" at bounding box center [549, 297] width 298 height 16
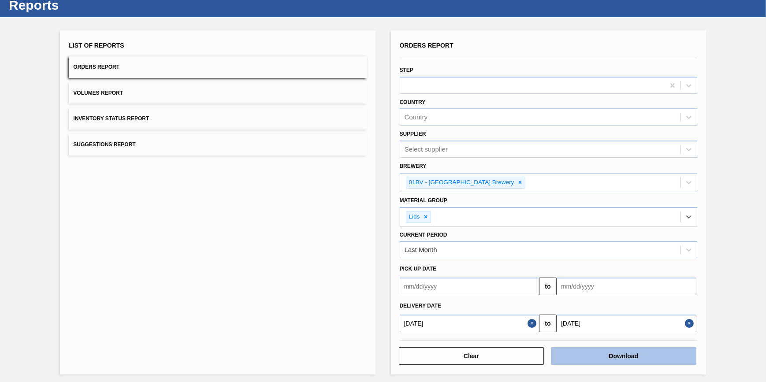
click at [594, 358] on button "Download" at bounding box center [624, 356] width 146 height 18
click at [316, 184] on div "List of Reports Orders Report Volumes Report Inventory Status Report Suggestion…" at bounding box center [217, 202] width 315 height 344
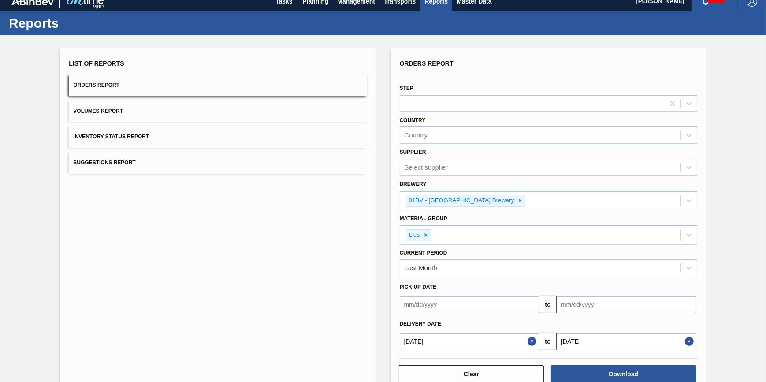
scroll to position [0, 0]
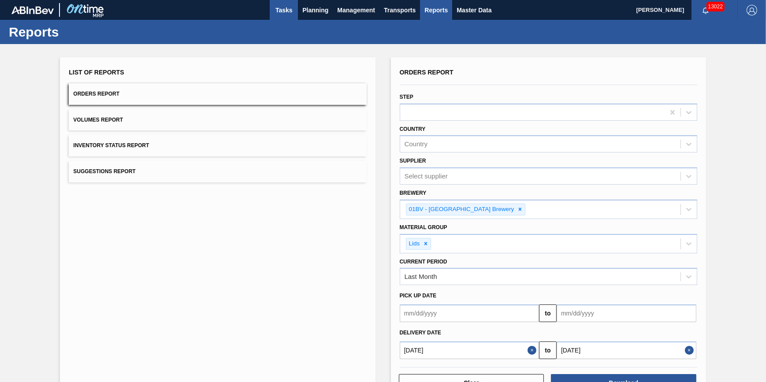
click at [285, 4] on button "Tasks" at bounding box center [284, 10] width 28 height 20
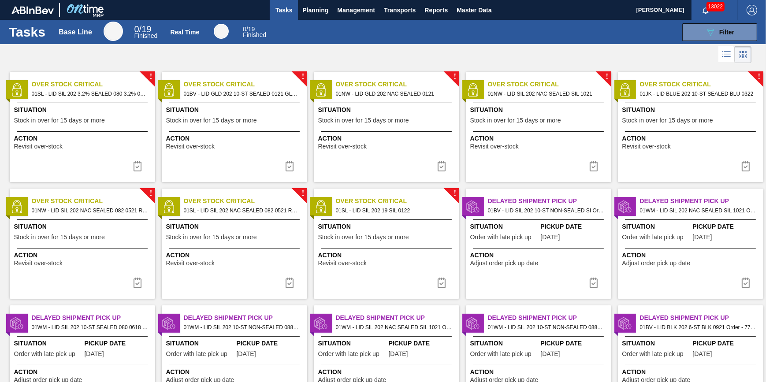
click at [270, 9] on button "Tasks" at bounding box center [284, 10] width 28 height 20
click at [305, 15] on span "Planning" at bounding box center [315, 10] width 26 height 11
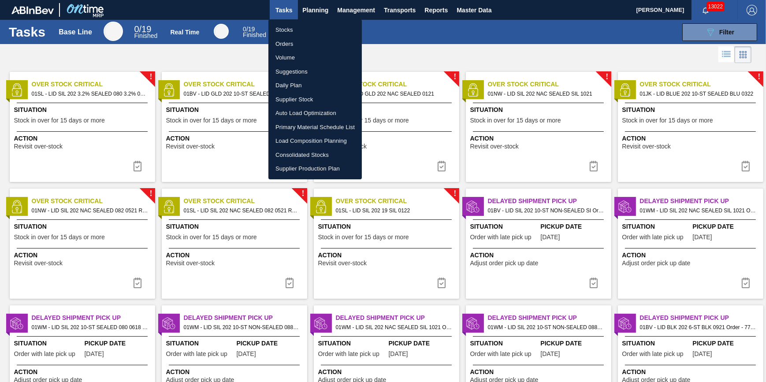
click at [304, 25] on li "Stocks" at bounding box center [315, 30] width 93 height 14
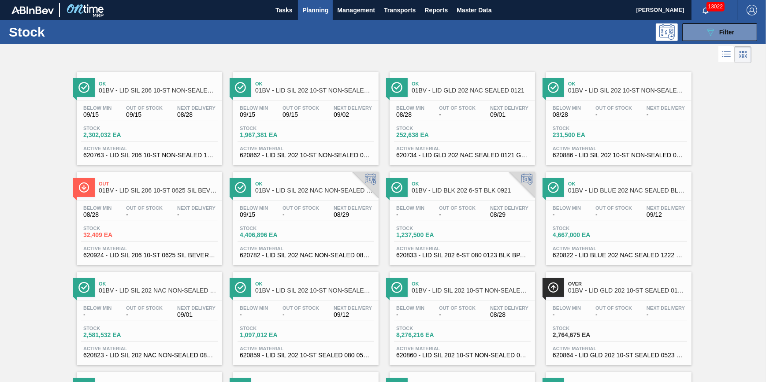
click at [153, 139] on div "Stock 2,302,032 EA" at bounding box center [149, 134] width 137 height 16
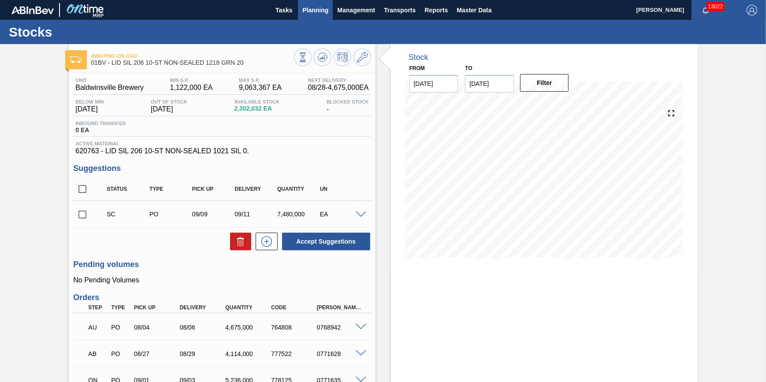
click at [305, 14] on span "Planning" at bounding box center [315, 10] width 26 height 11
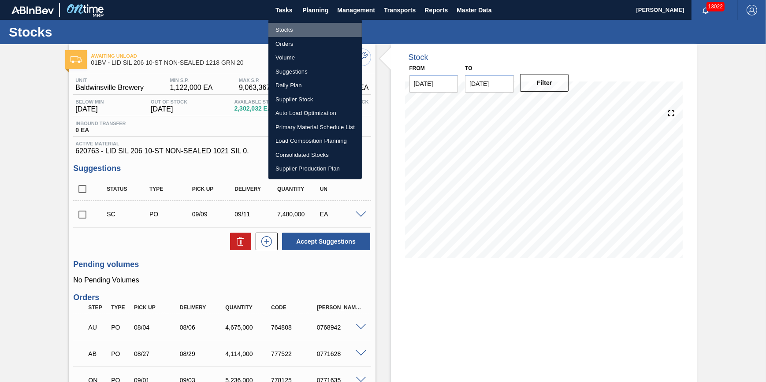
click at [301, 26] on li "Stocks" at bounding box center [315, 30] width 93 height 14
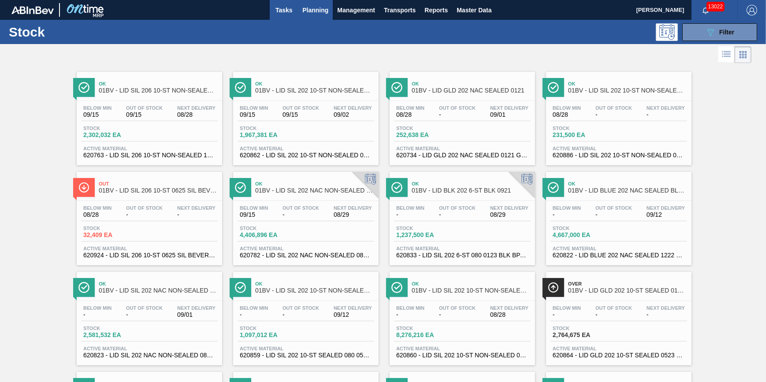
click at [287, 6] on span "Tasks" at bounding box center [283, 10] width 19 height 11
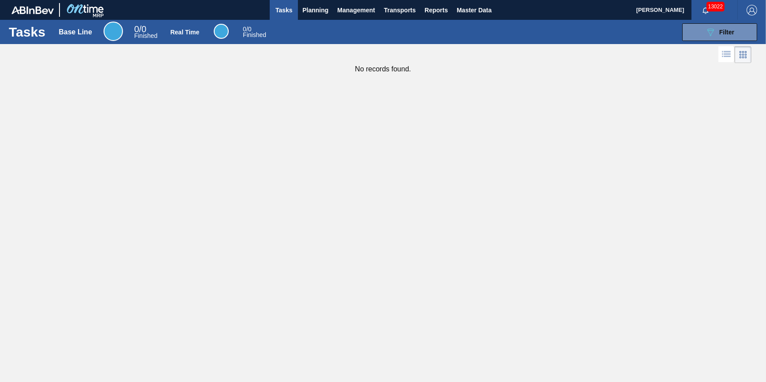
click at [277, 9] on span "Tasks" at bounding box center [283, 10] width 19 height 11
click at [283, 7] on span "Tasks" at bounding box center [283, 10] width 19 height 11
click at [285, 11] on span "Tasks" at bounding box center [283, 10] width 19 height 11
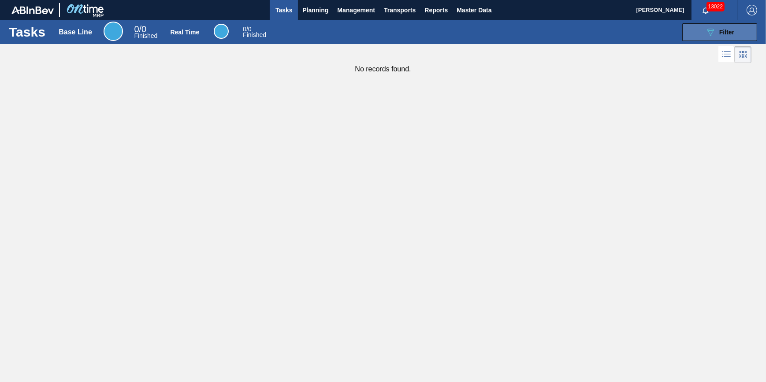
click at [719, 34] on div "089F7B8B-B2A5-4AFE-B5C0-19BA573D28AC Filter" at bounding box center [719, 32] width 29 height 11
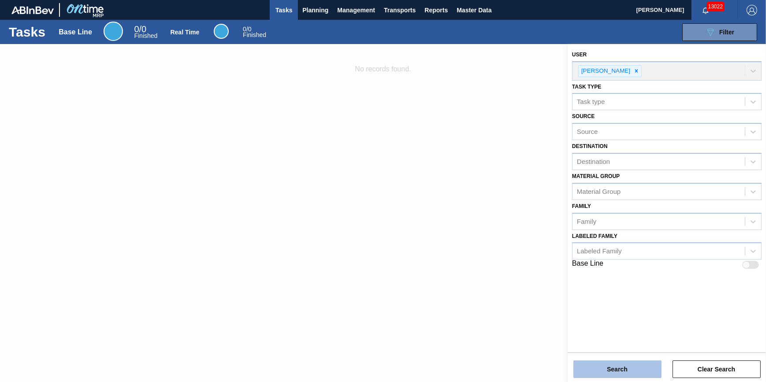
click at [643, 369] on button "Search" at bounding box center [618, 370] width 88 height 18
